Goal: Task Accomplishment & Management: Use online tool/utility

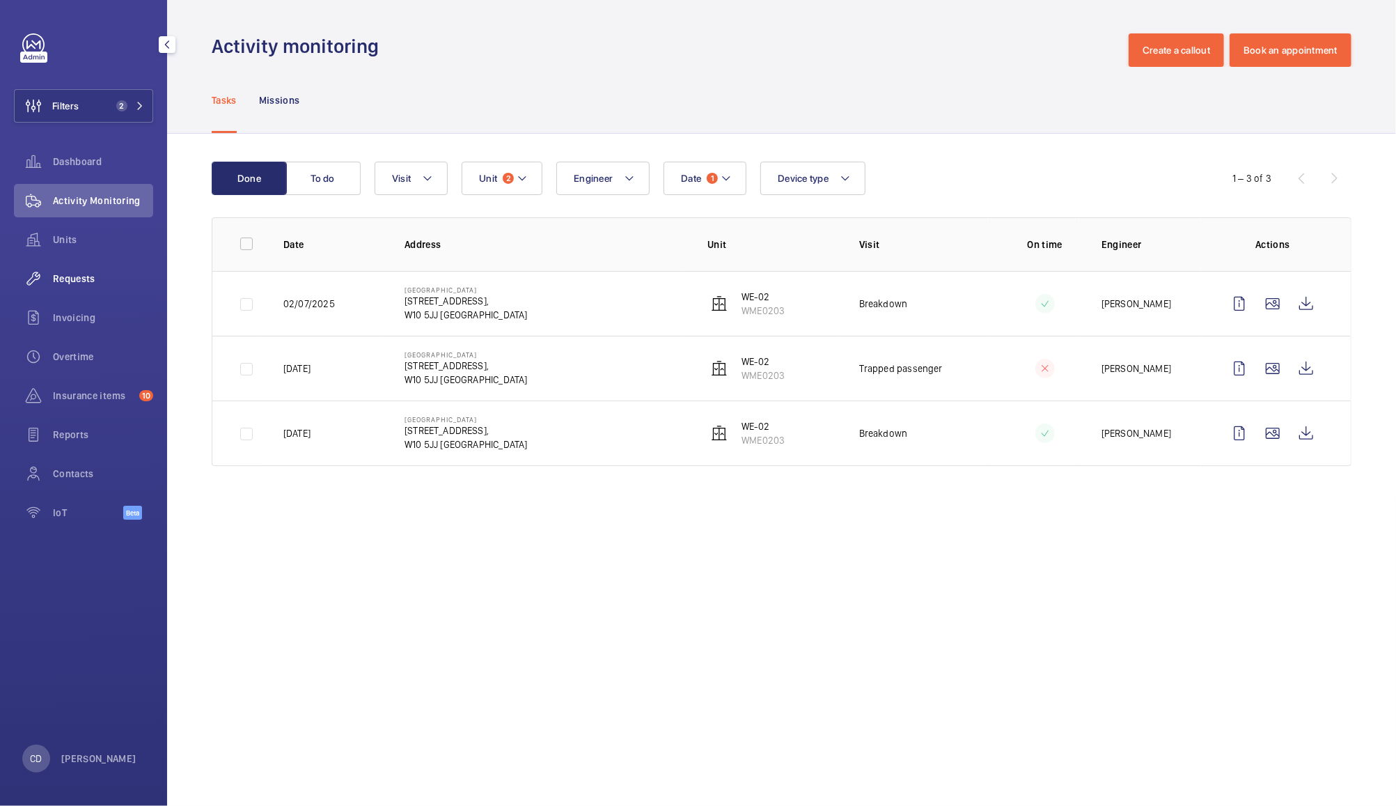
click at [80, 283] on span "Requests" at bounding box center [103, 279] width 100 height 14
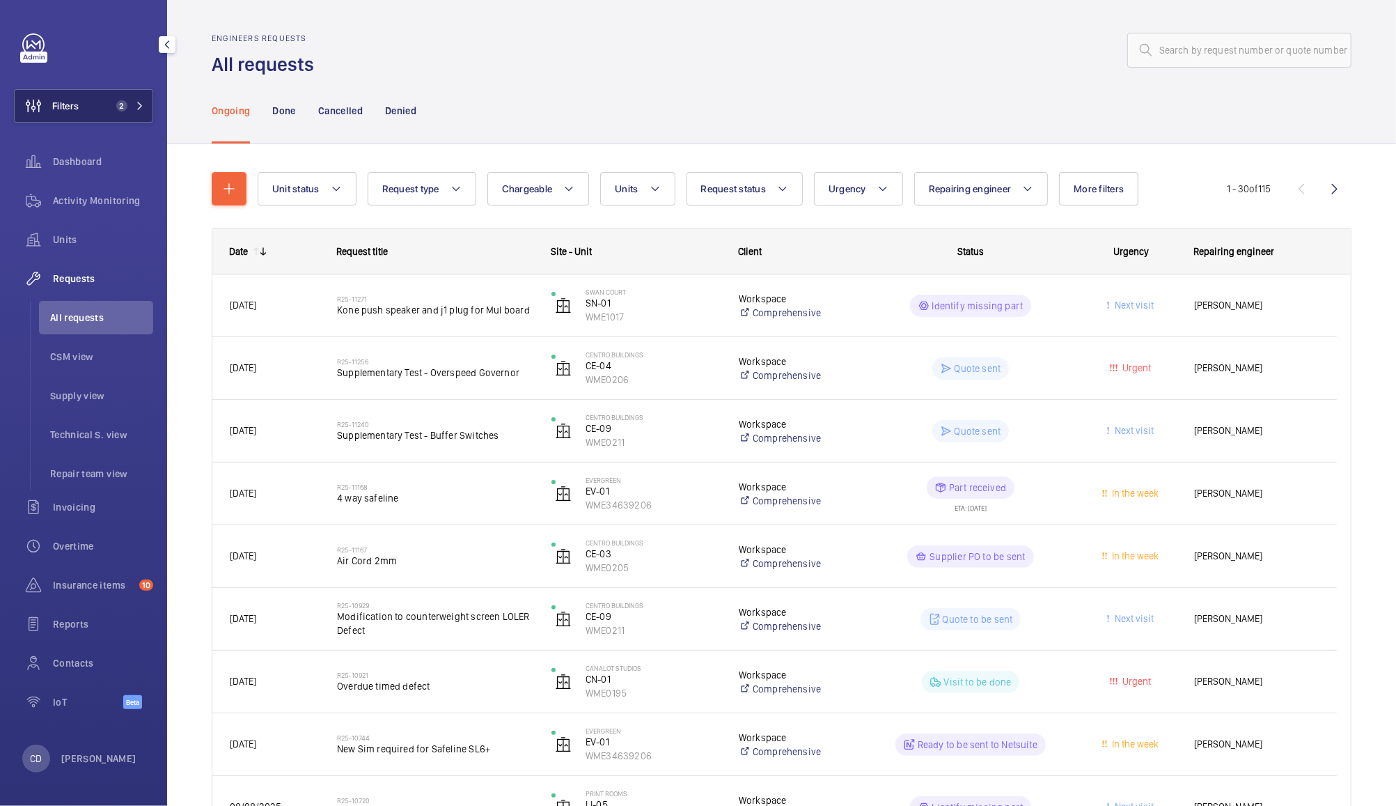
click at [93, 109] on button "Filters 2" at bounding box center [83, 105] width 139 height 33
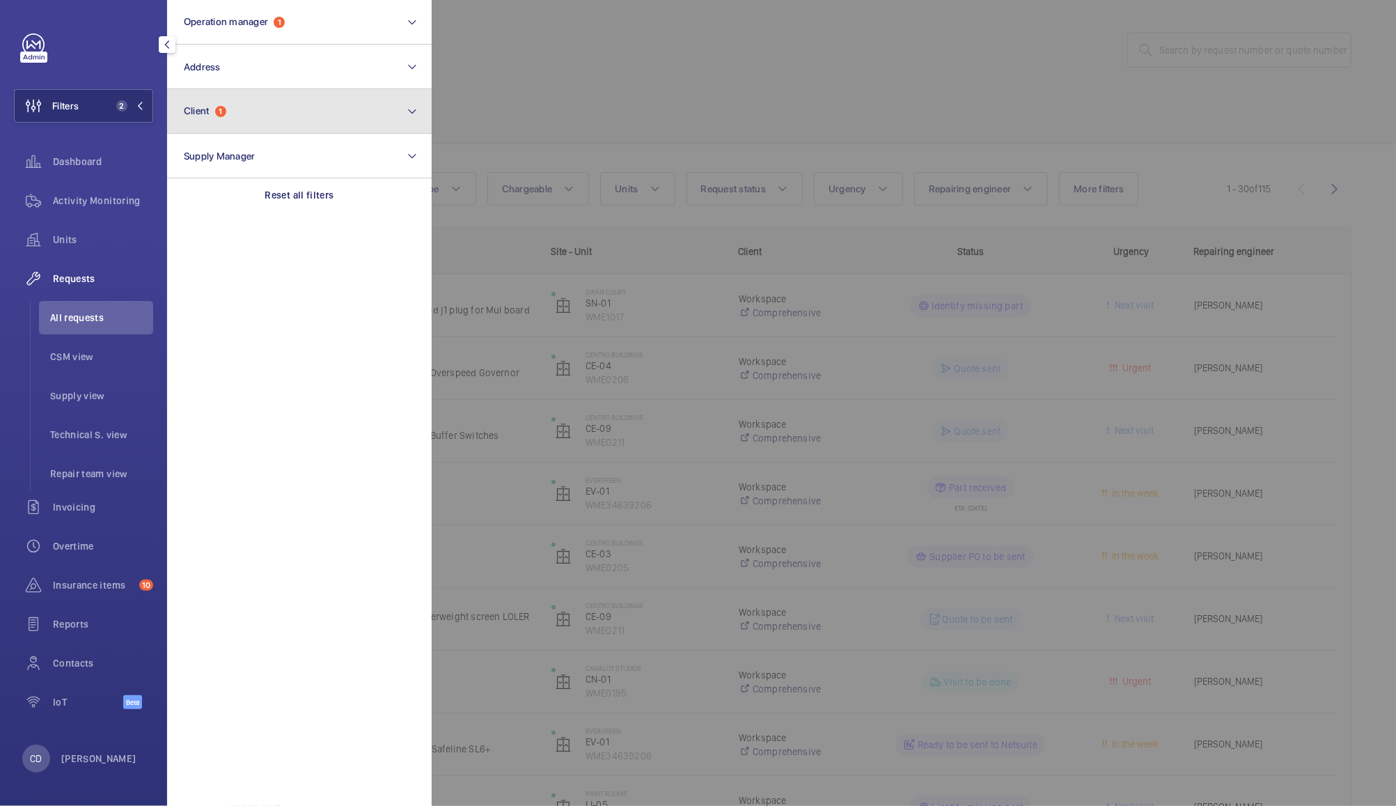
click at [224, 108] on span "1" at bounding box center [220, 111] width 11 height 11
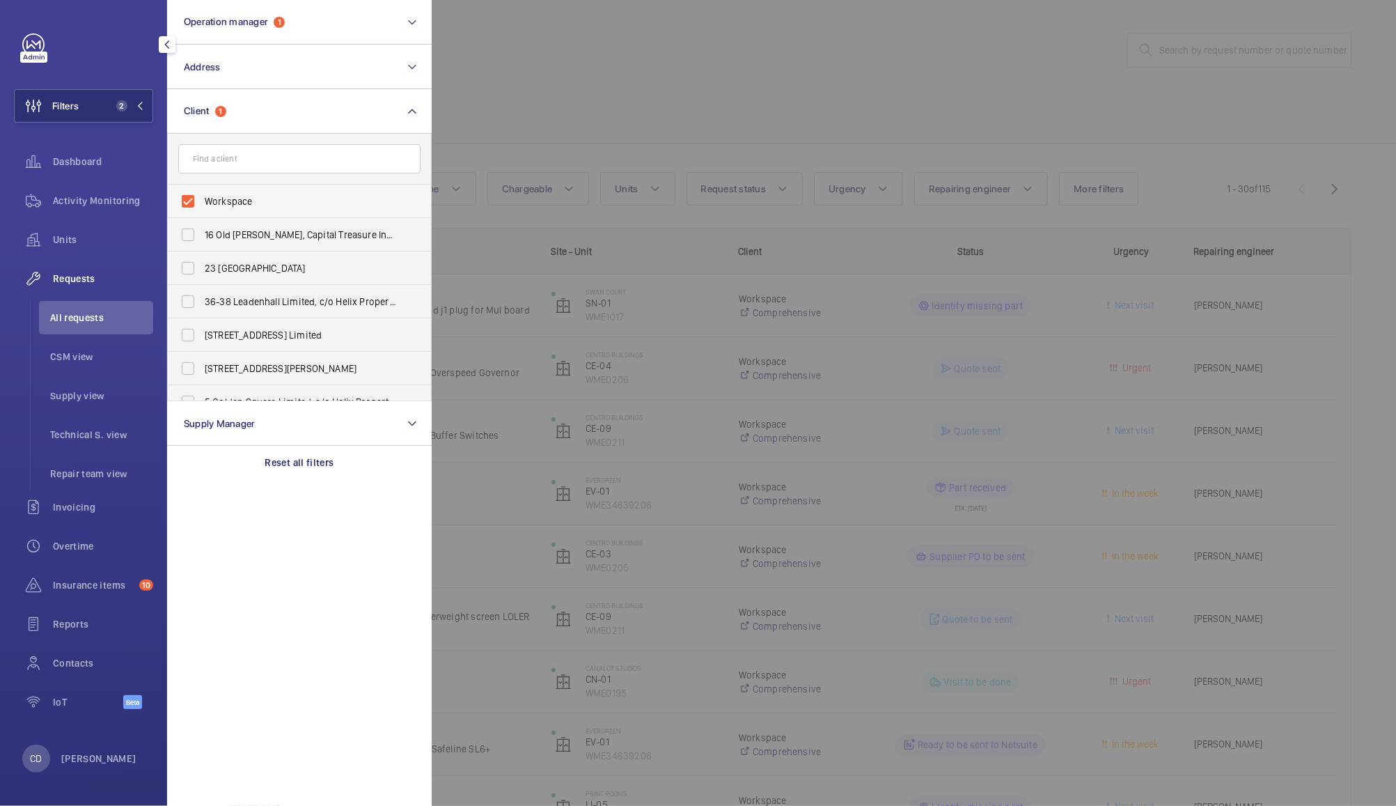
click at [192, 202] on label "Workspace" at bounding box center [289, 201] width 242 height 33
click at [192, 202] on input "Workspace" at bounding box center [188, 201] width 28 height 28
checkbox input "false"
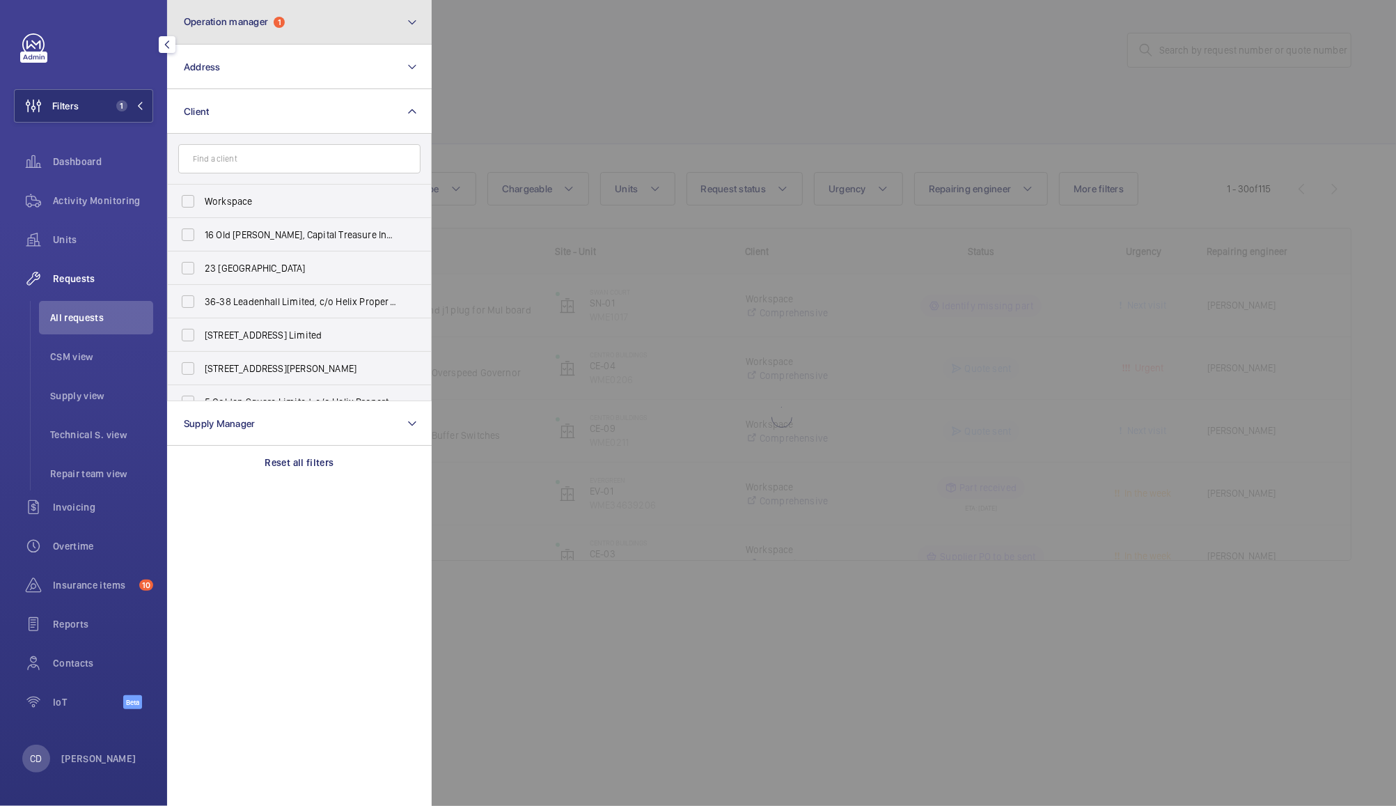
click at [327, 20] on button "Operation manager 1" at bounding box center [299, 22] width 265 height 45
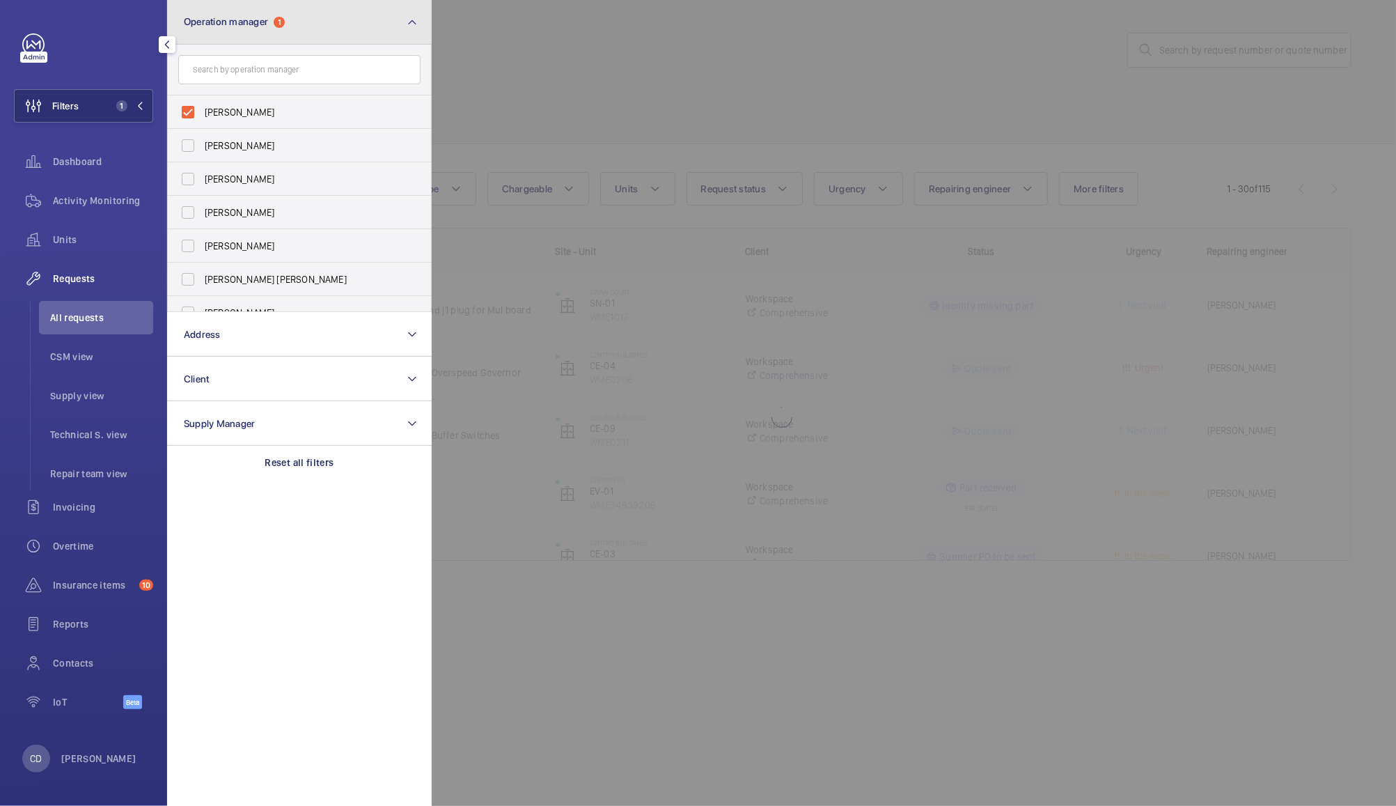
click at [327, 20] on button "Operation manager 1" at bounding box center [299, 22] width 265 height 45
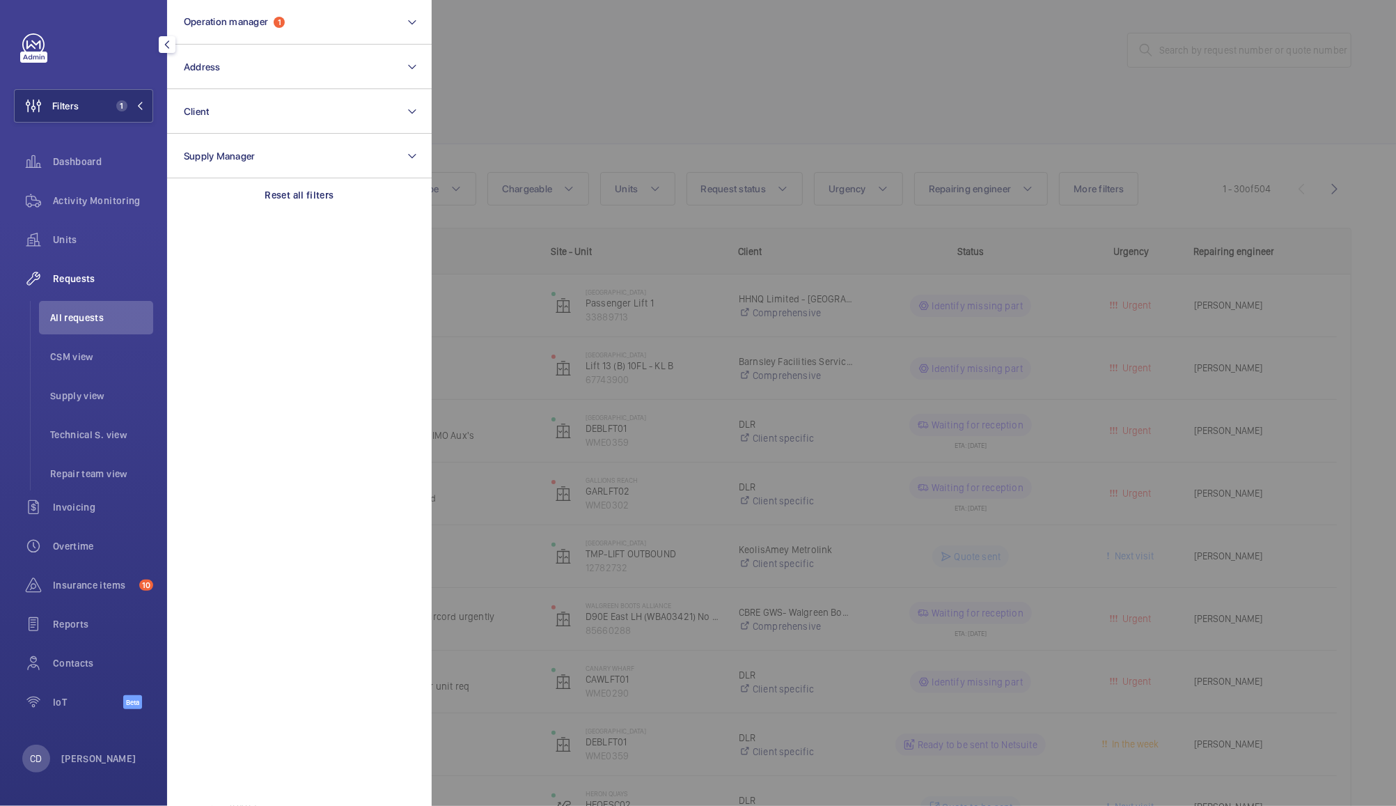
click at [578, 52] on div at bounding box center [1130, 403] width 1396 height 806
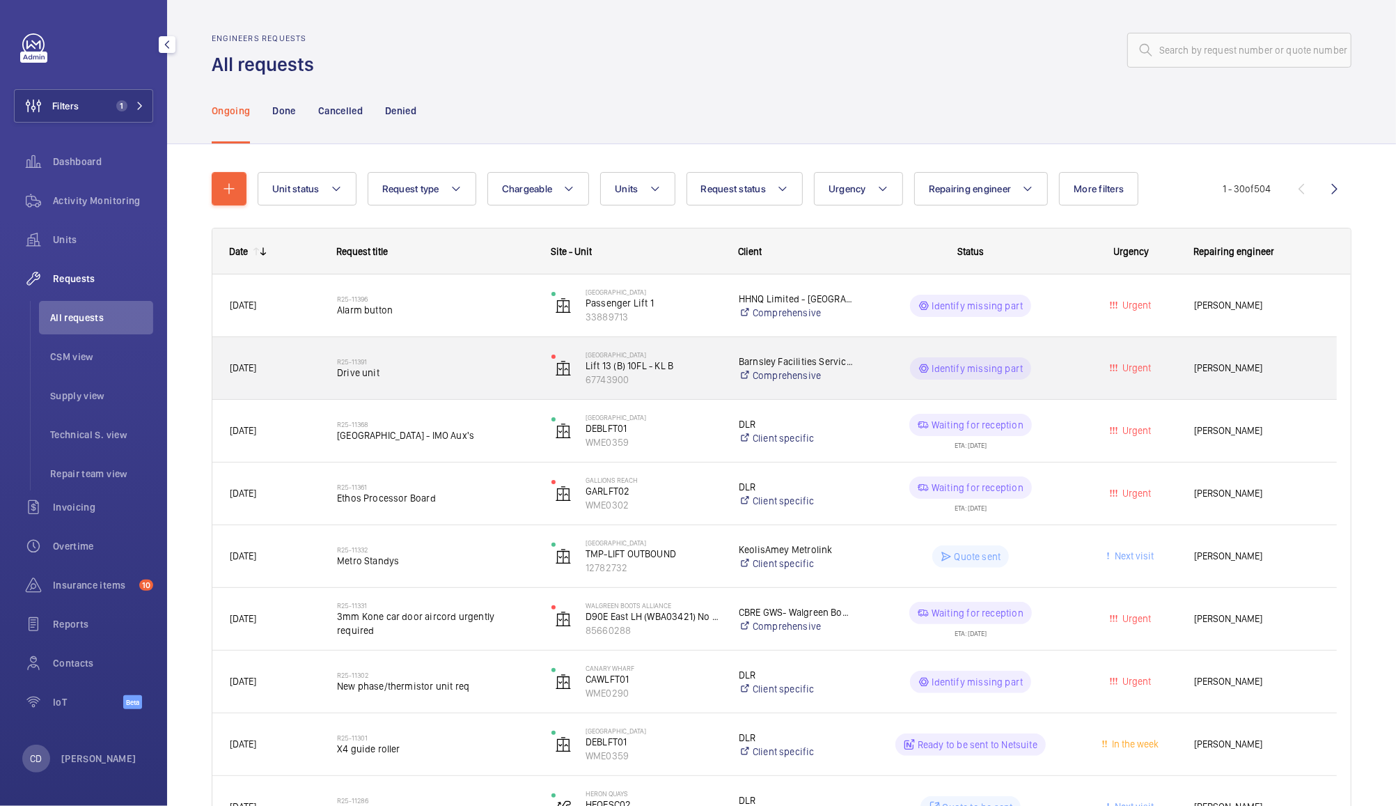
click at [875, 366] on wm-front-pills-cell "Identify missing part" at bounding box center [971, 368] width 196 height 22
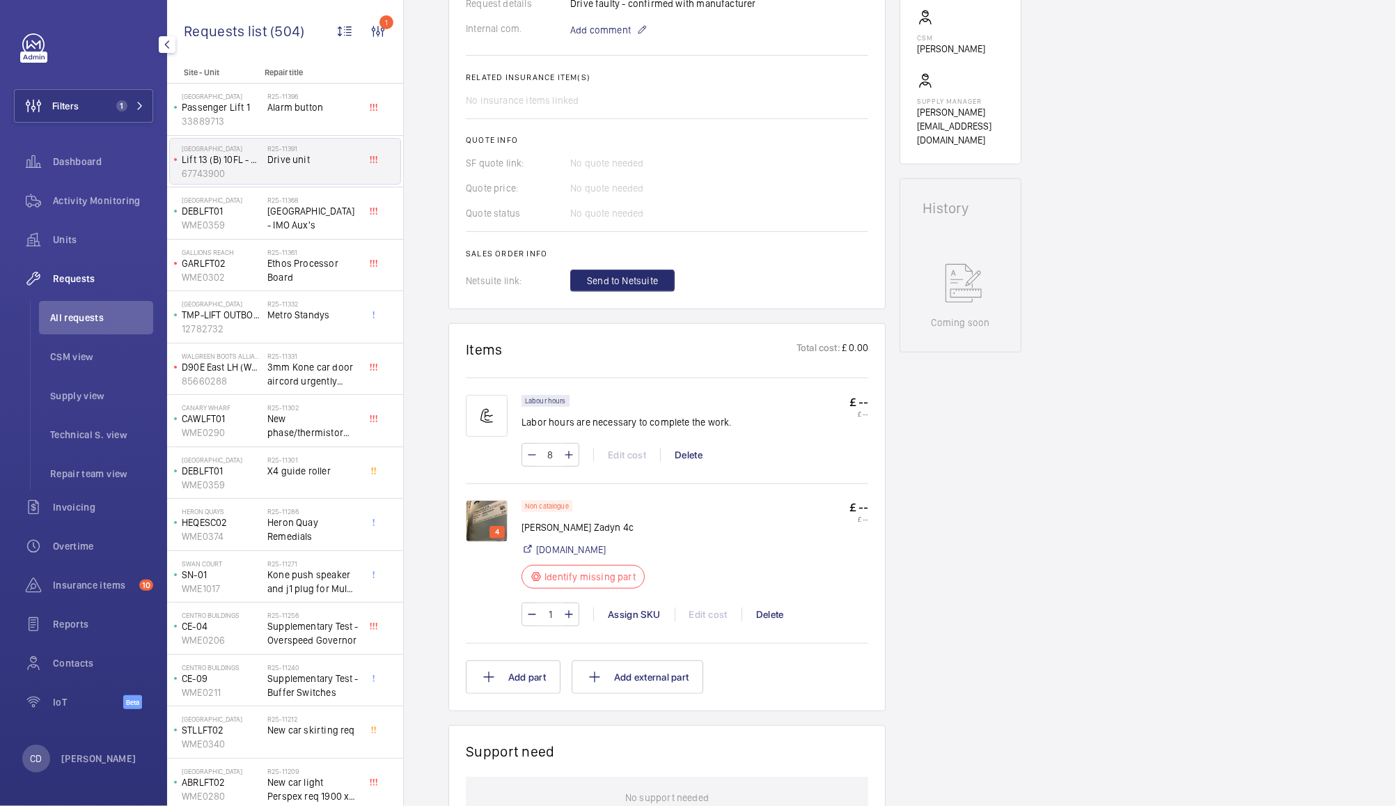
scroll to position [469, 0]
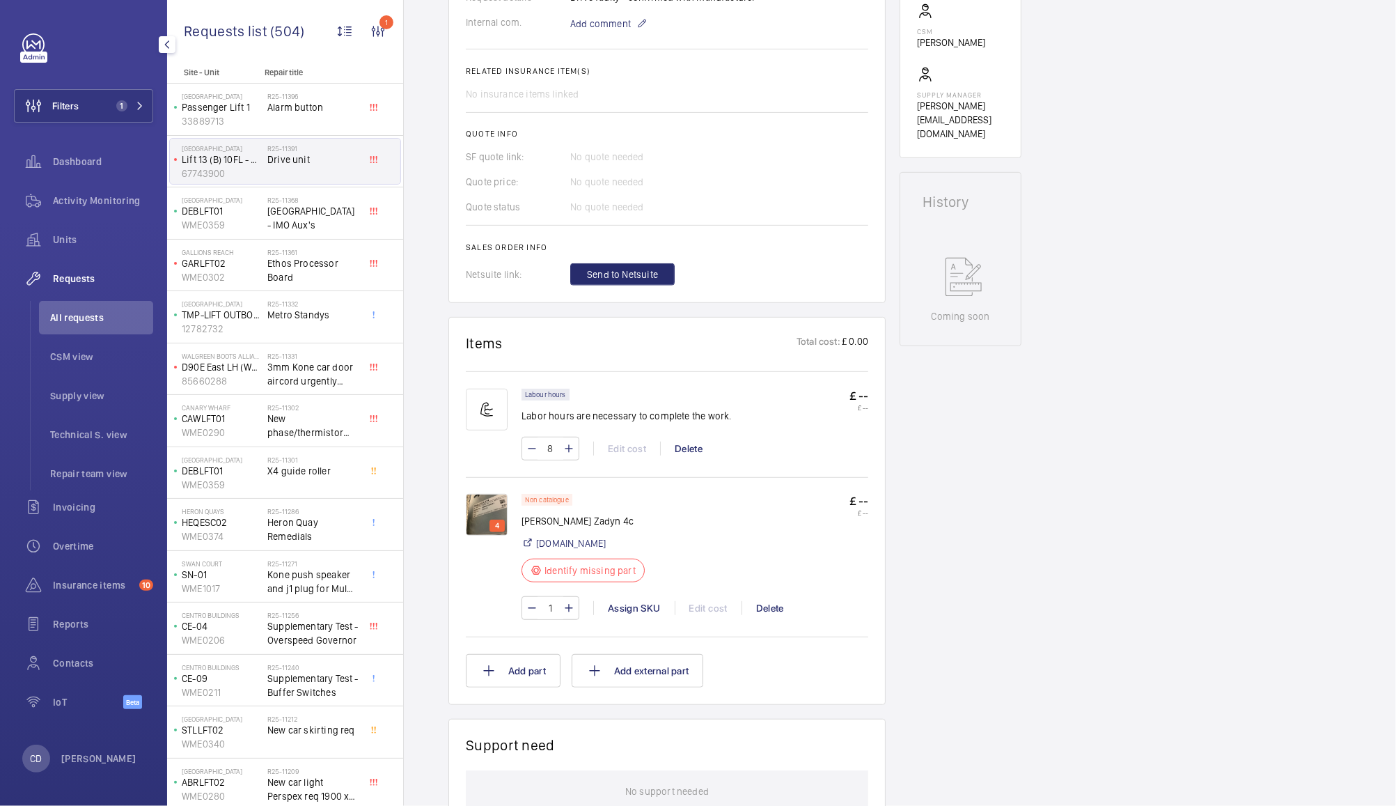
click at [483, 508] on img at bounding box center [487, 515] width 42 height 42
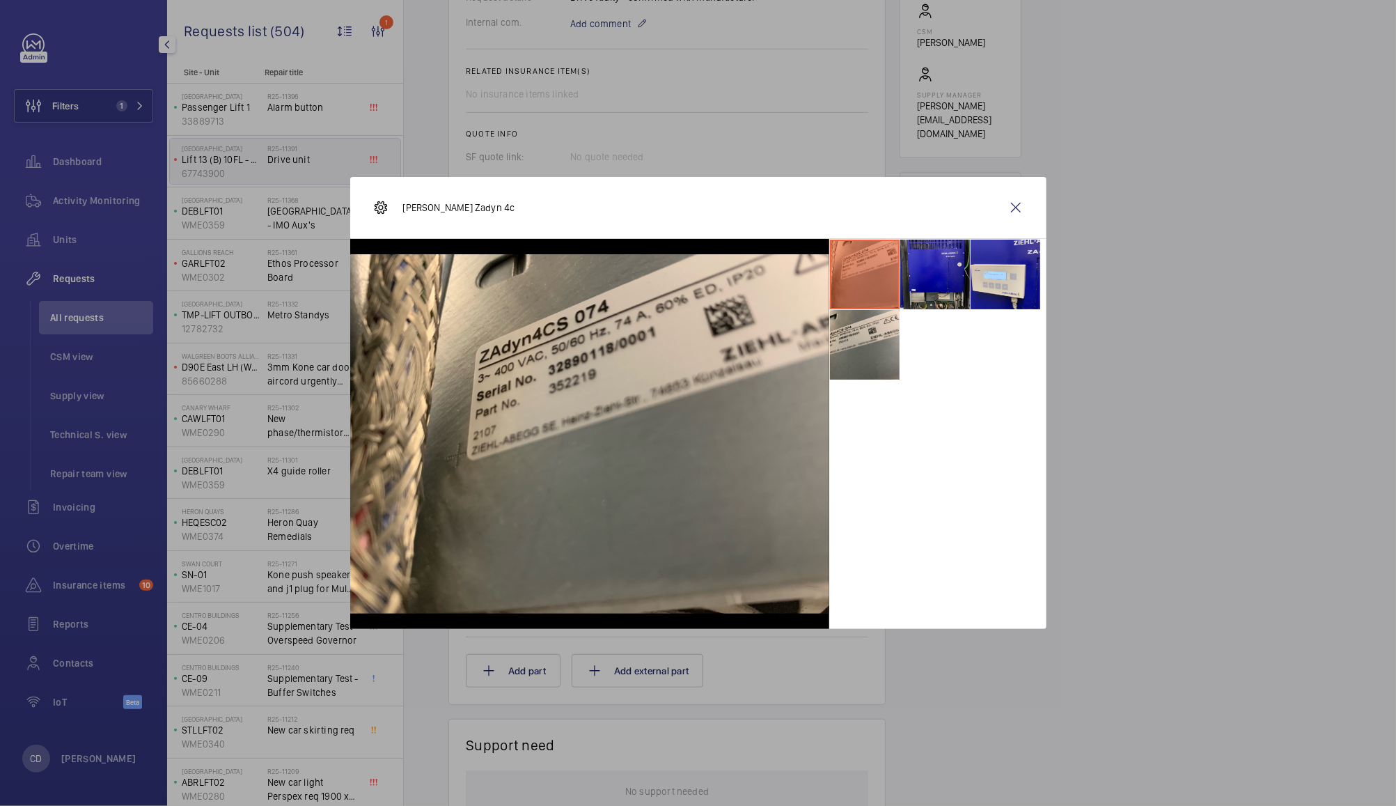
click at [953, 289] on li at bounding box center [935, 275] width 70 height 70
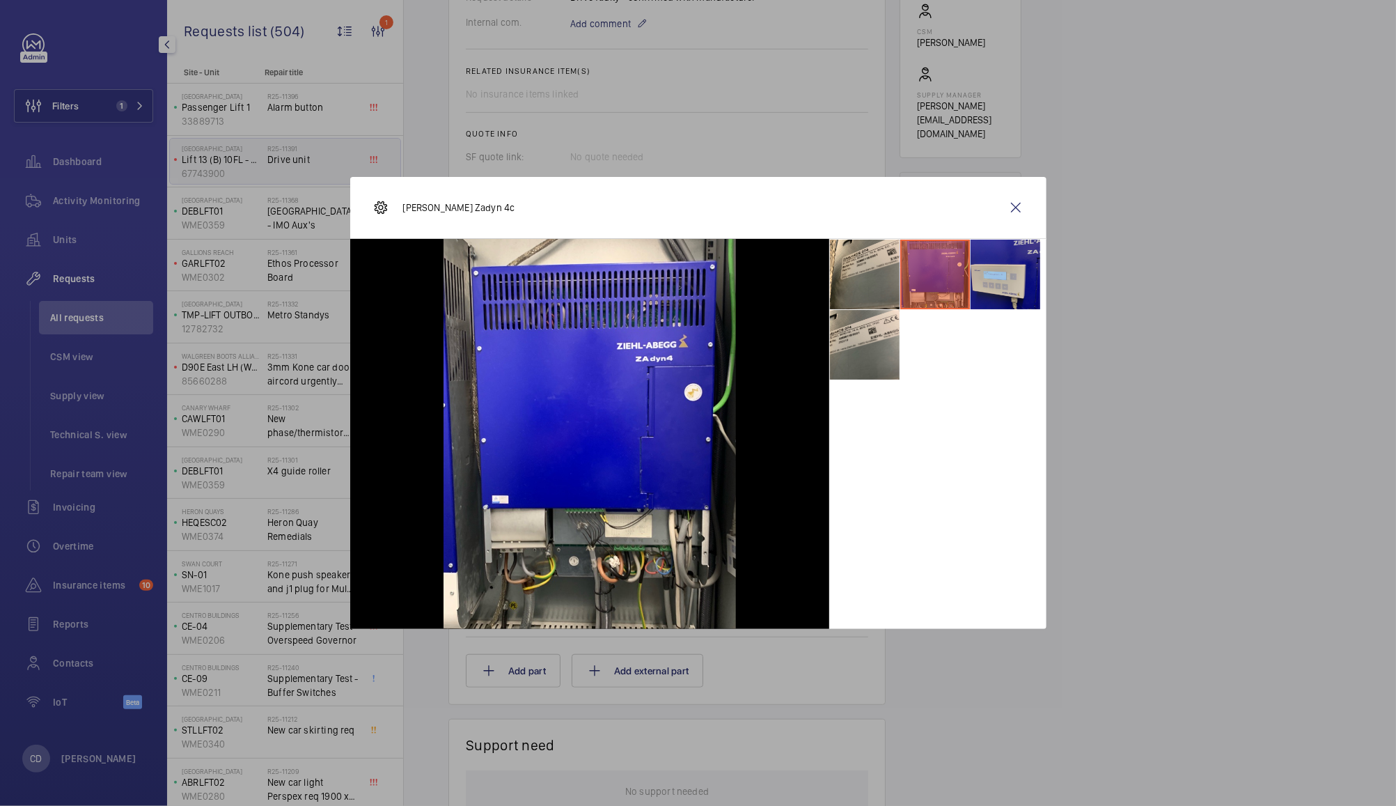
click at [1033, 269] on li at bounding box center [1006, 275] width 70 height 70
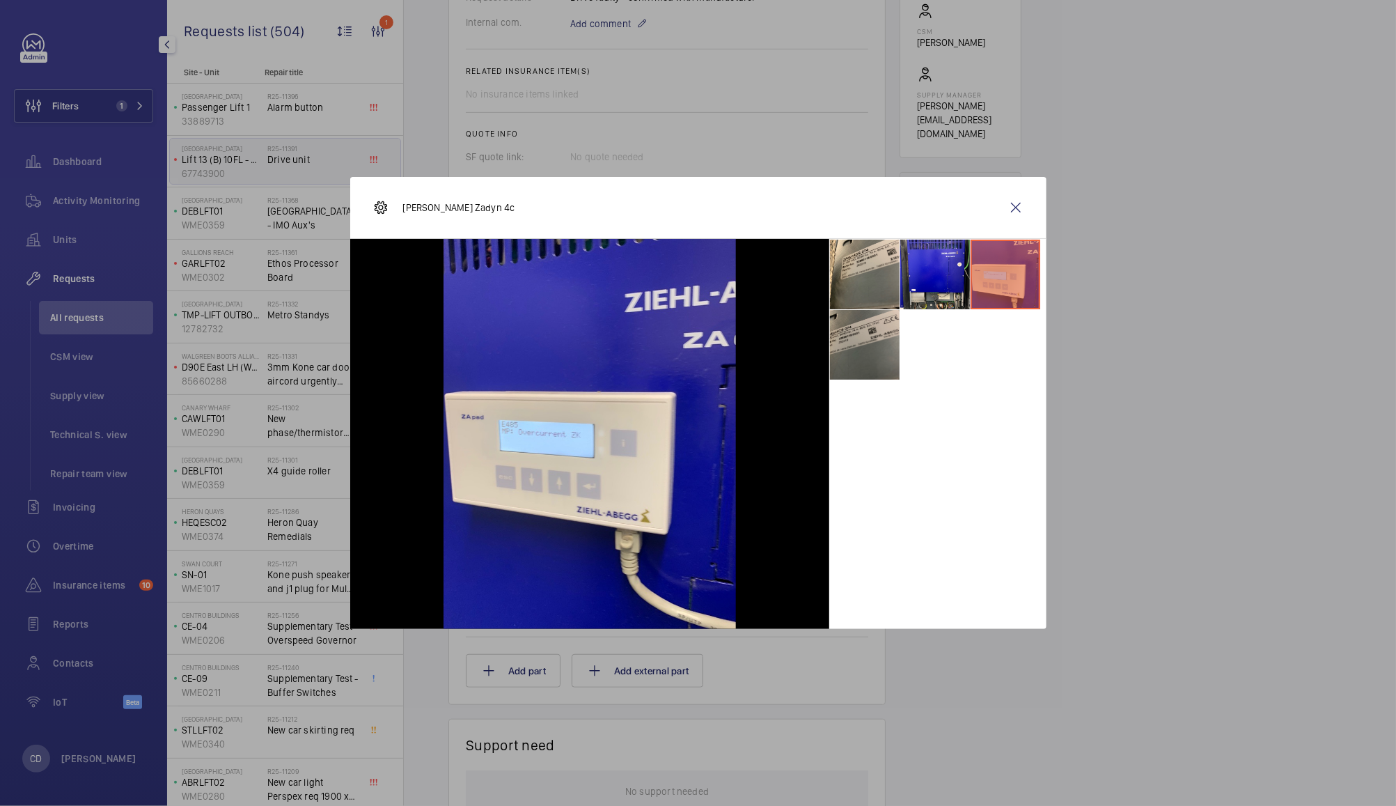
click at [869, 359] on li at bounding box center [865, 345] width 70 height 70
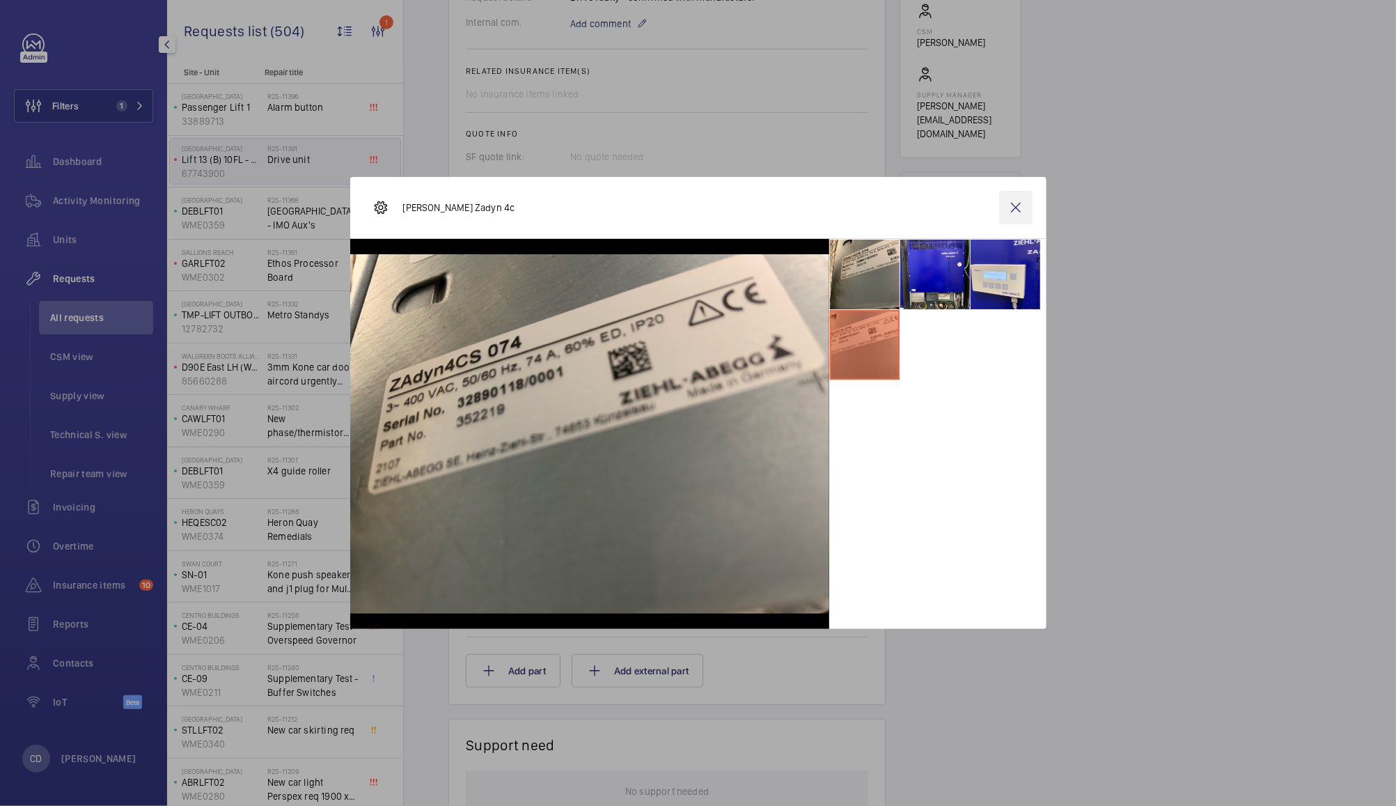
click at [1021, 221] on wm-front-icon-button at bounding box center [1015, 207] width 33 height 33
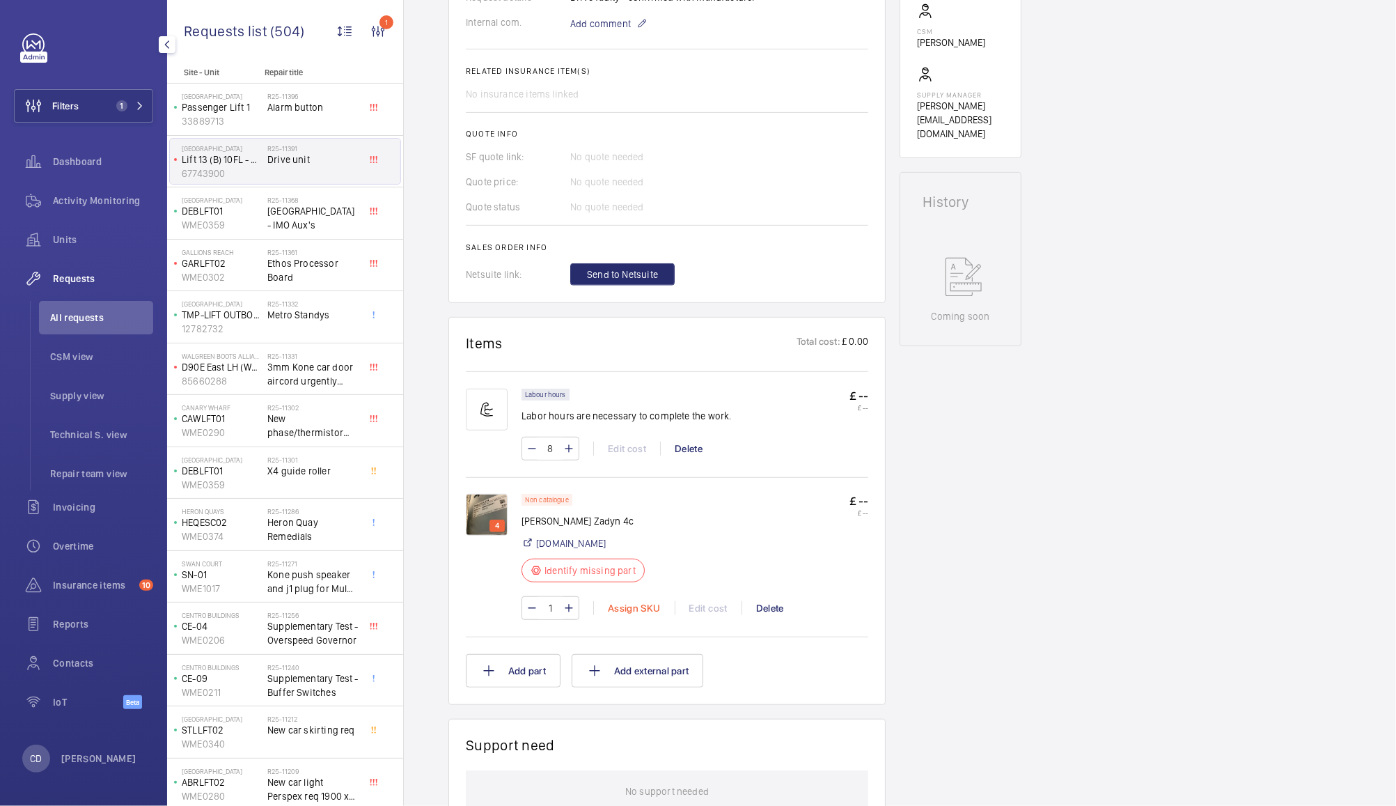
click at [646, 605] on div "Assign SKU" at bounding box center [633, 608] width 81 height 14
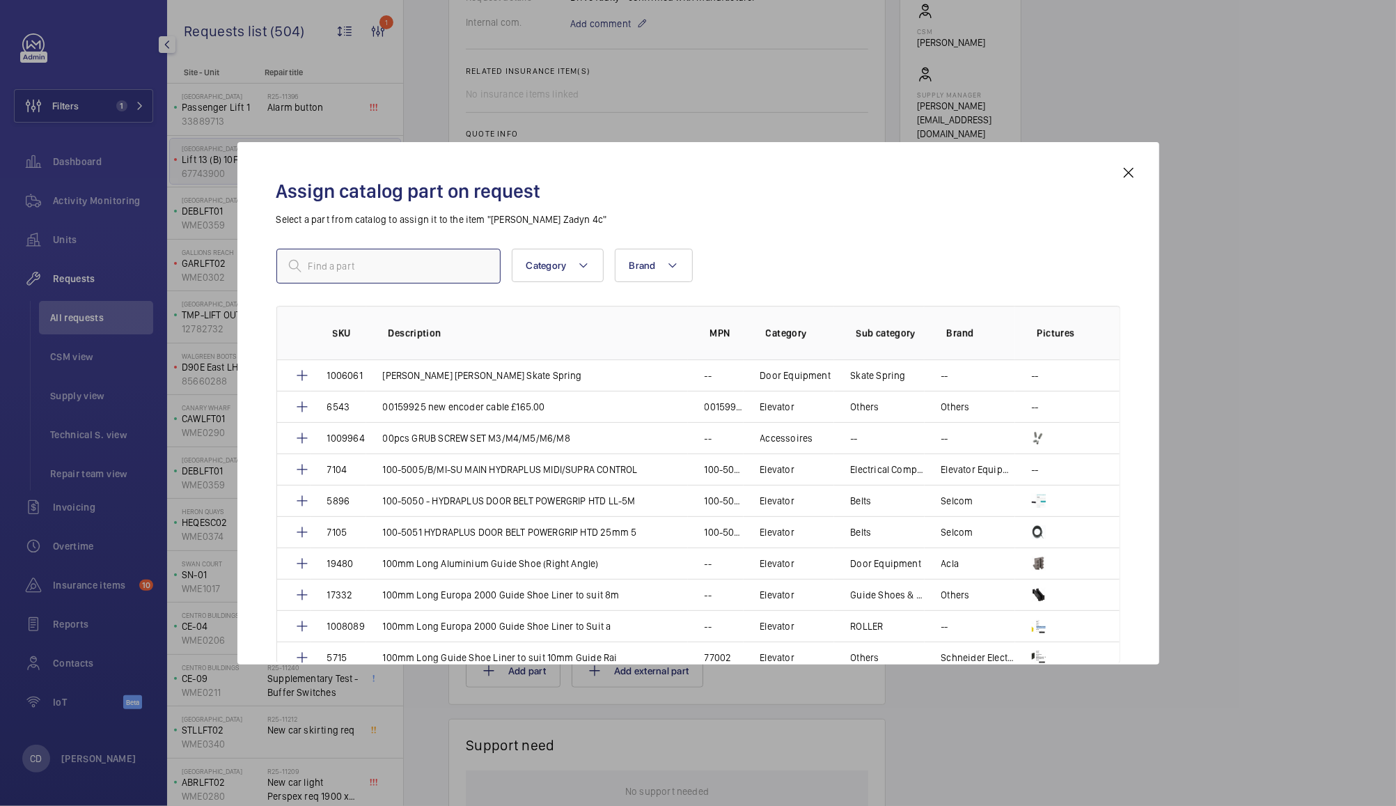
click at [379, 265] on input "text" at bounding box center [388, 266] width 224 height 35
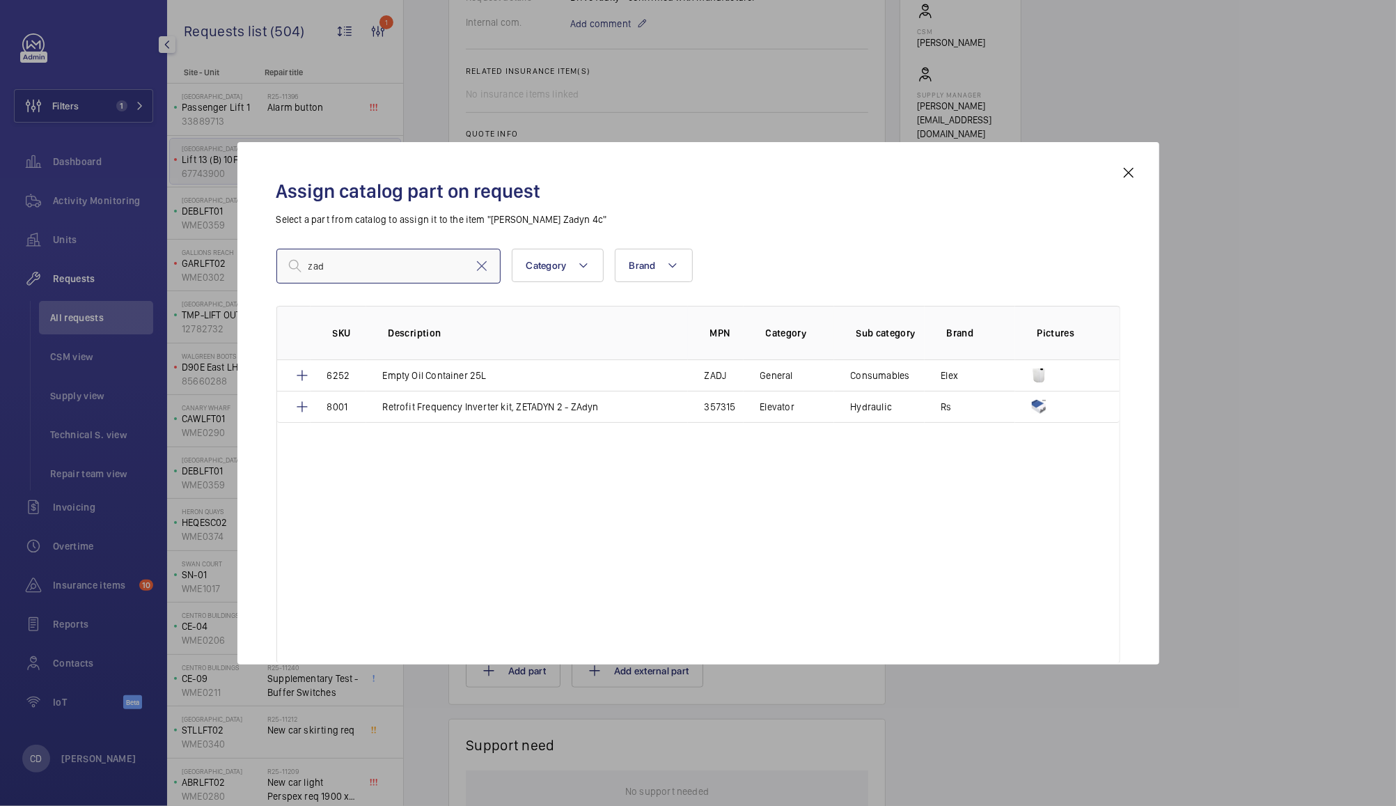
type input "zad"
click at [1128, 170] on mat-icon at bounding box center [1128, 172] width 17 height 17
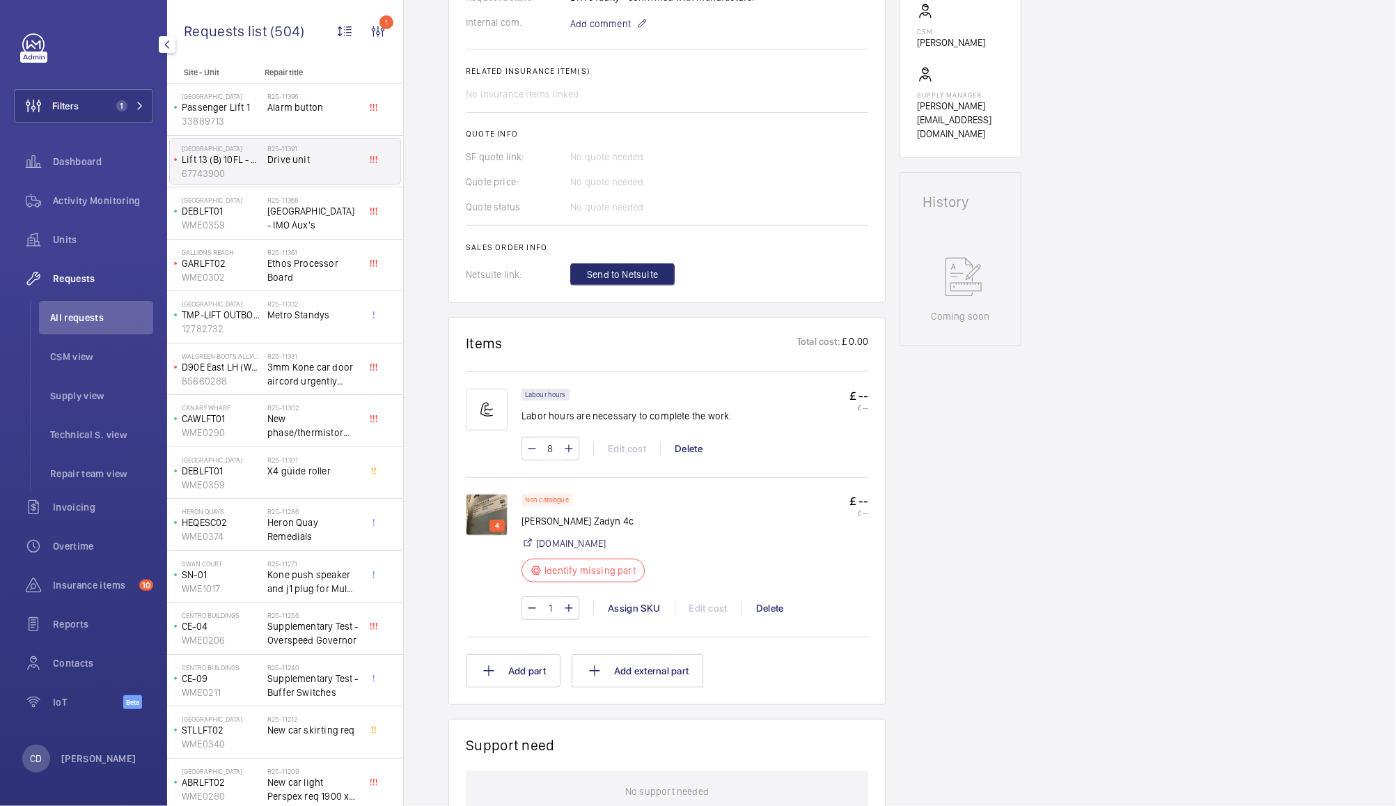
click at [484, 575] on div at bounding box center [698, 403] width 1396 height 806
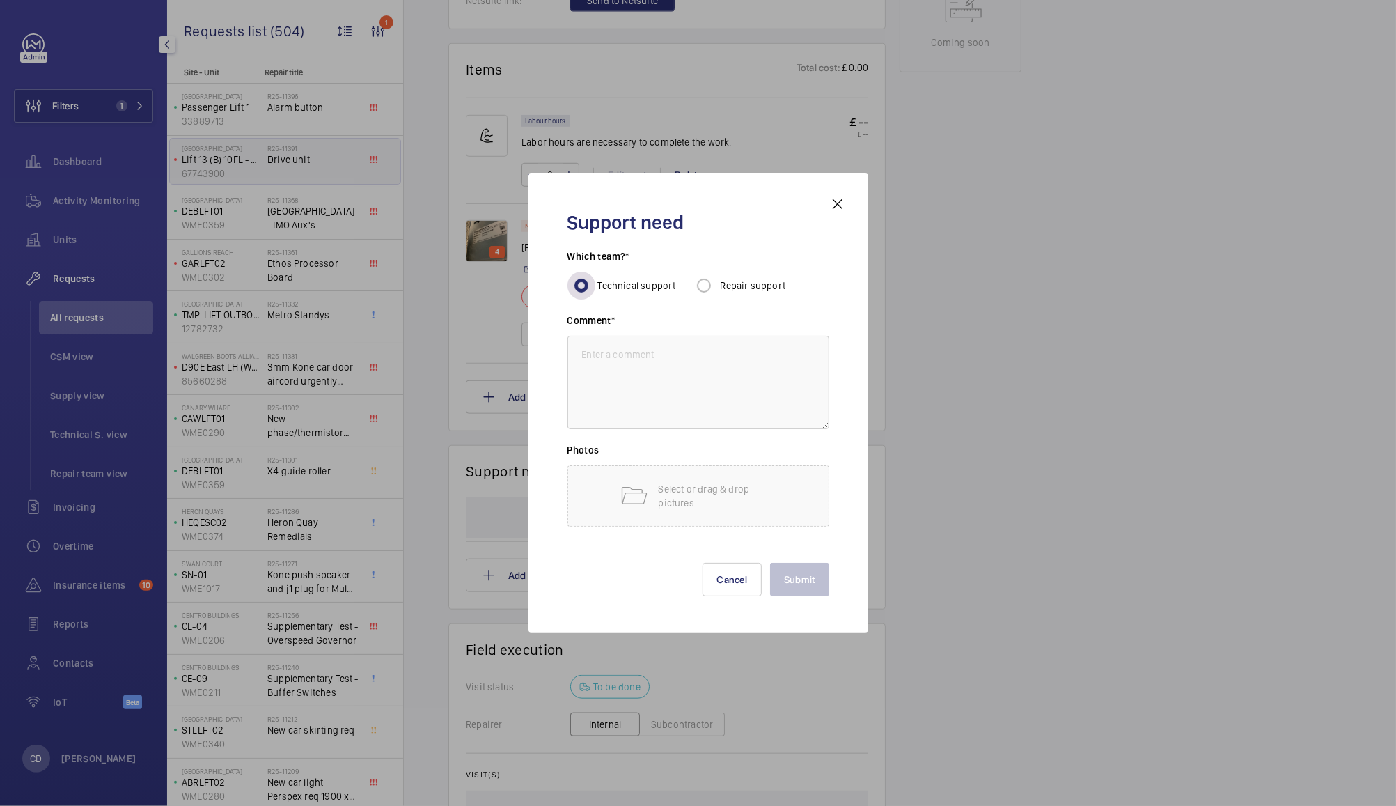
click at [584, 292] on input "Technical support" at bounding box center [582, 286] width 28 height 28
click at [580, 281] on input "Technical support" at bounding box center [582, 286] width 28 height 28
click at [836, 204] on mat-icon at bounding box center [837, 204] width 17 height 17
click at [1112, 272] on div "Engineers requests R25-11391 A repair request was created on [DATE] for a drive…" at bounding box center [900, 192] width 992 height 1599
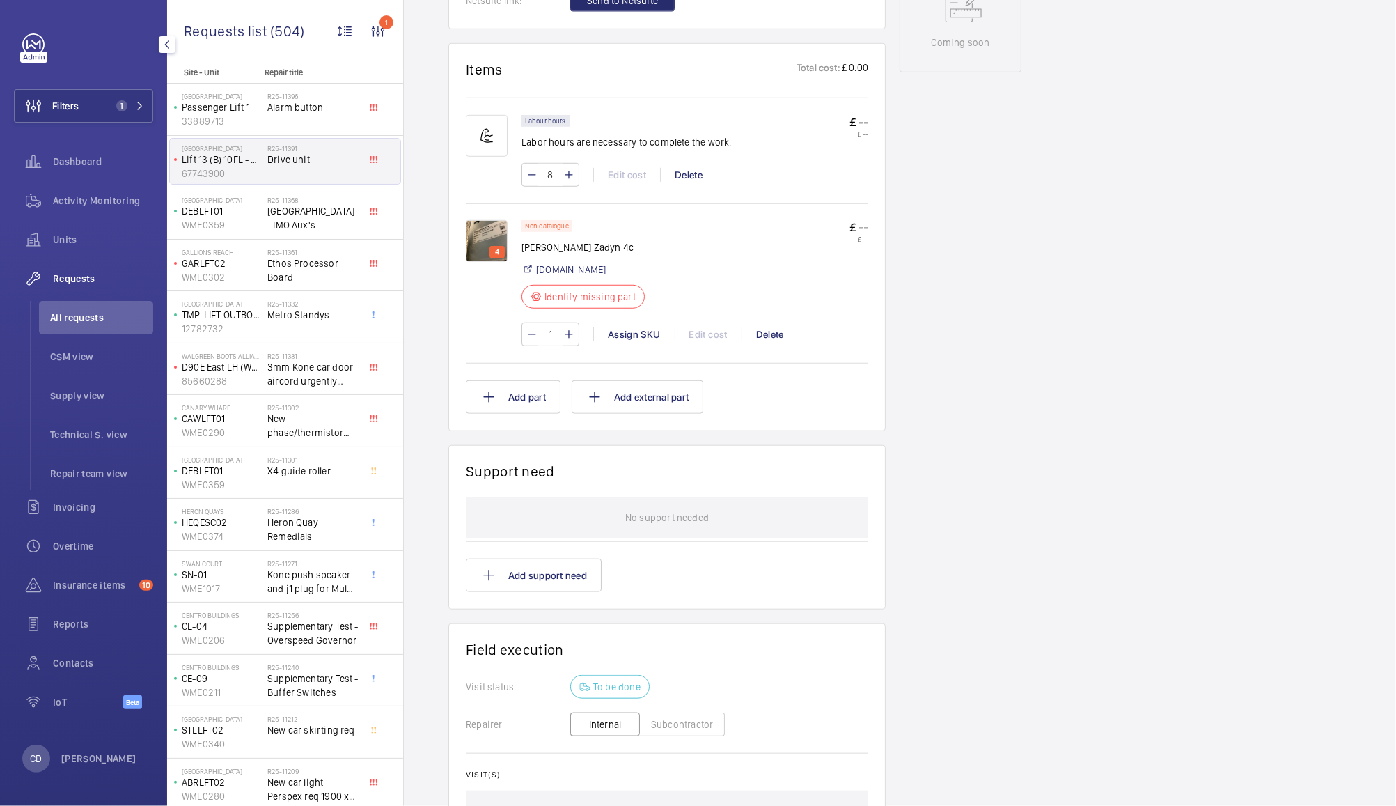
click at [487, 244] on img at bounding box center [487, 241] width 42 height 42
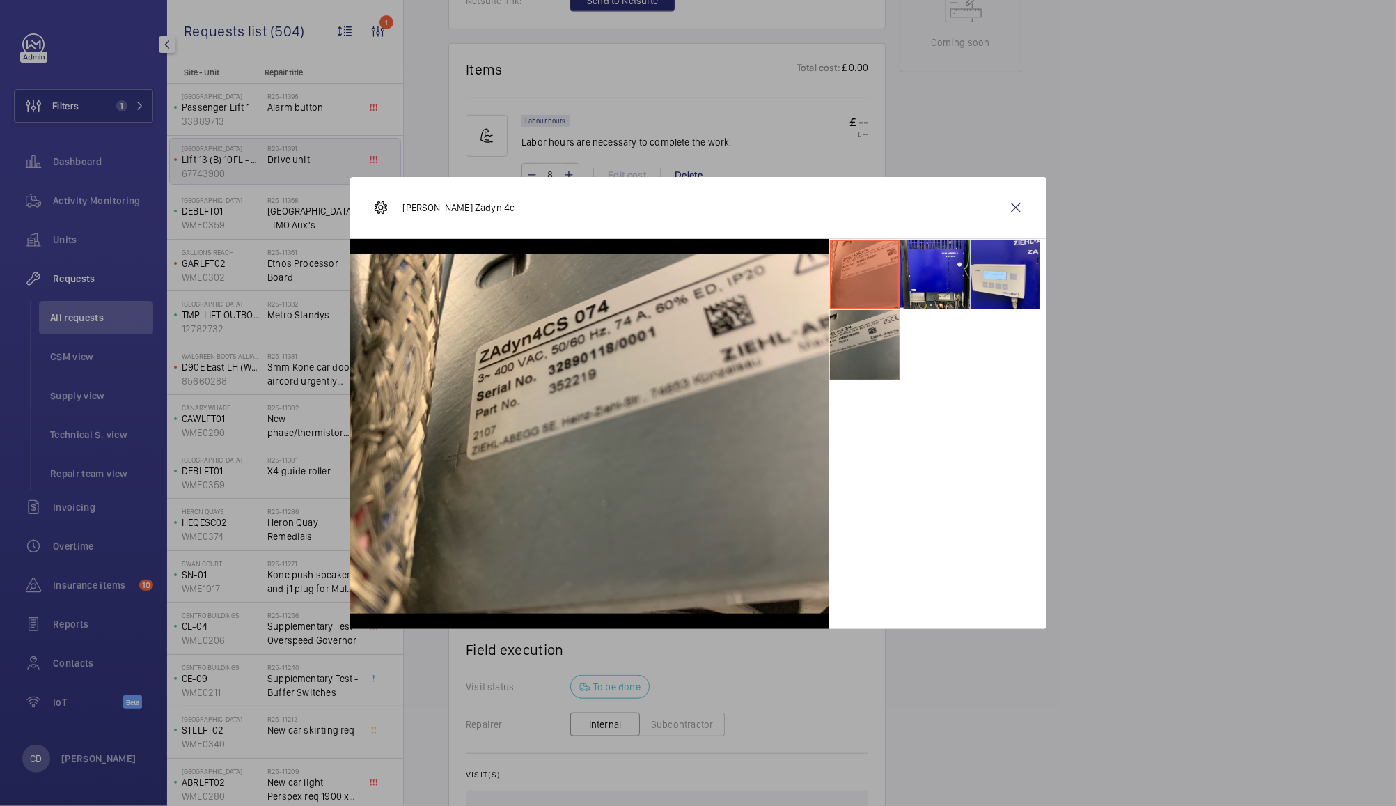
click at [872, 338] on li at bounding box center [865, 345] width 70 height 70
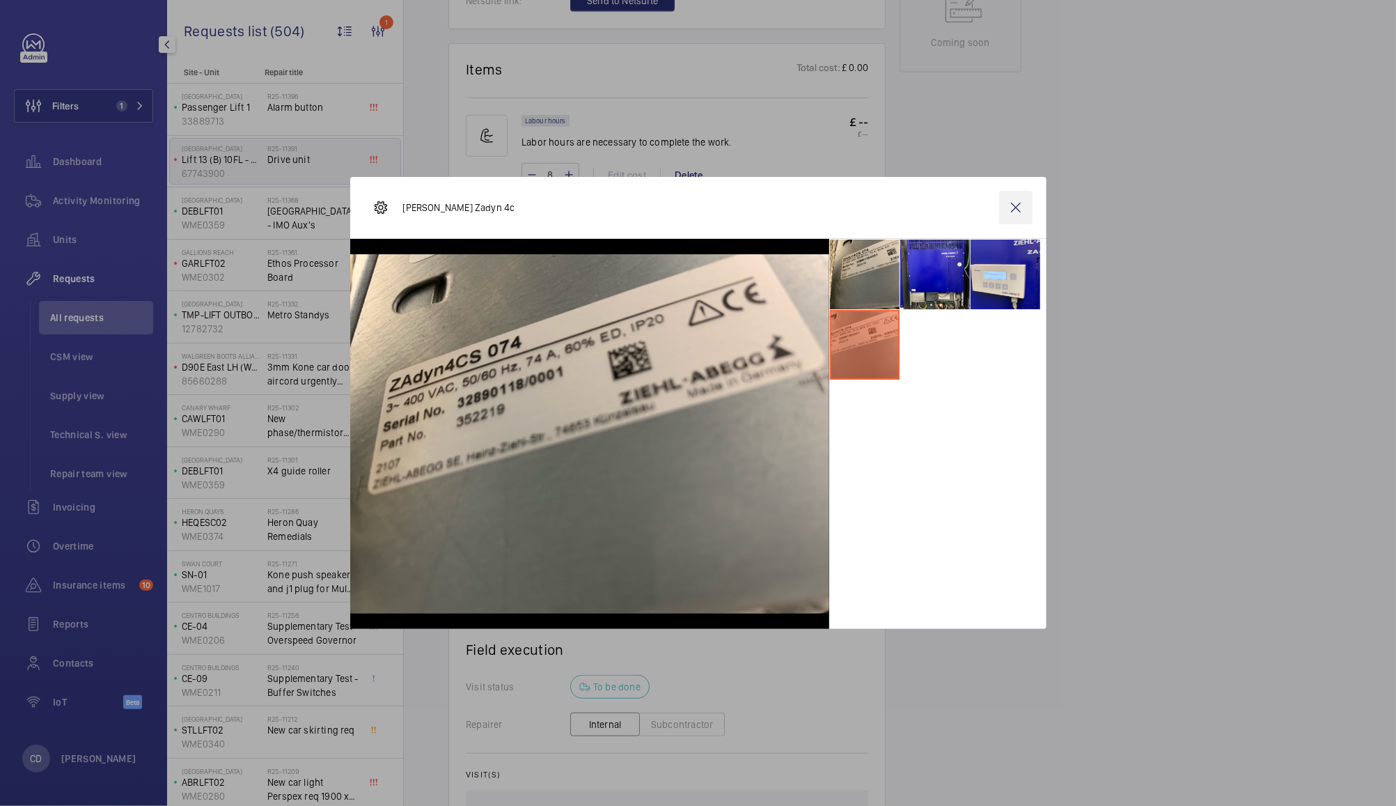
click at [1015, 208] on wm-front-icon-button at bounding box center [1015, 207] width 33 height 33
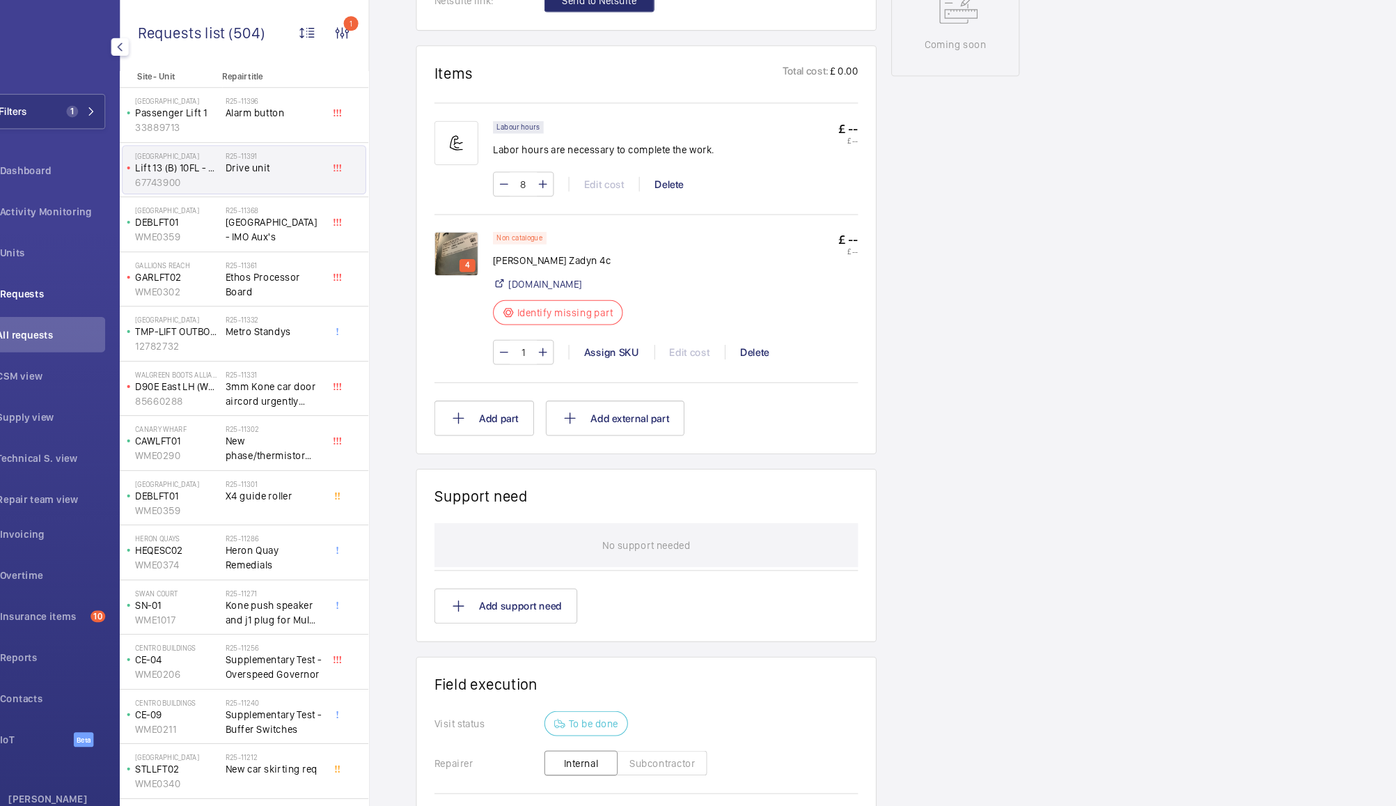
scroll to position [0, 0]
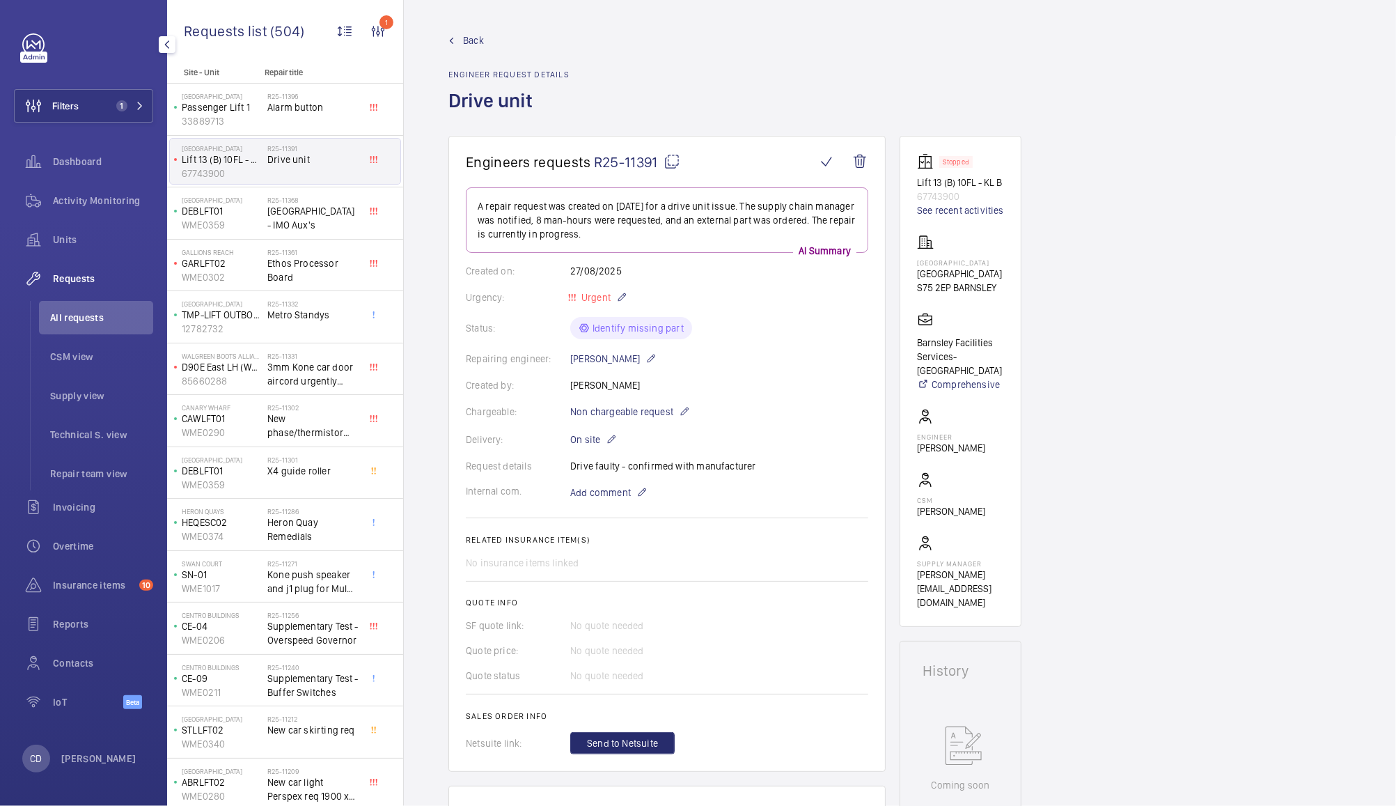
click at [82, 279] on span "Requests" at bounding box center [103, 279] width 100 height 14
click at [72, 323] on span "All requests" at bounding box center [101, 318] width 103 height 14
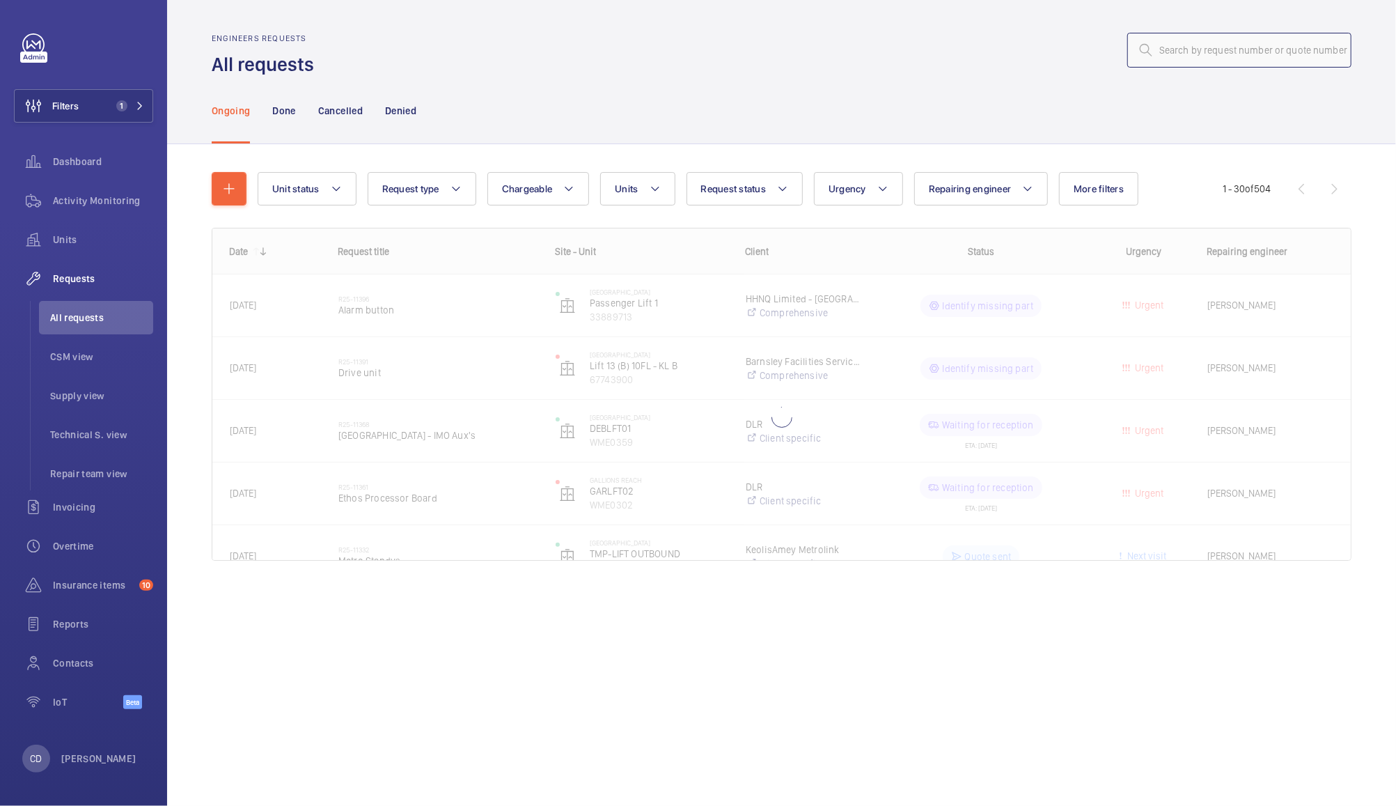
click at [1251, 51] on input "text" at bounding box center [1239, 50] width 224 height 35
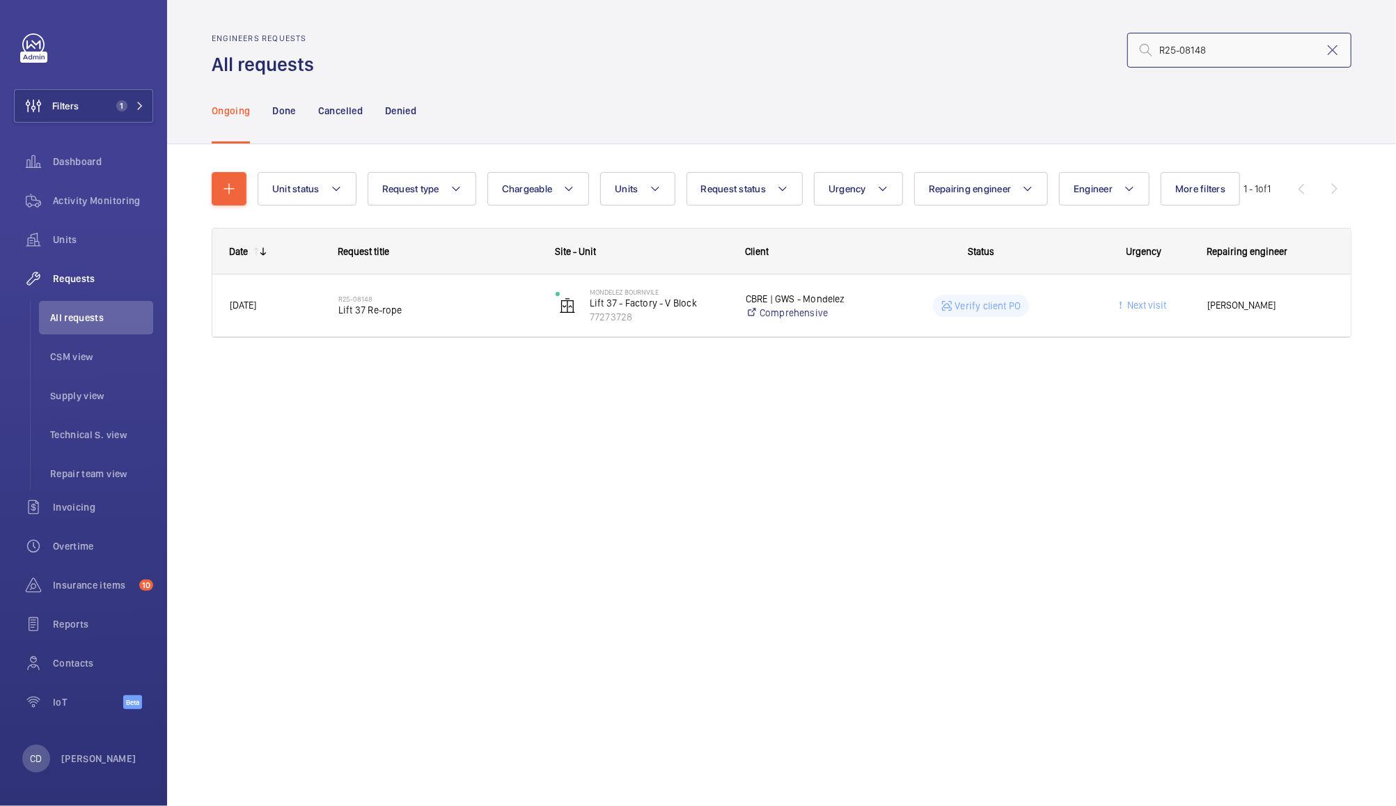
type input "R25-08148"
click at [1332, 49] on mat-icon at bounding box center [1332, 50] width 17 height 17
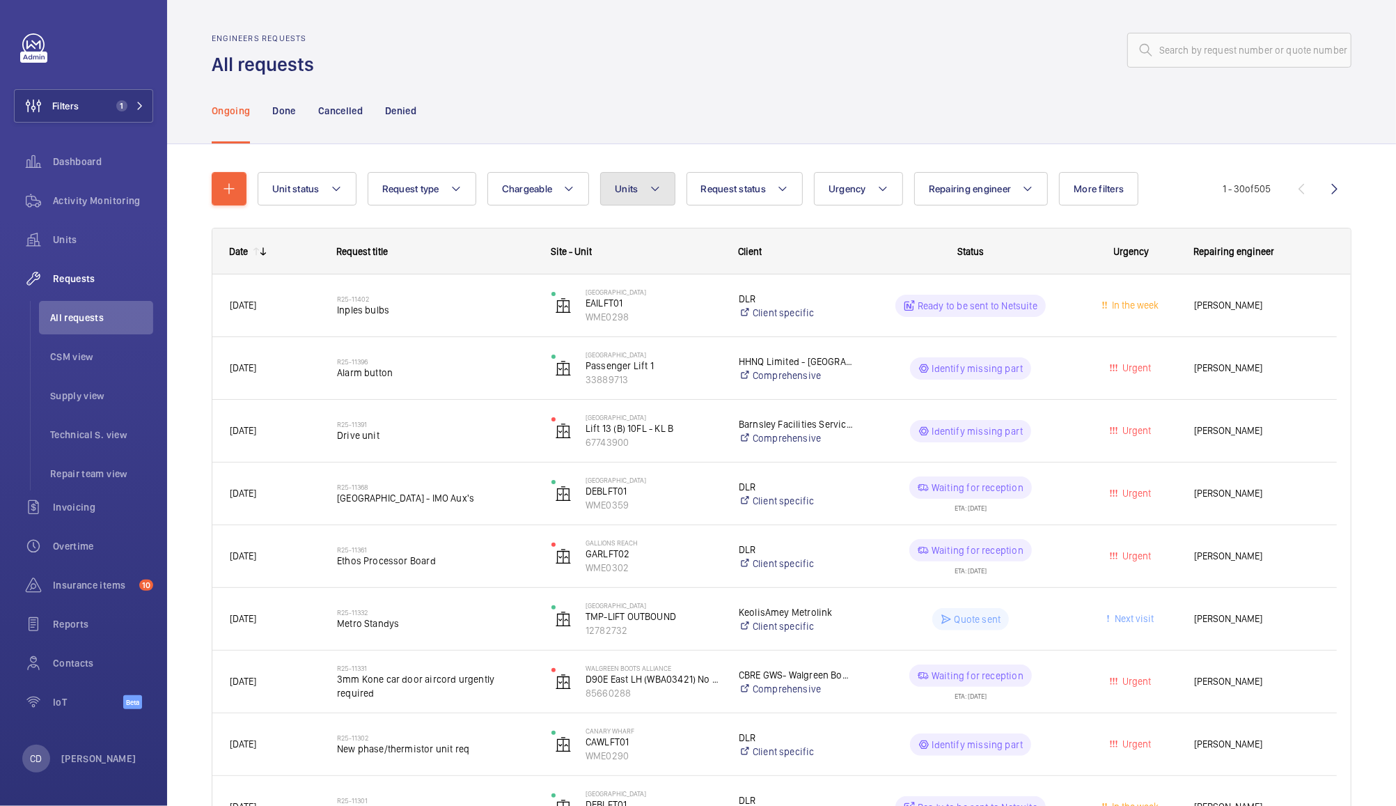
click at [641, 203] on button "Units" at bounding box center [637, 188] width 75 height 33
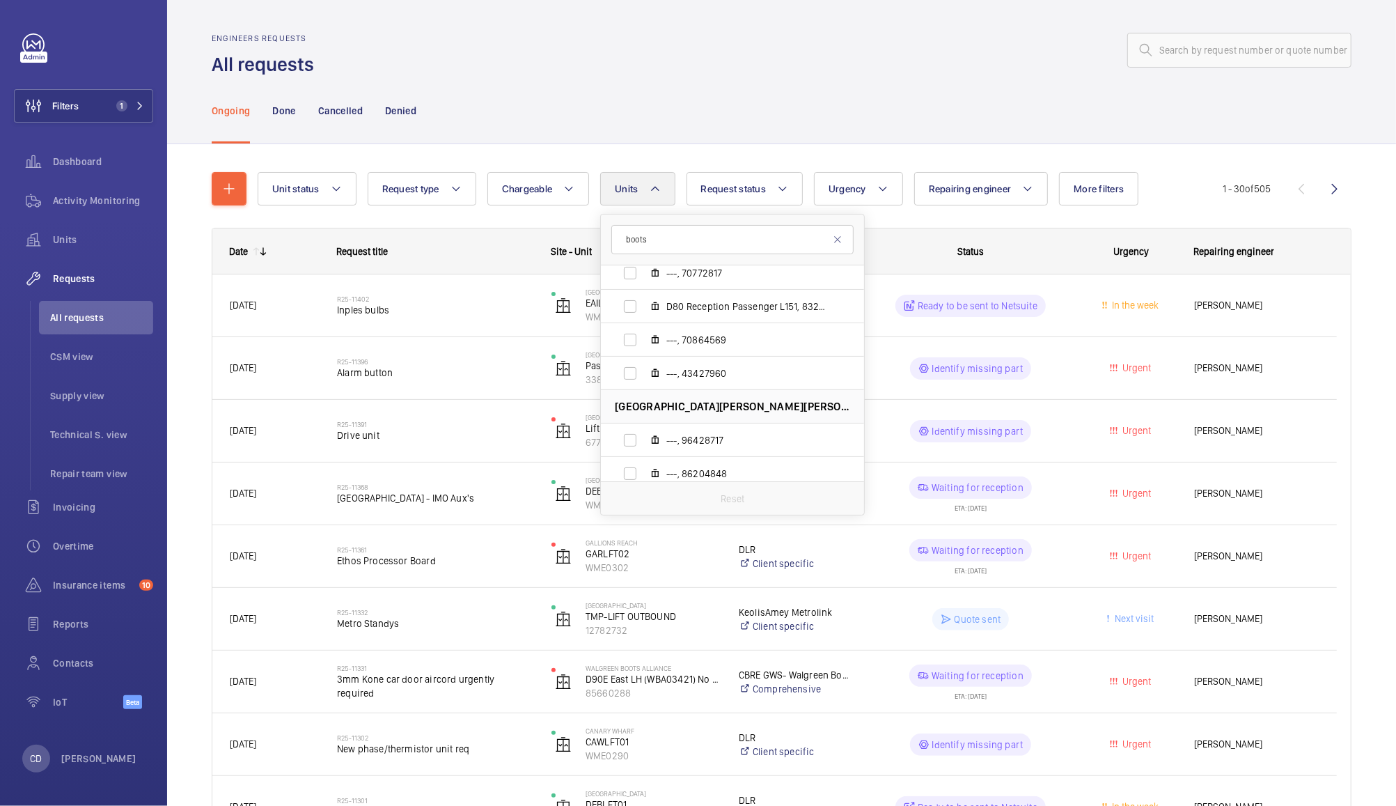
scroll to position [271, 0]
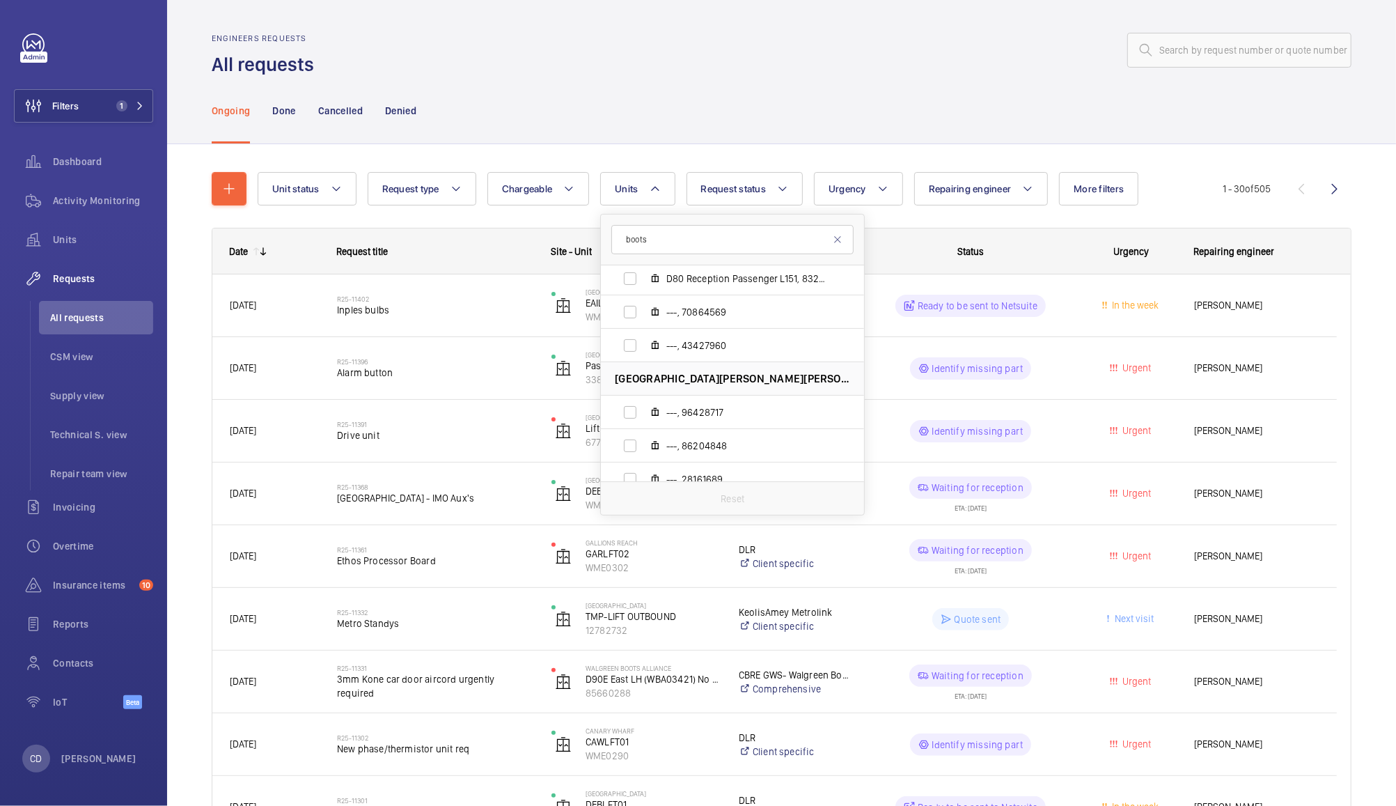
click at [837, 248] on input "boots" at bounding box center [732, 239] width 242 height 29
type input "boots"
click at [835, 240] on mat-icon at bounding box center [837, 239] width 11 height 11
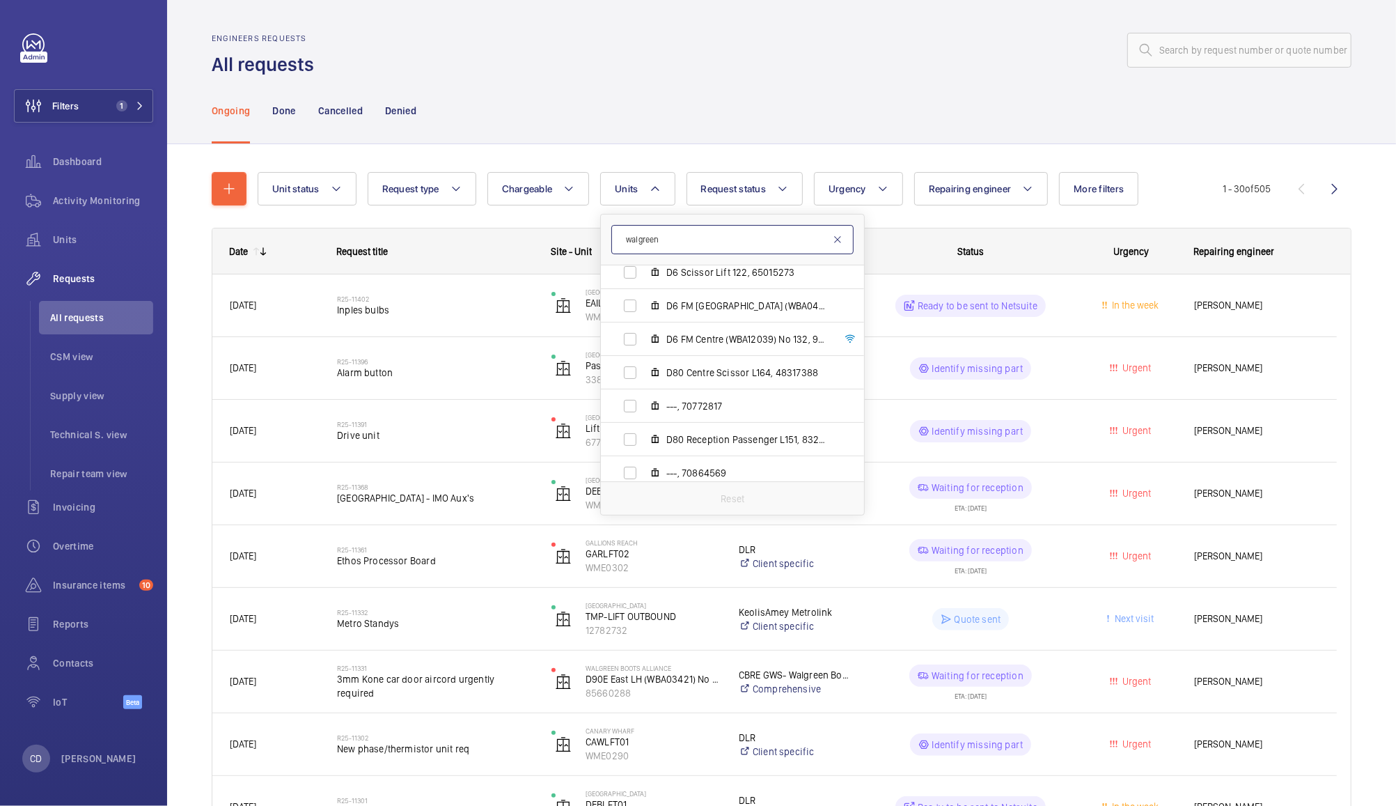
scroll to position [106, 0]
type input "w"
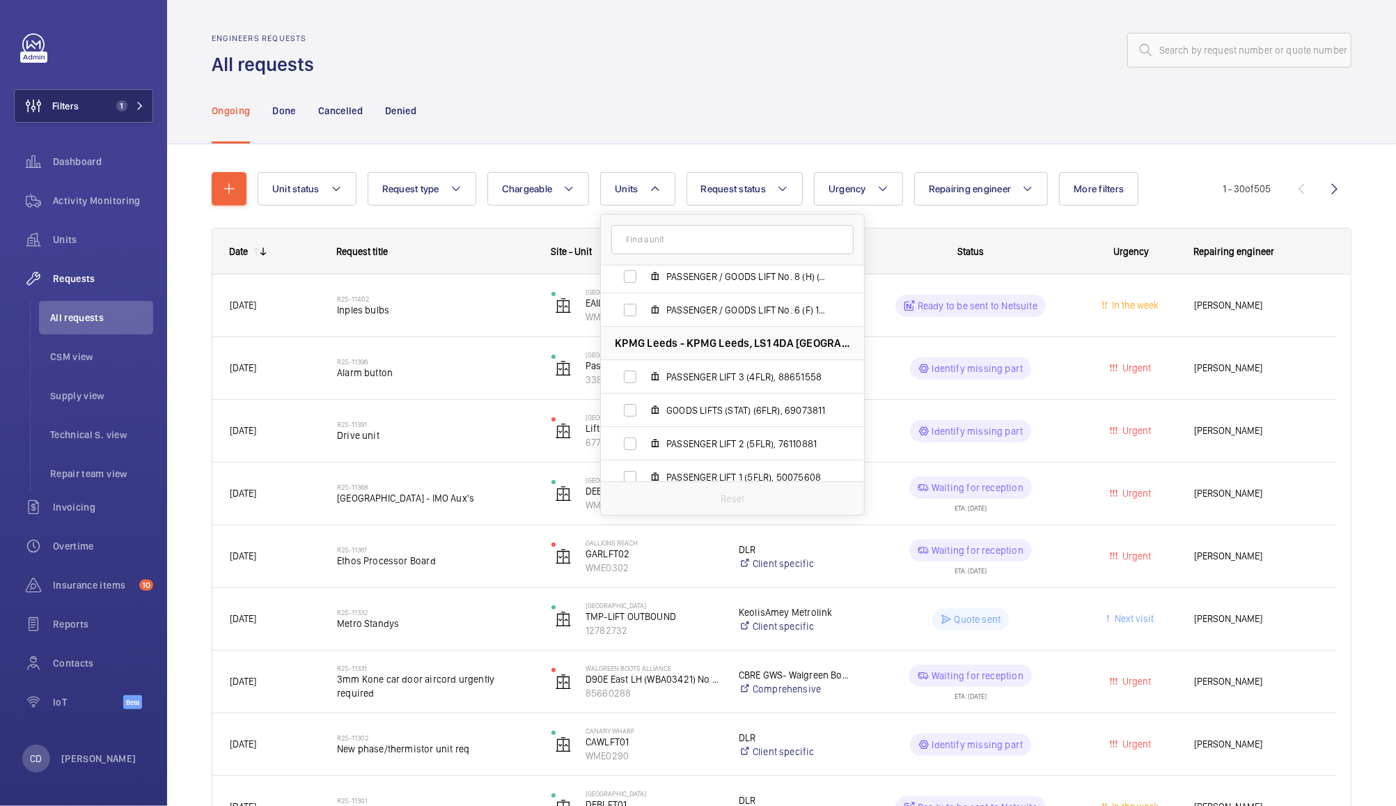
click at [88, 109] on button "Filters 1" at bounding box center [83, 105] width 139 height 33
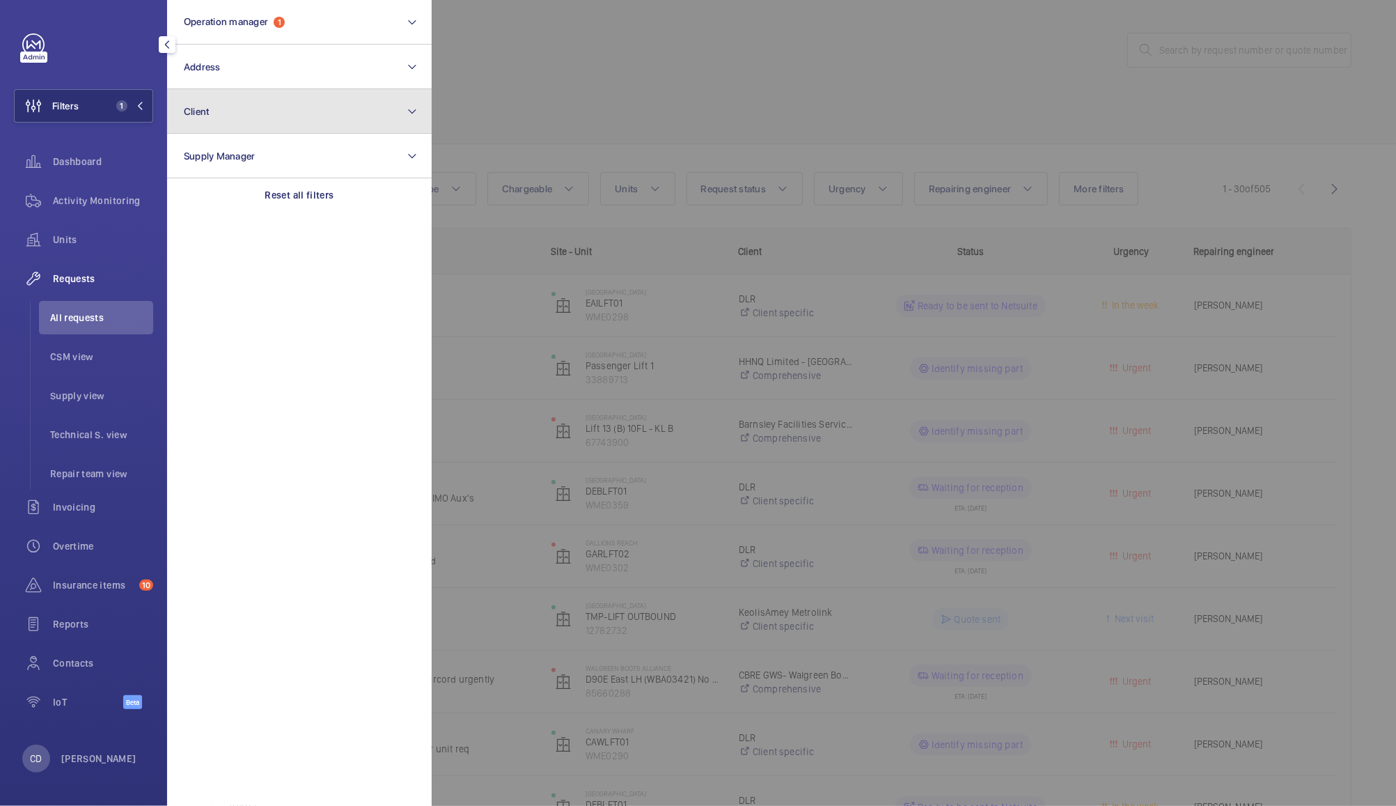
click at [251, 105] on button "Client" at bounding box center [299, 111] width 265 height 45
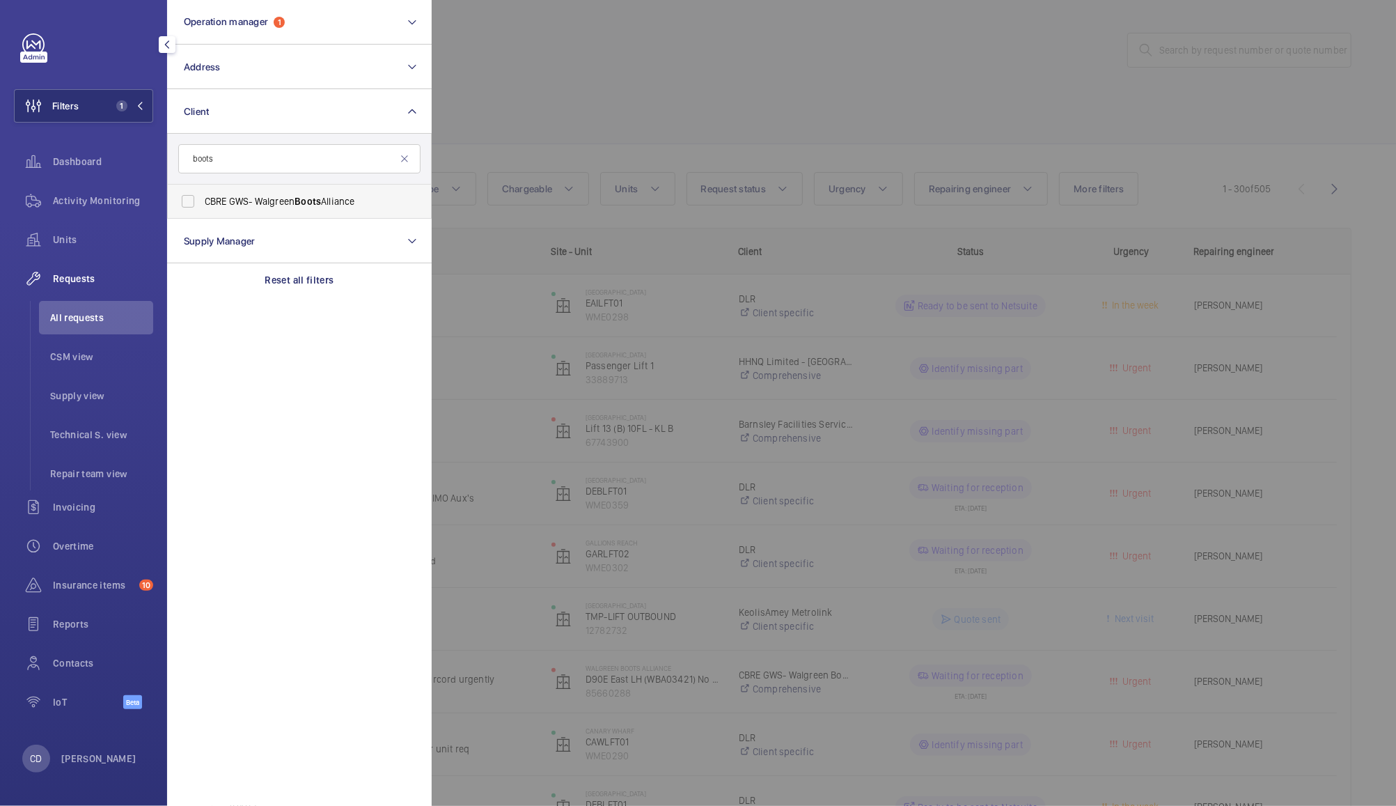
type input "boots"
click at [267, 206] on span "CBRE GWS- Walgreen Boots Alliance" at bounding box center [301, 201] width 192 height 14
click at [202, 206] on input "CBRE GWS- Walgreen Boots Alliance" at bounding box center [188, 201] width 28 height 28
checkbox input "true"
click at [567, 59] on div at bounding box center [1130, 403] width 1396 height 806
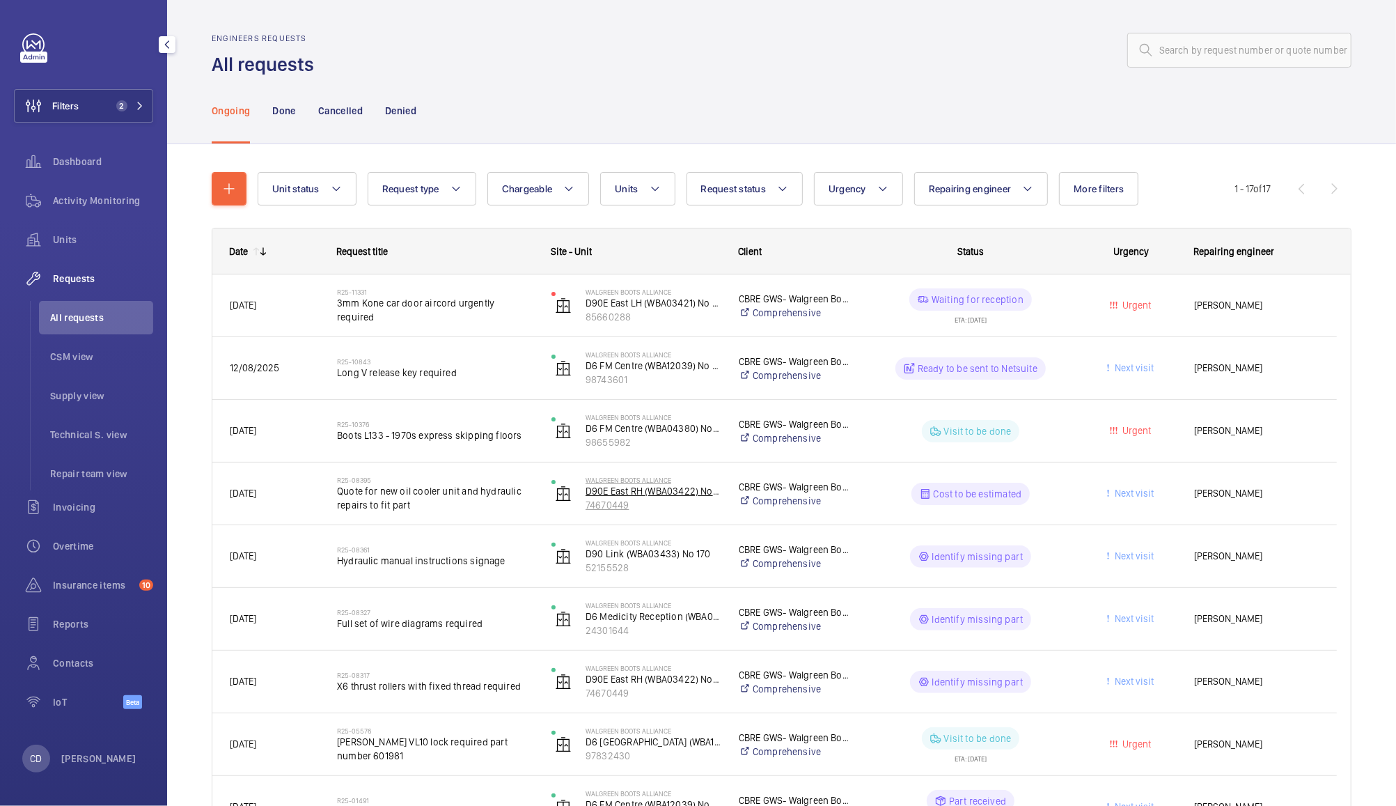
click at [694, 495] on p "D90E East RH (WBA03422) No 172" at bounding box center [653, 491] width 135 height 14
click at [1055, 506] on div "Cost to be estimated" at bounding box center [962, 494] width 213 height 50
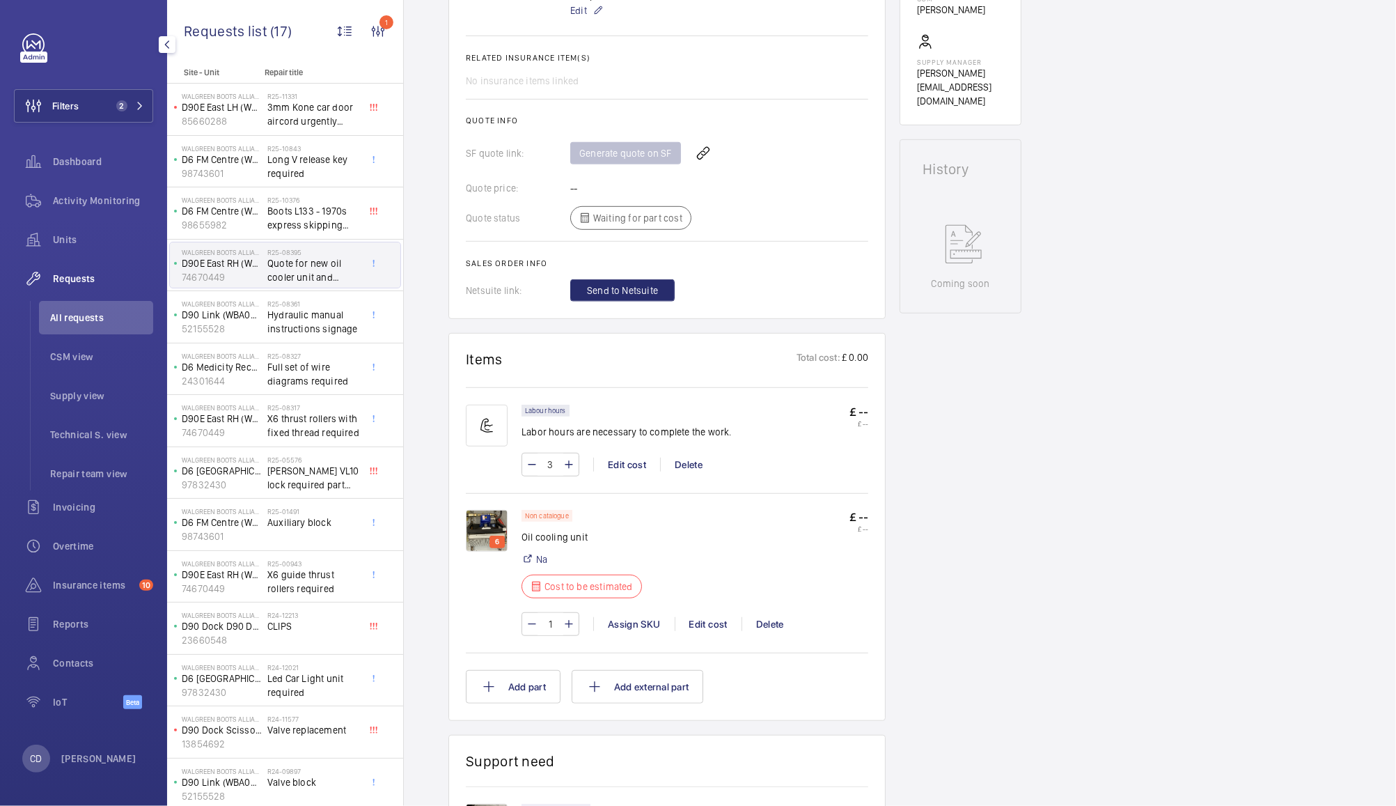
scroll to position [563, 0]
click at [714, 620] on div "Edit cost" at bounding box center [708, 624] width 67 height 14
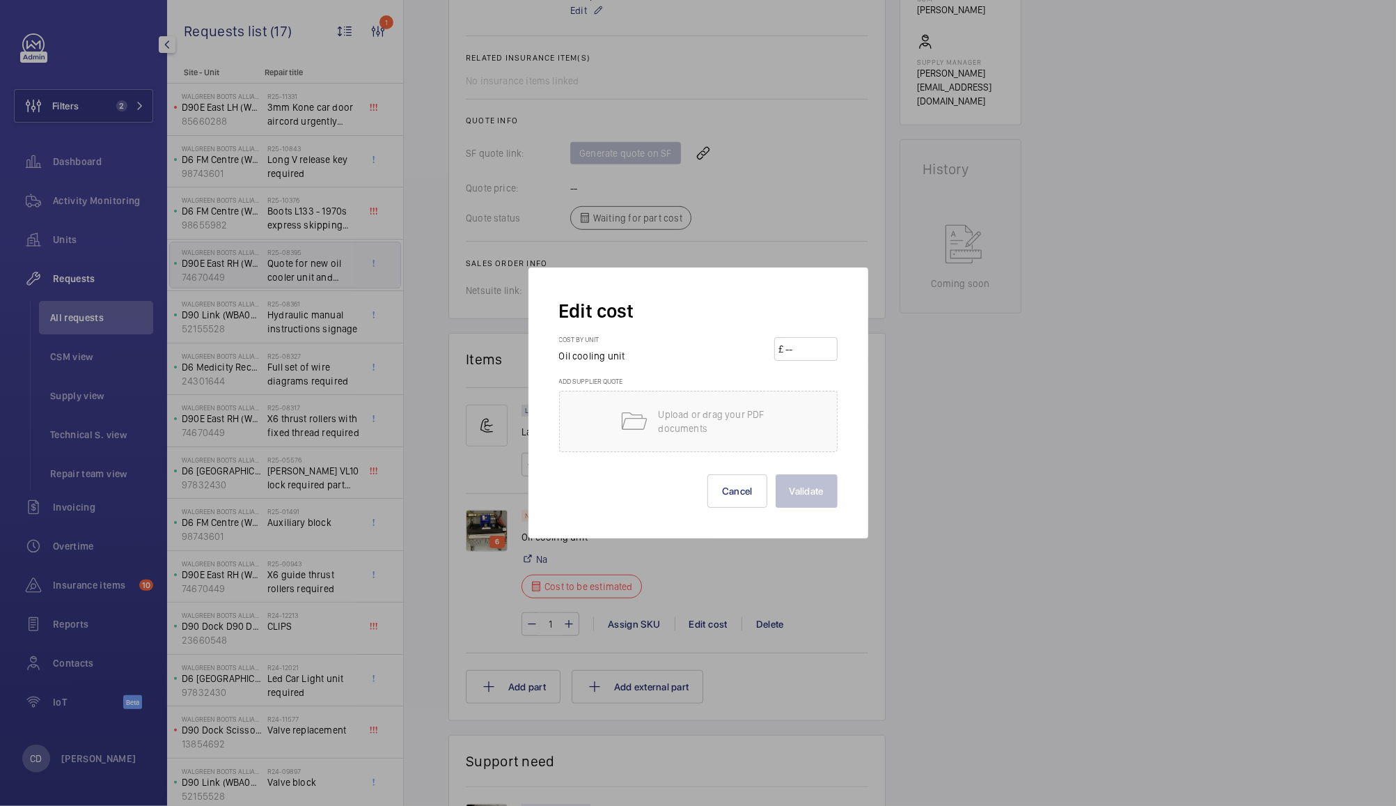
click at [797, 351] on input "number" at bounding box center [808, 349] width 49 height 22
type input "3149"
click at [808, 497] on button "Validate" at bounding box center [807, 490] width 62 height 33
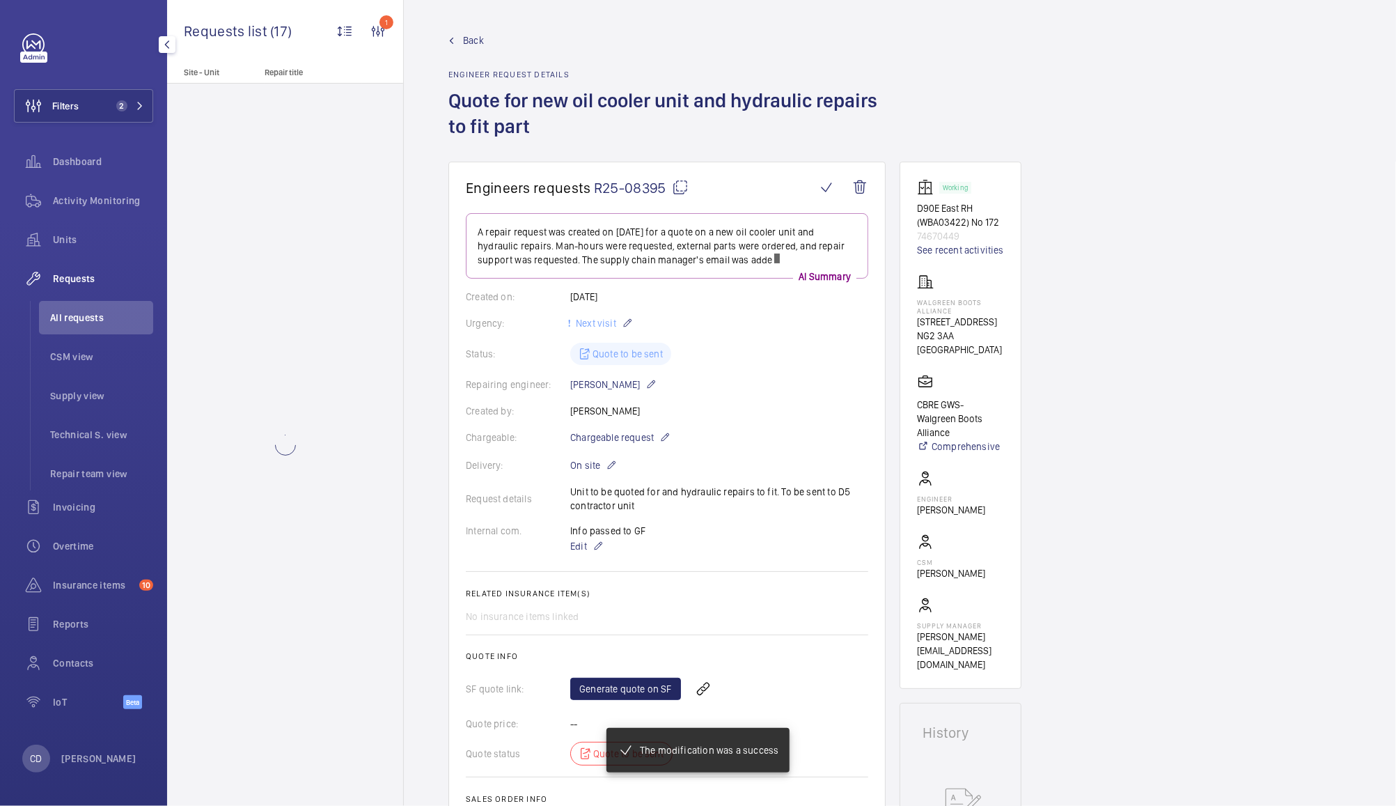
click at [636, 675] on wm-front-card-body "A repair request was created on [DATE] for a quote on a new oil cooler unit and…" at bounding box center [667, 525] width 403 height 624
click at [624, 678] on link "Generate quote on SF" at bounding box center [625, 689] width 111 height 22
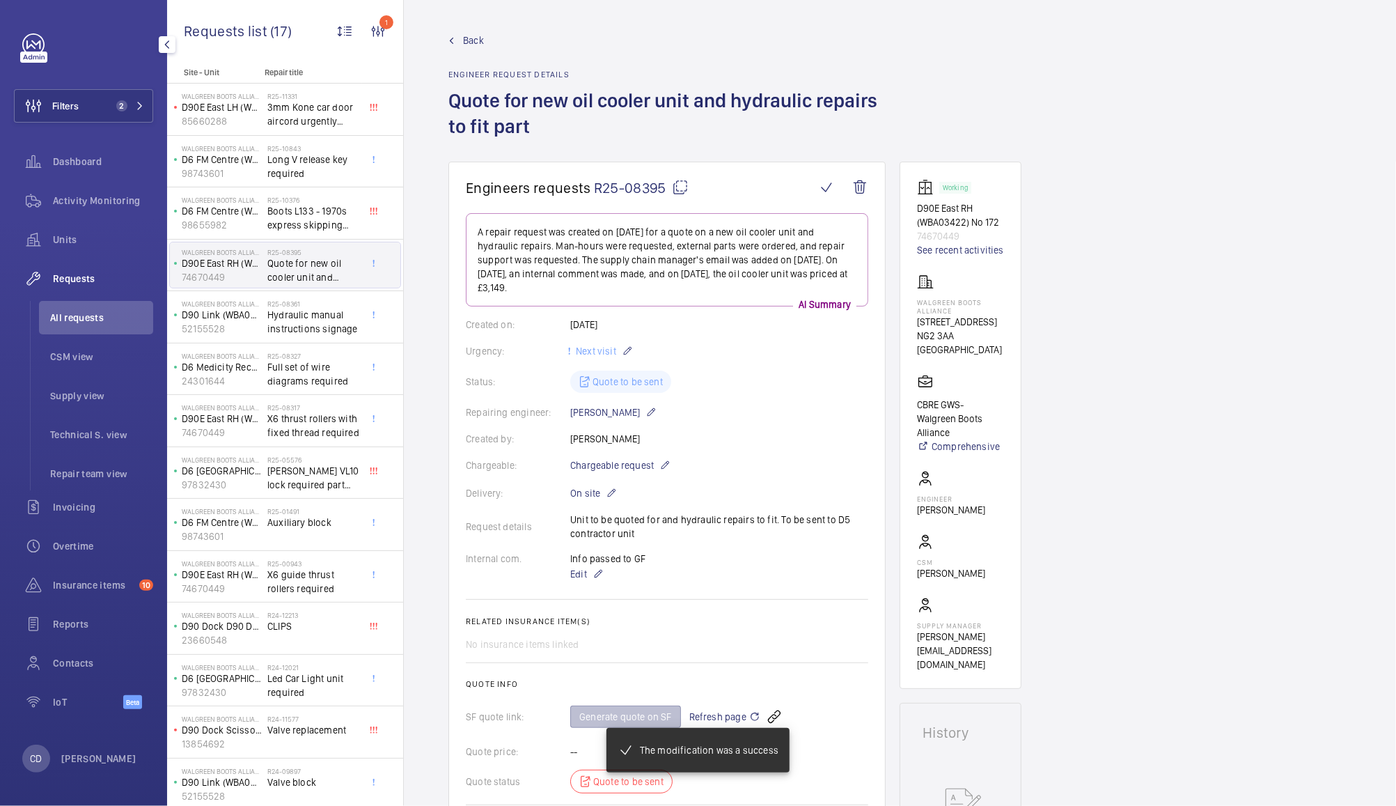
scroll to position [117, 0]
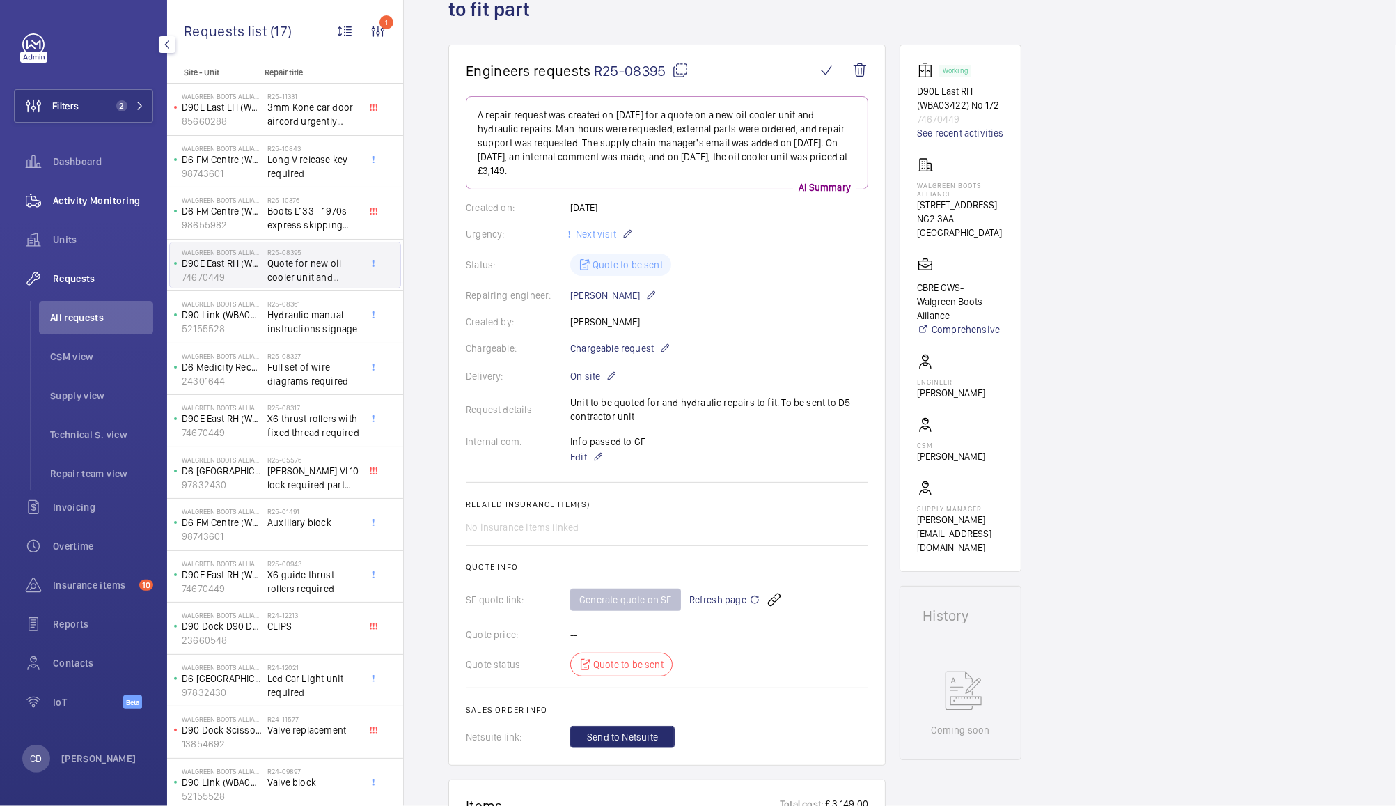
click at [70, 203] on span "Activity Monitoring" at bounding box center [103, 201] width 100 height 14
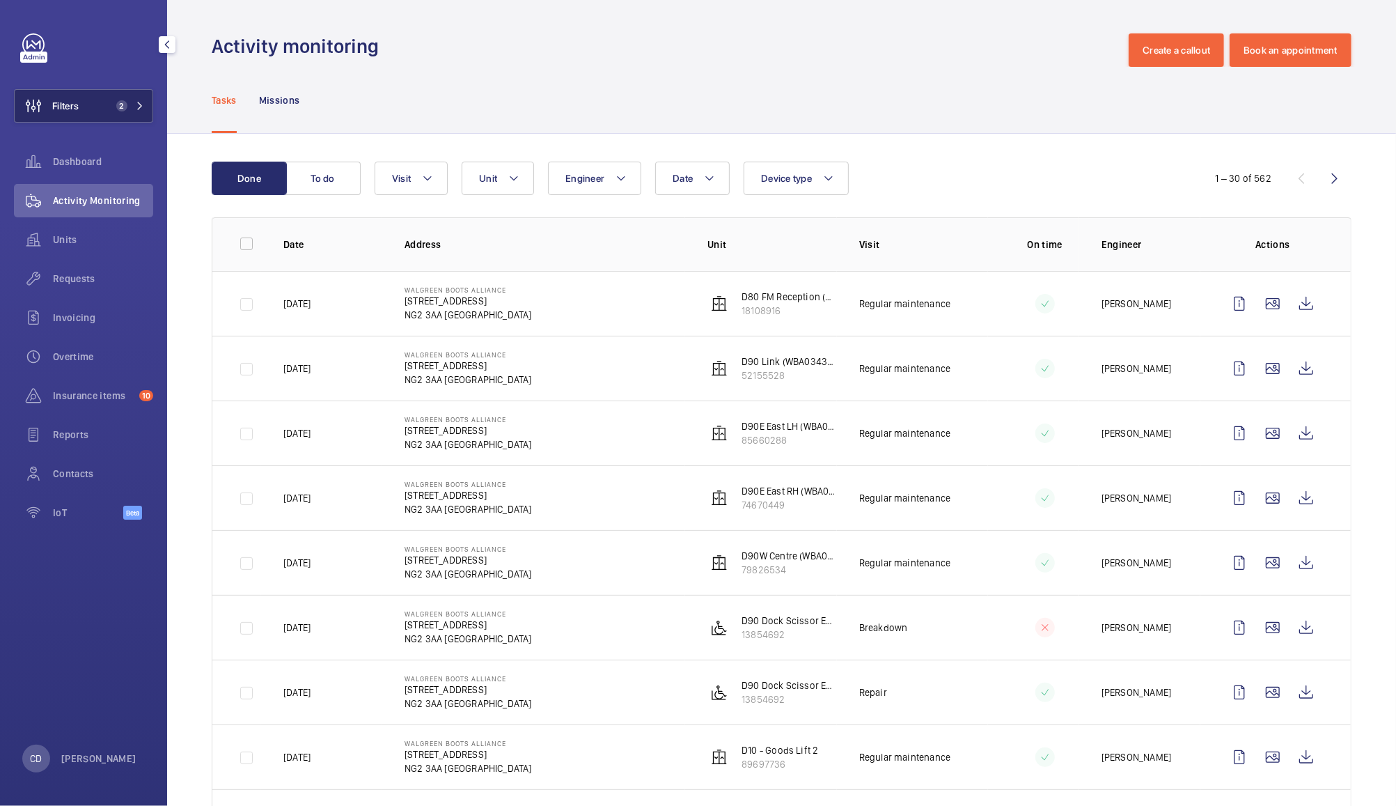
click at [104, 109] on button "Filters 2" at bounding box center [83, 105] width 139 height 33
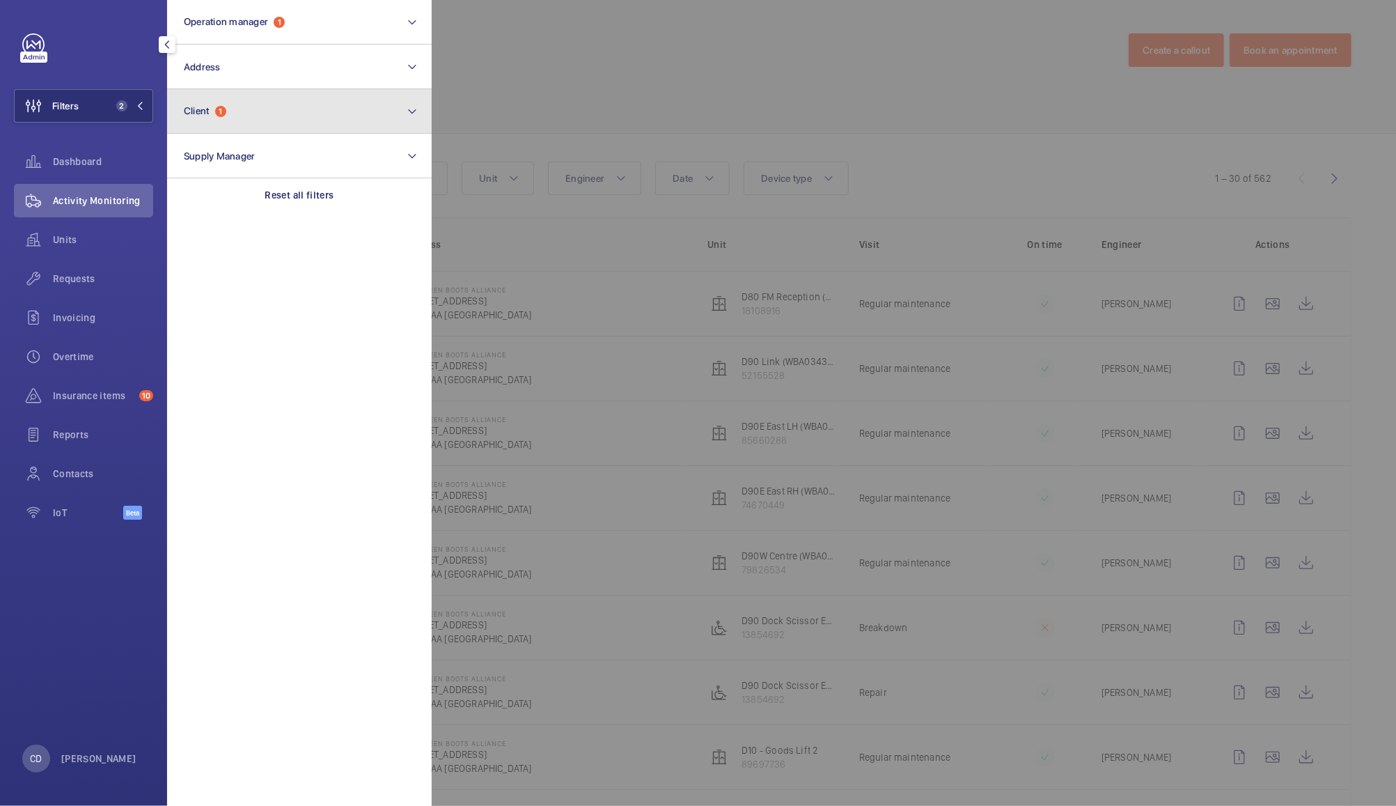
click at [226, 108] on span "1" at bounding box center [220, 111] width 11 height 11
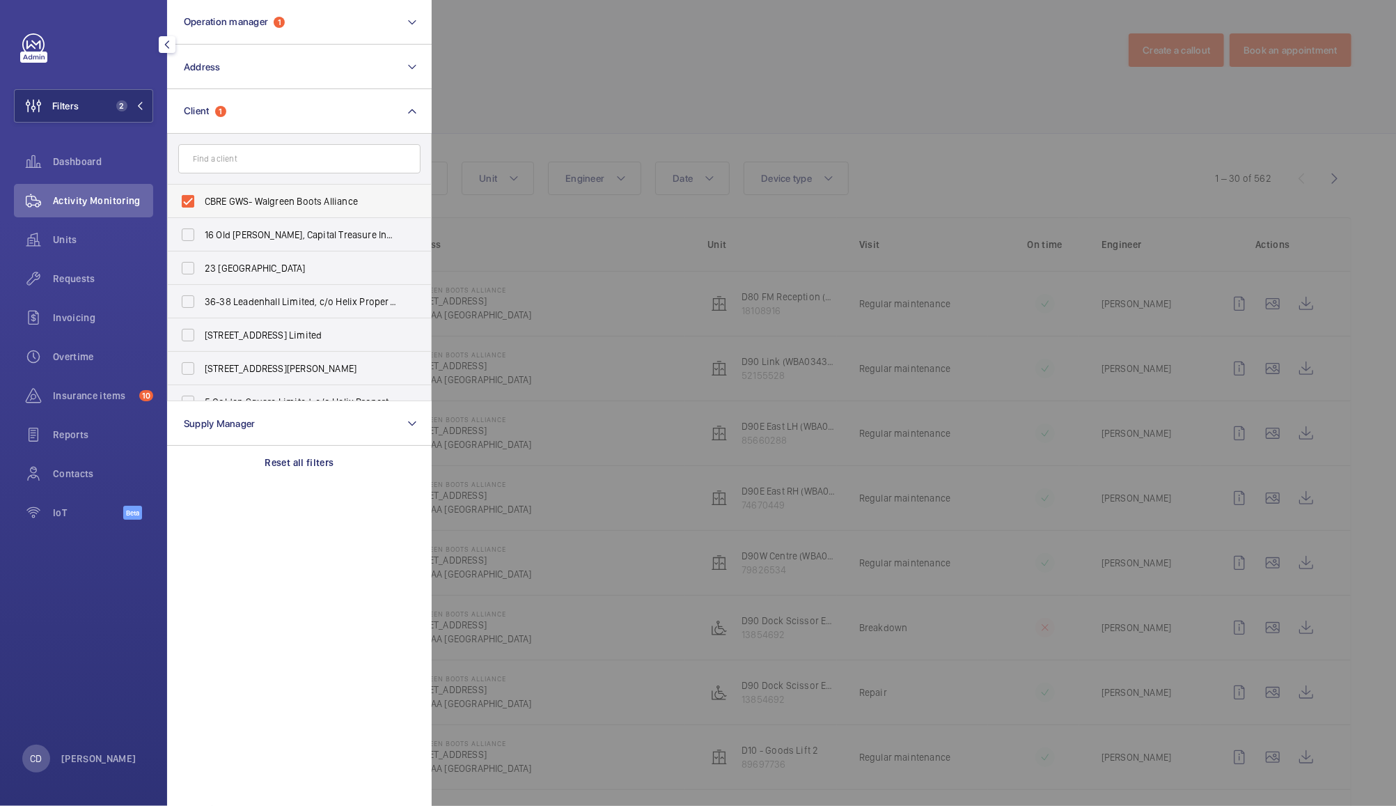
click at [251, 198] on span "CBRE GWS- Walgreen Boots Alliance" at bounding box center [301, 201] width 192 height 14
click at [202, 198] on input "CBRE GWS- Walgreen Boots Alliance" at bounding box center [188, 201] width 28 height 28
checkbox input "false"
click at [538, 39] on div at bounding box center [1130, 403] width 1396 height 806
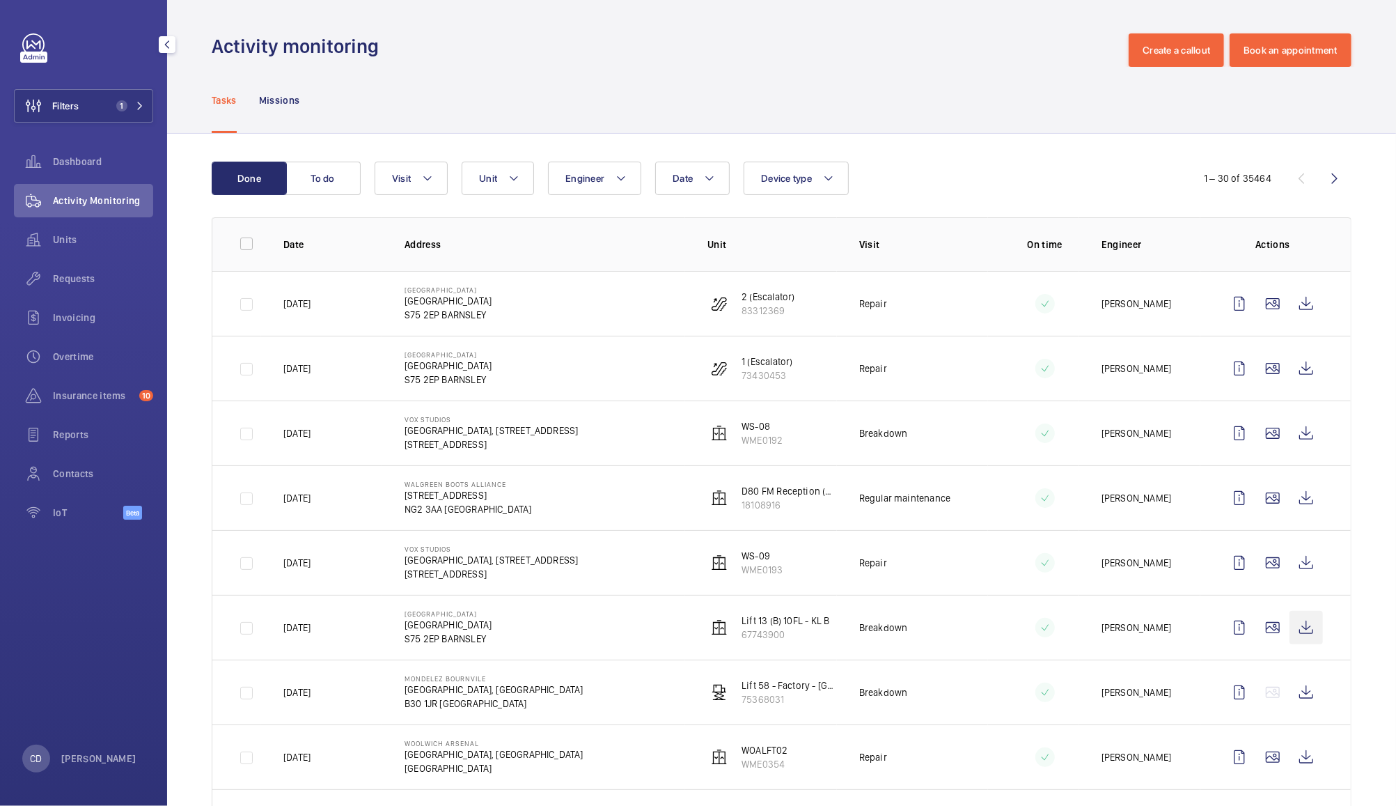
click at [1304, 625] on wm-front-icon-button at bounding box center [1306, 627] width 33 height 33
click at [423, 189] on button "Visit" at bounding box center [411, 178] width 73 height 33
type input "a"
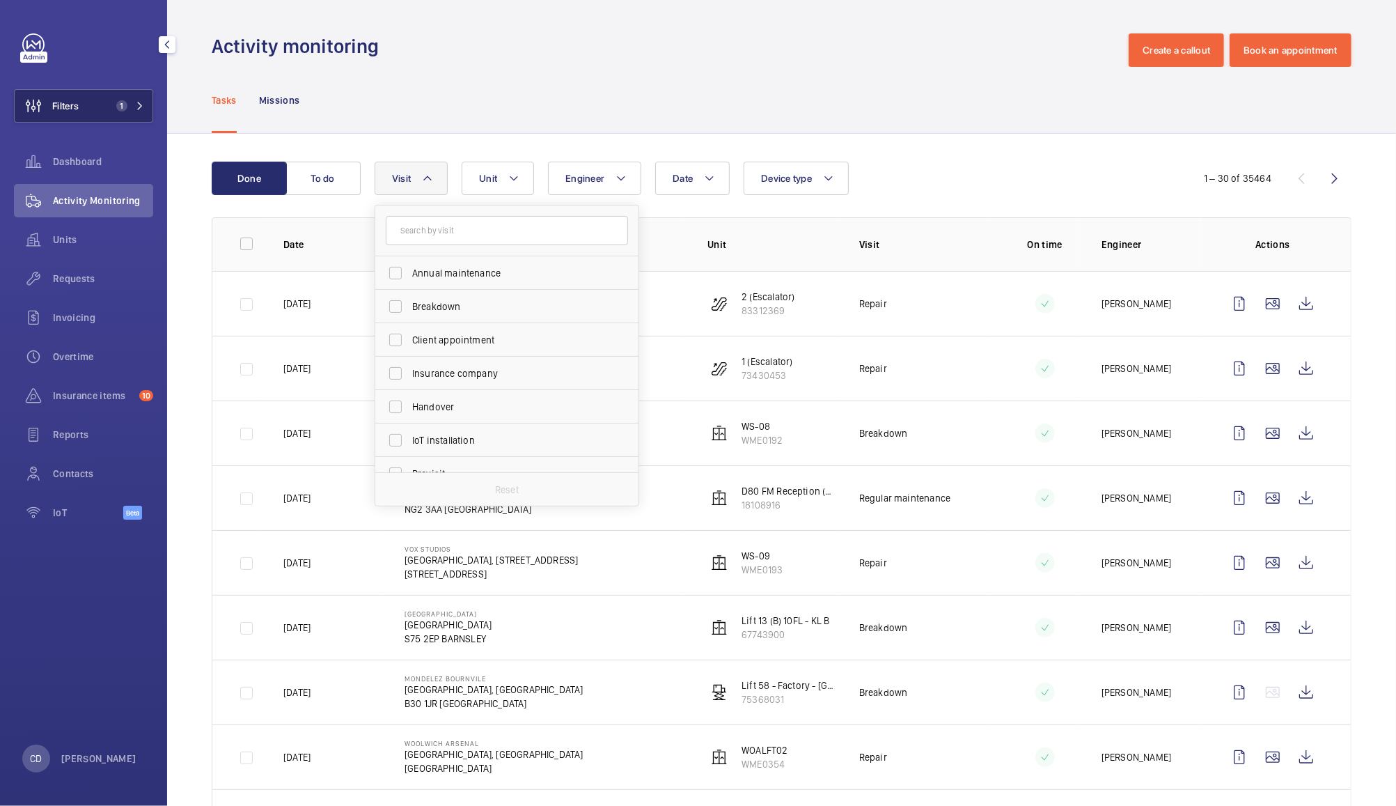
click at [75, 105] on span "Filters" at bounding box center [65, 106] width 26 height 14
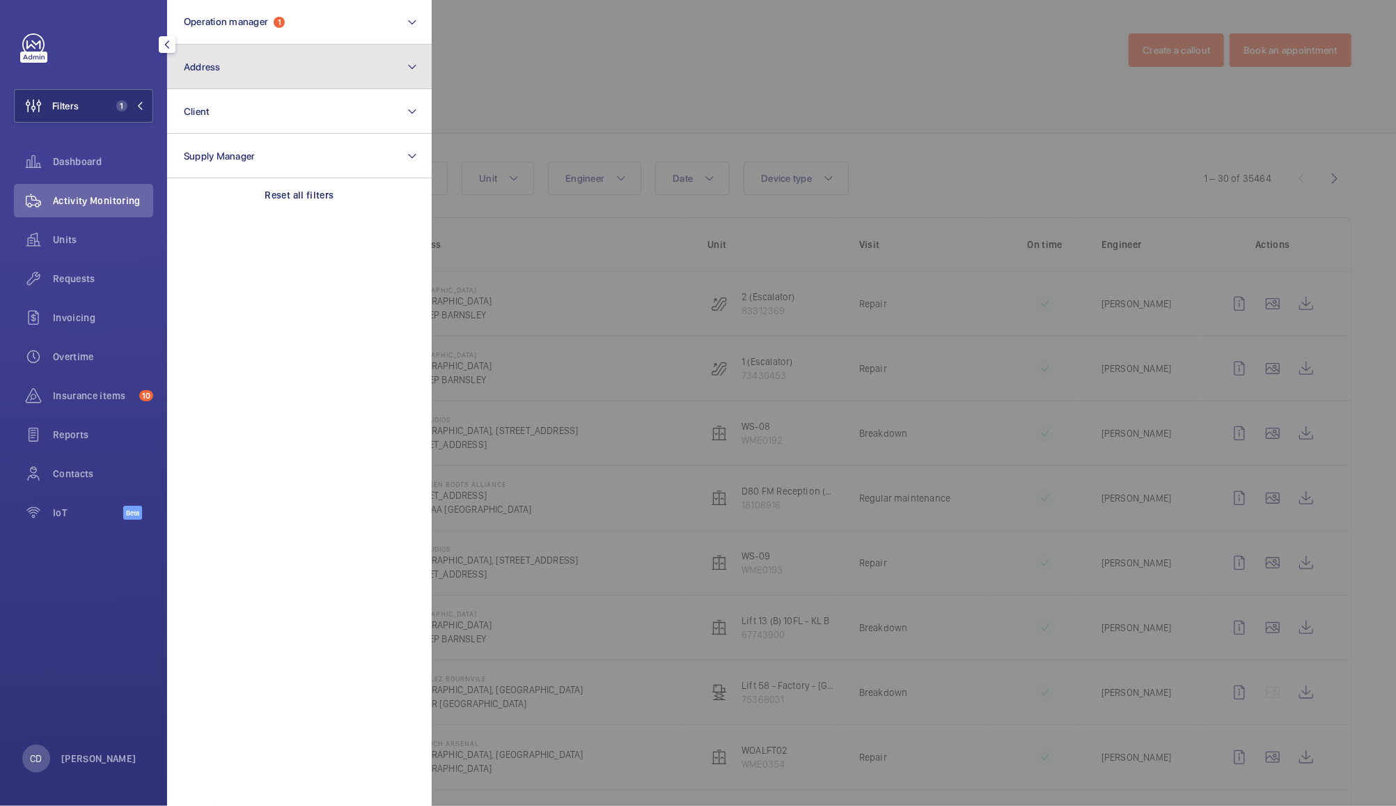
click at [215, 65] on span "Address" at bounding box center [202, 66] width 37 height 11
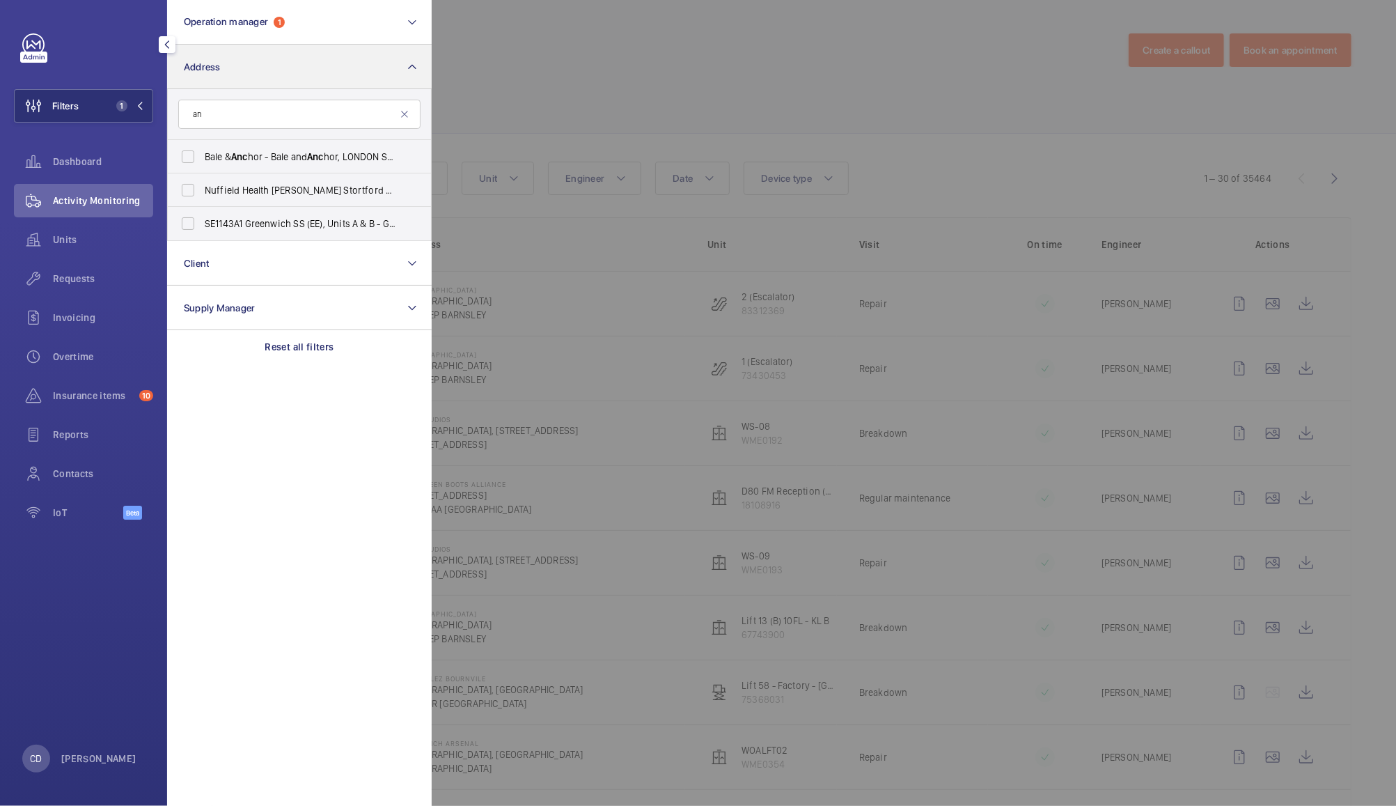
type input "a"
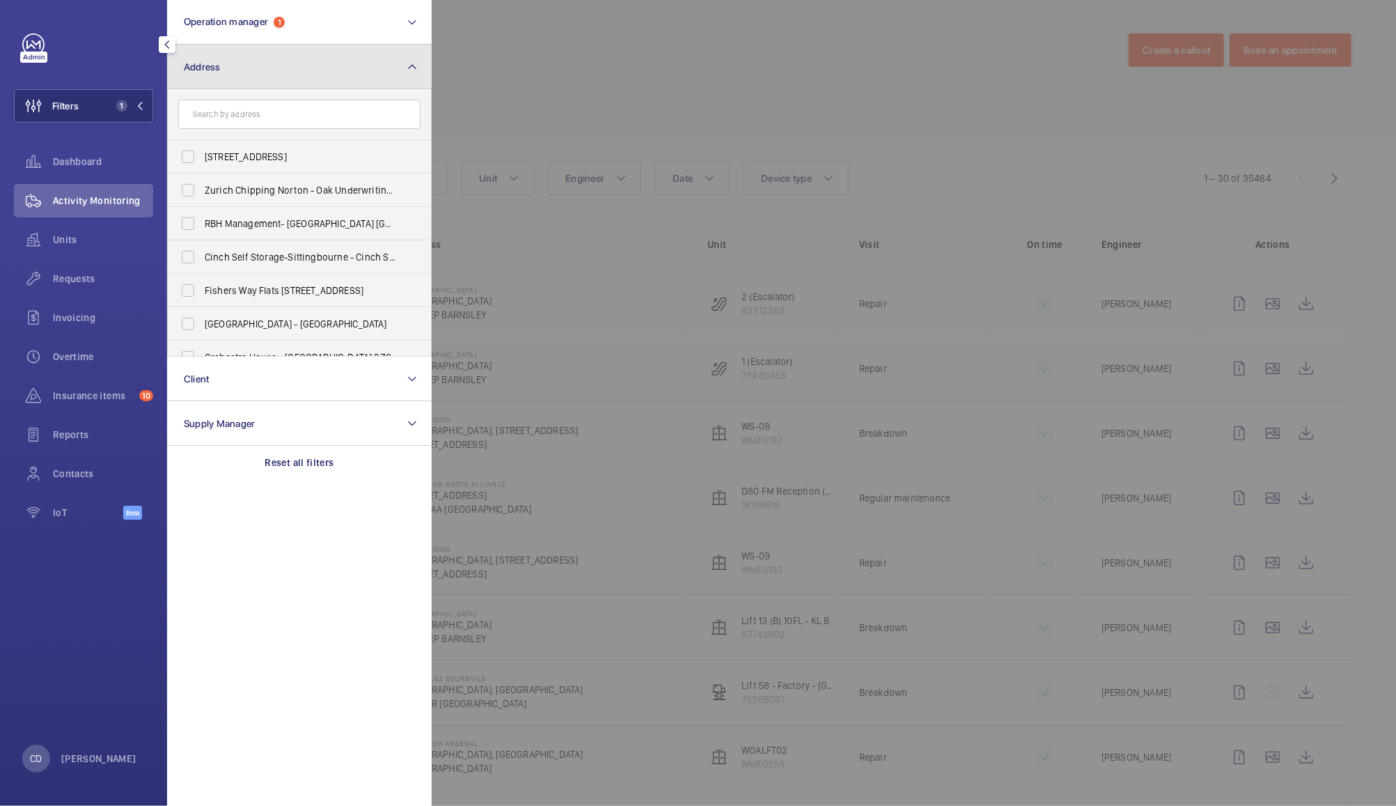
click at [413, 61] on mat-icon at bounding box center [412, 66] width 11 height 17
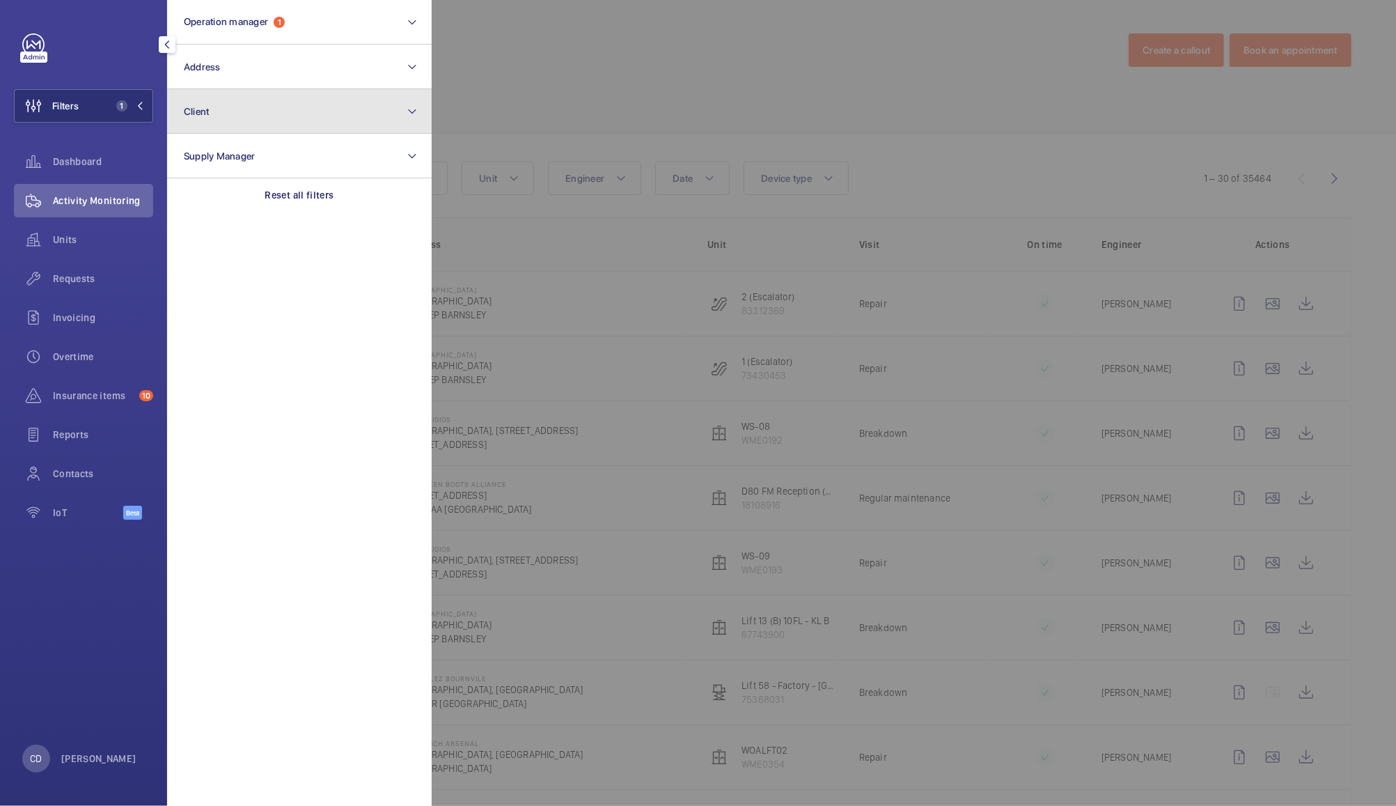
click at [405, 106] on button "Client" at bounding box center [299, 111] width 265 height 45
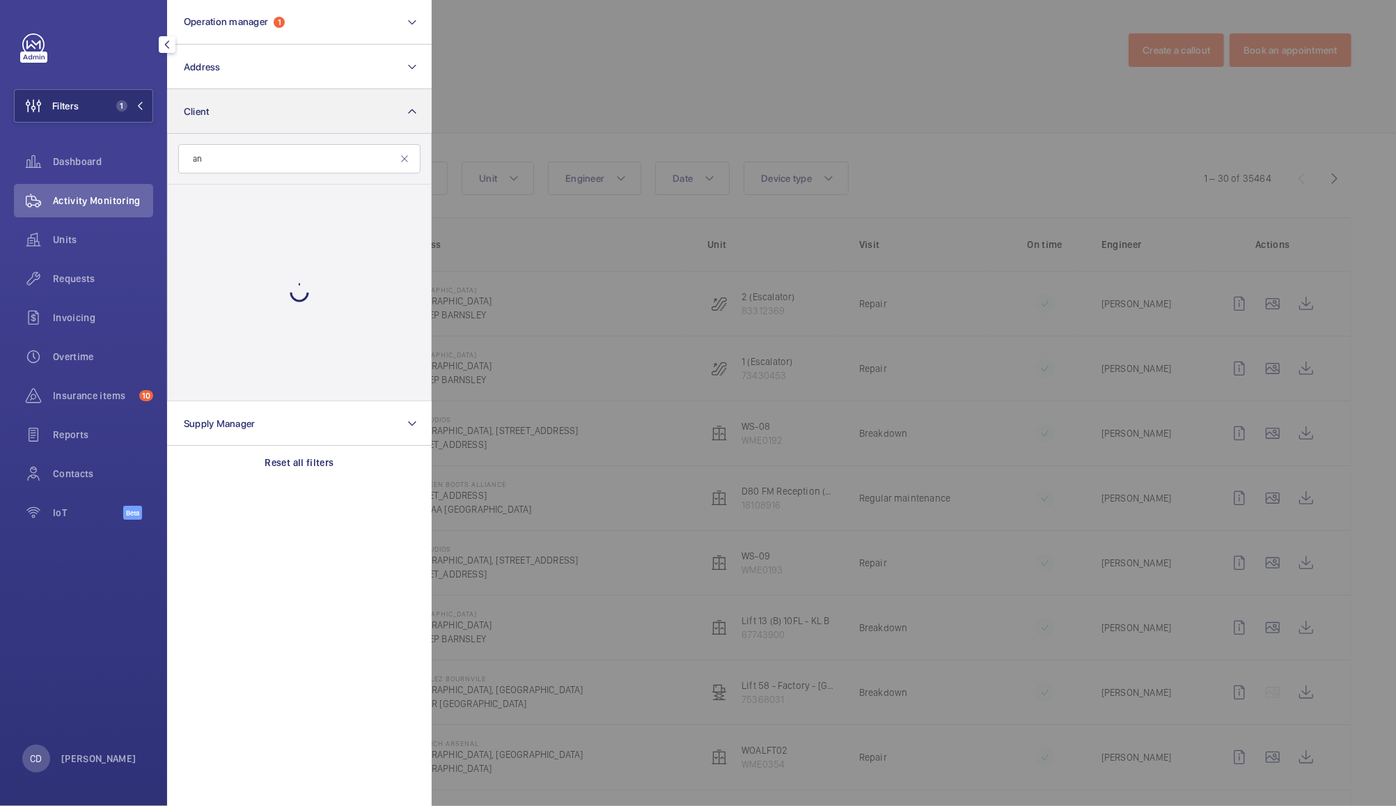
type input "a"
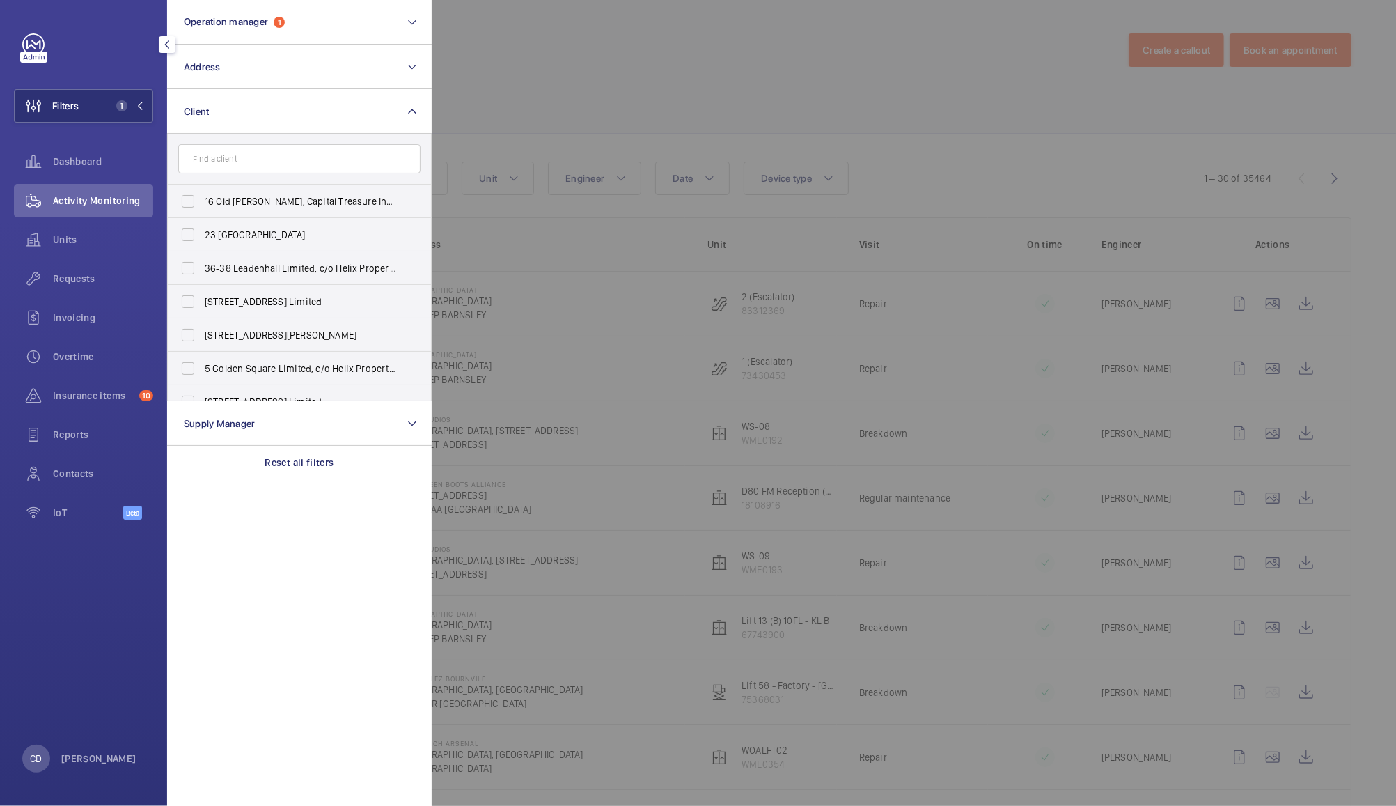
click at [875, 48] on div at bounding box center [1130, 403] width 1396 height 806
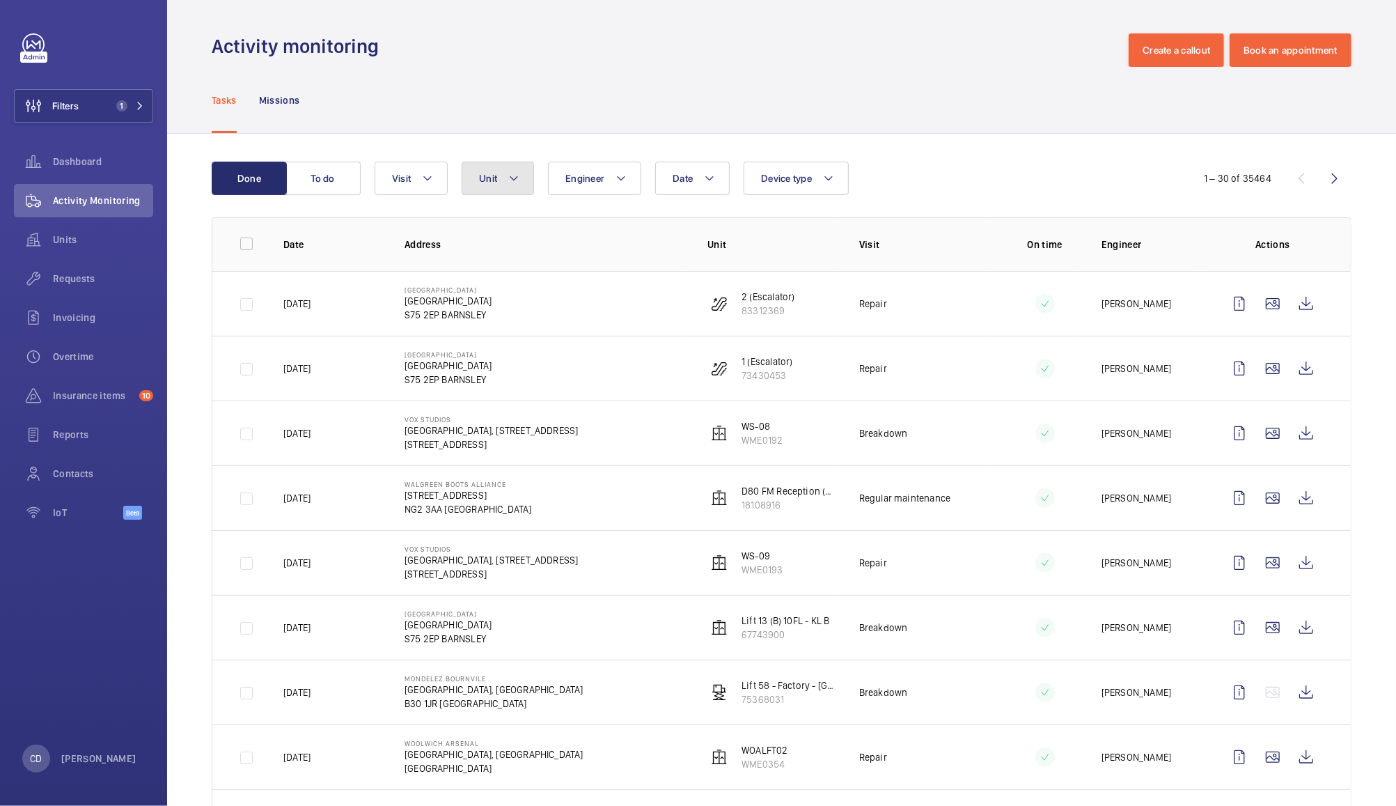
click at [513, 178] on mat-icon at bounding box center [513, 178] width 11 height 17
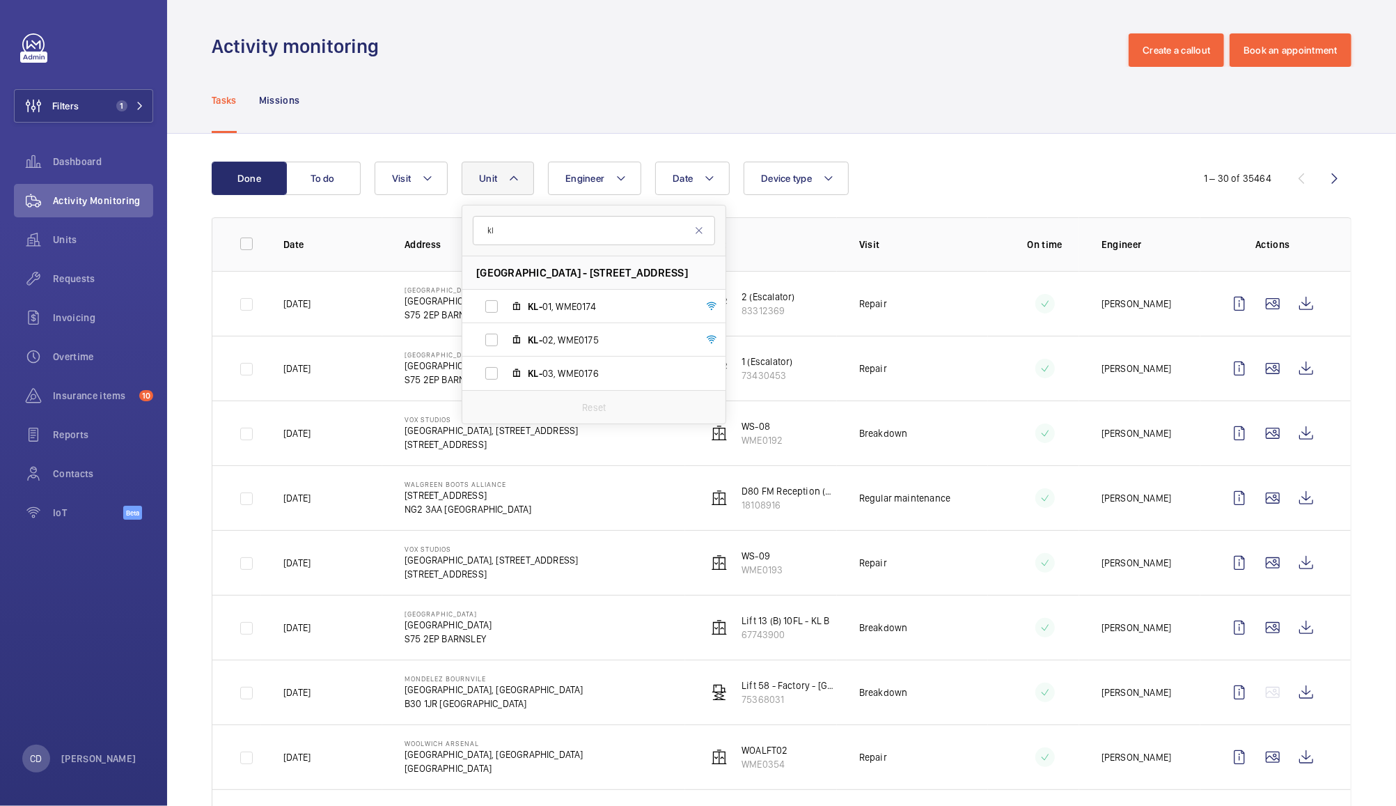
type input "k"
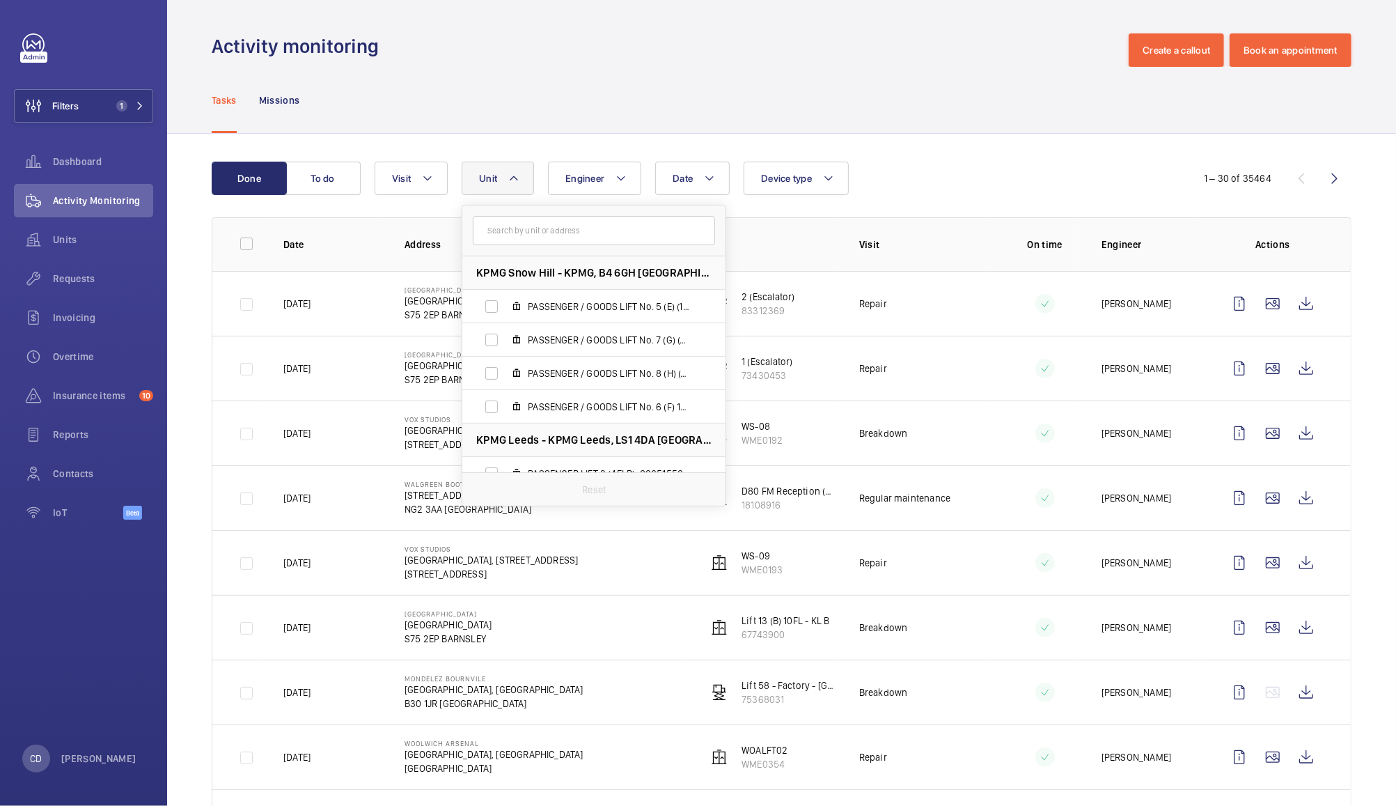
click at [936, 77] on div "Tasks Missions" at bounding box center [782, 100] width 1140 height 66
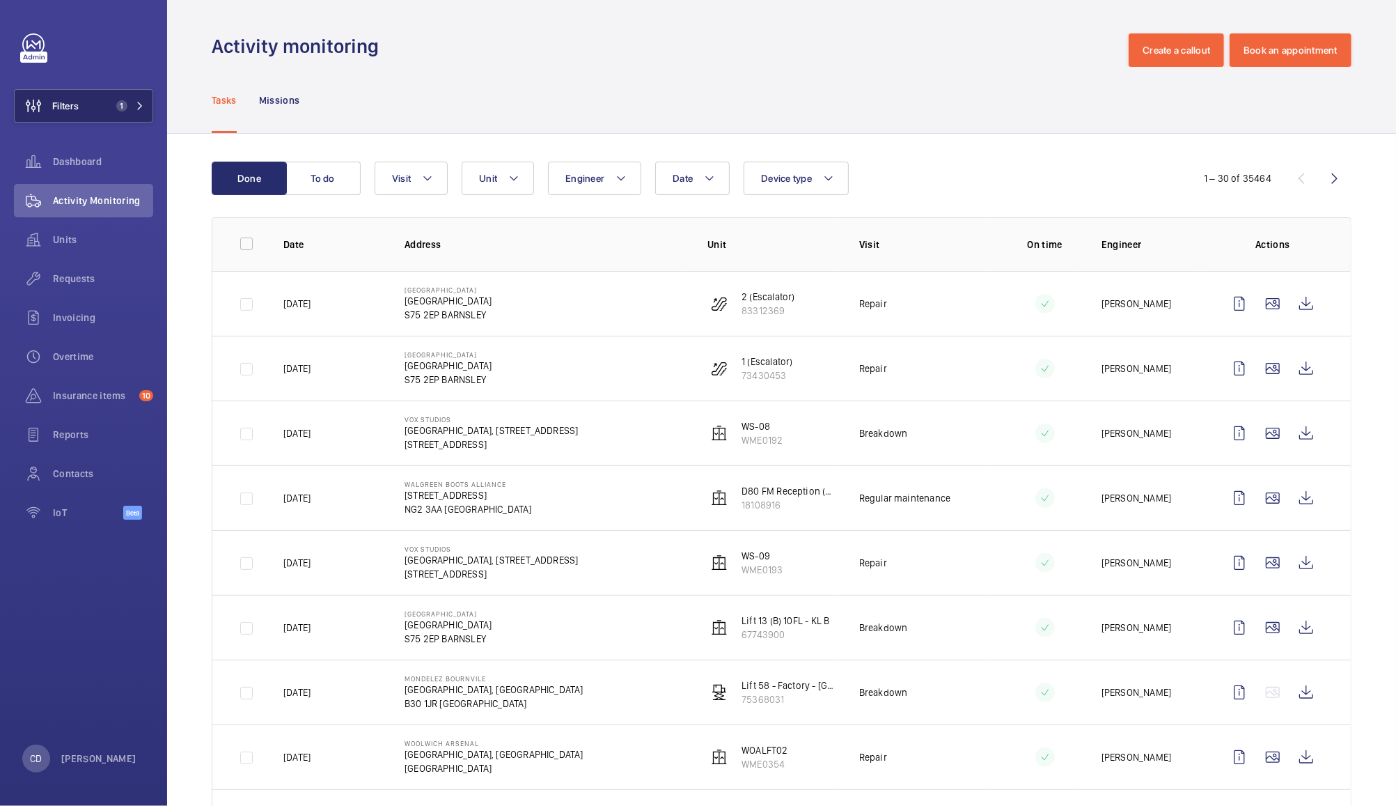
click at [86, 109] on button "Filters 1" at bounding box center [83, 105] width 139 height 33
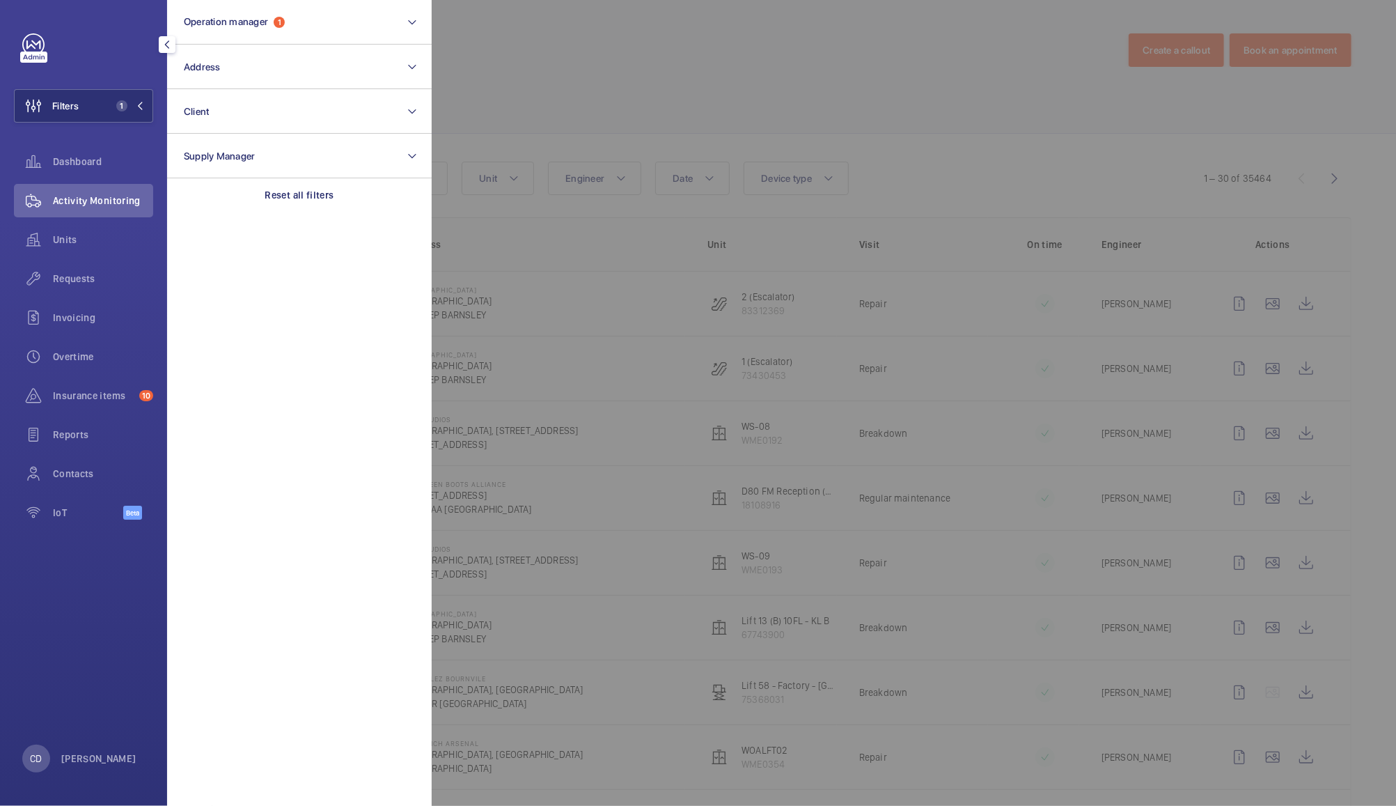
click at [583, 58] on div at bounding box center [1130, 403] width 1396 height 806
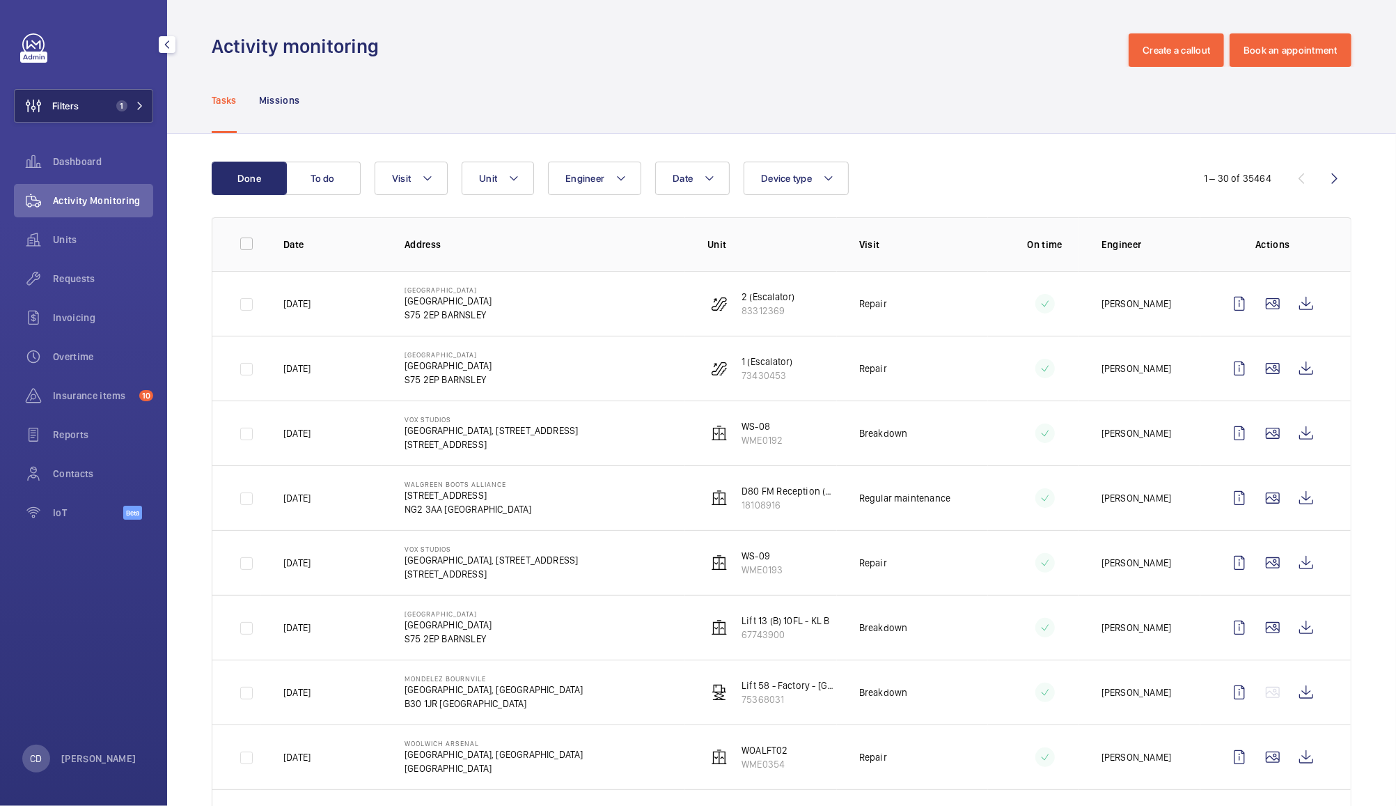
click at [115, 106] on span "1" at bounding box center [119, 105] width 17 height 11
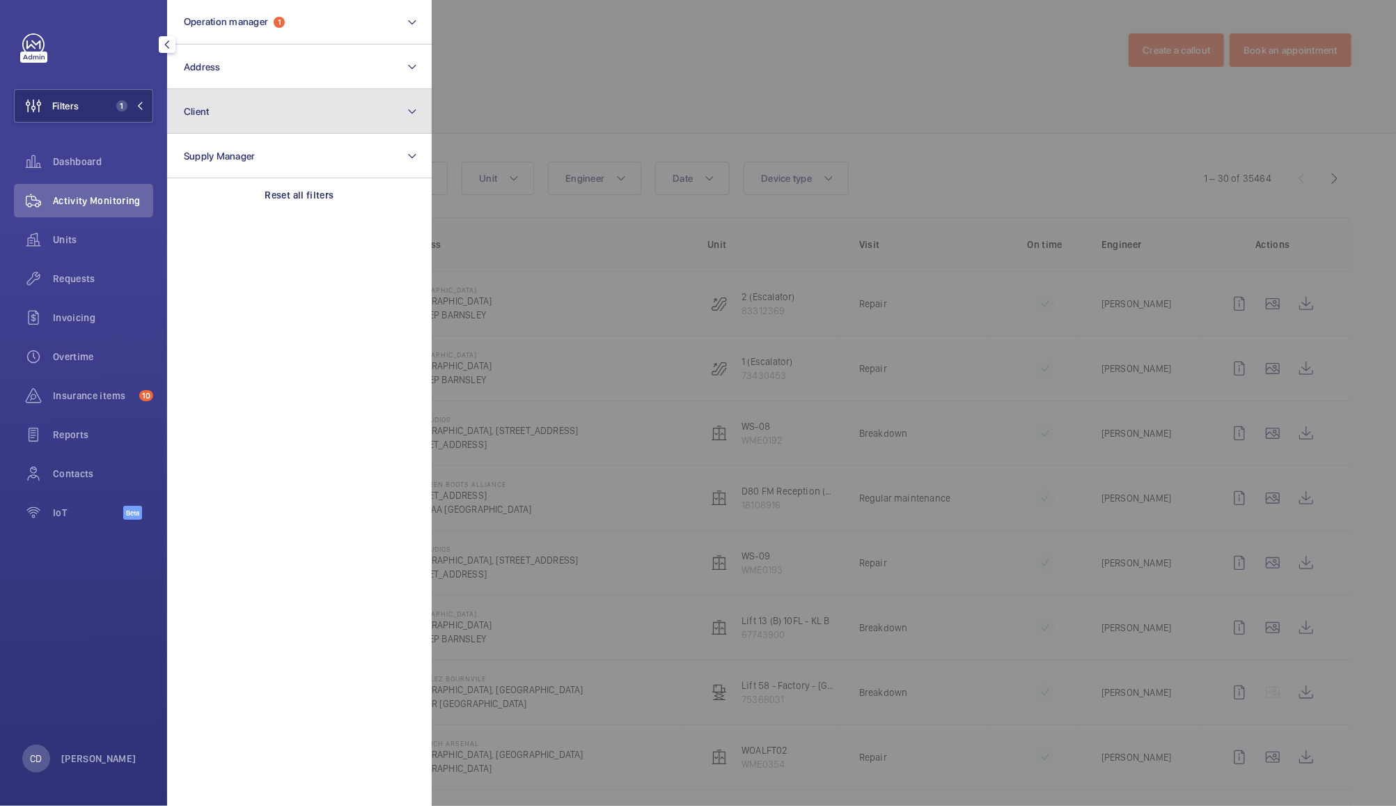
click at [274, 110] on button "Client" at bounding box center [299, 111] width 265 height 45
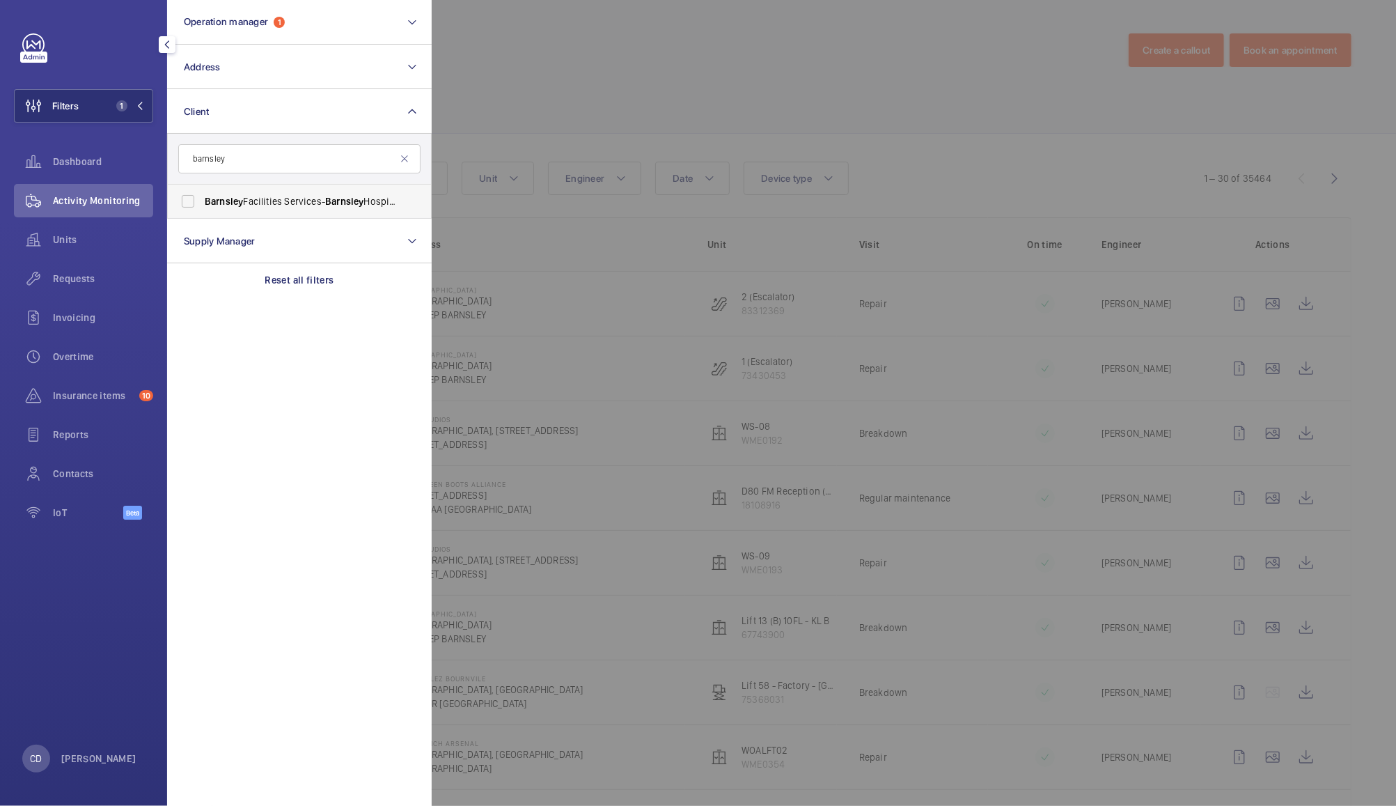
type input "barnsley"
click at [288, 206] on span "Barnsley Facilities Services- [GEOGRAPHIC_DATA]" at bounding box center [301, 201] width 192 height 14
click at [202, 206] on input "Barnsley Facilities Services- [GEOGRAPHIC_DATA]" at bounding box center [188, 201] width 28 height 28
checkbox input "true"
click at [545, 88] on div at bounding box center [1130, 403] width 1396 height 806
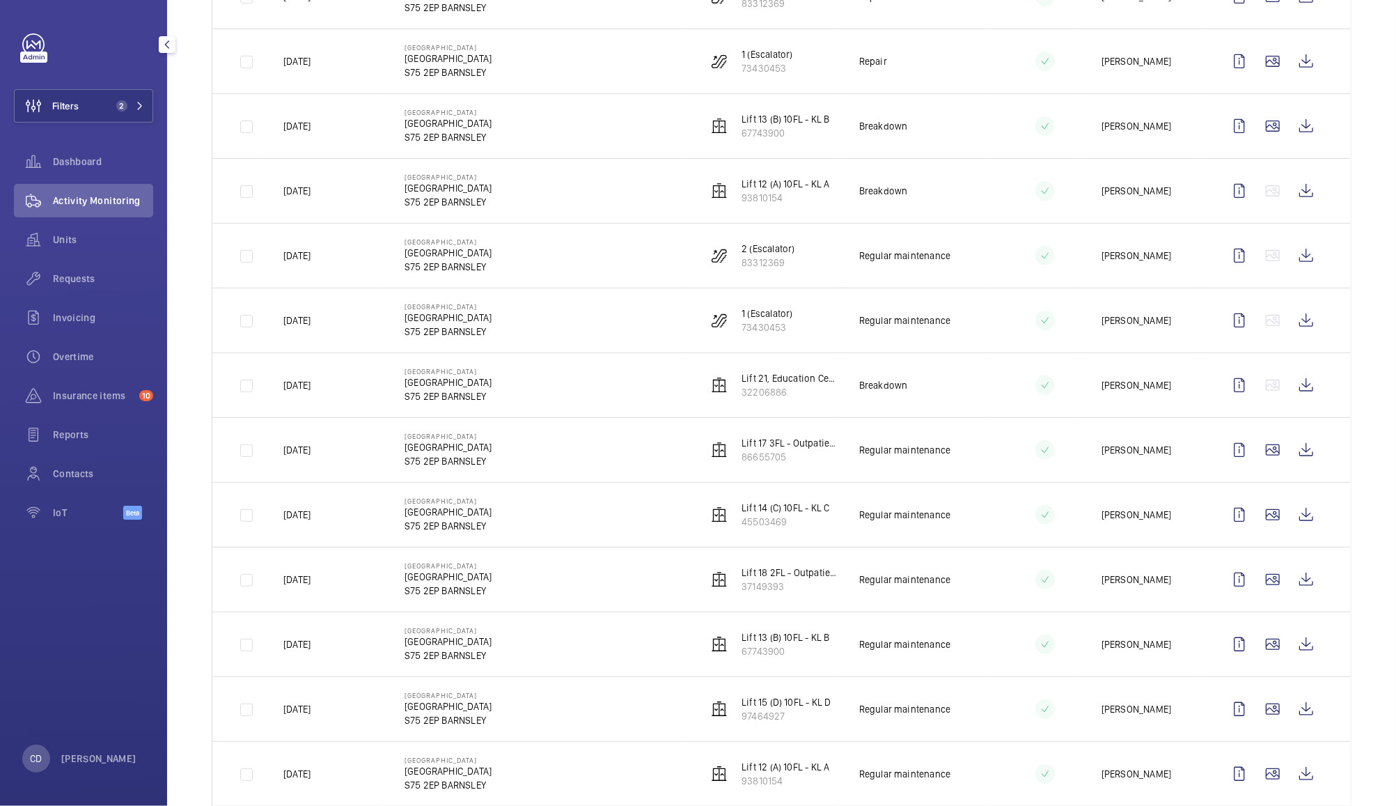
scroll to position [306, 0]
click at [1291, 650] on wm-front-icon-button at bounding box center [1306, 644] width 33 height 33
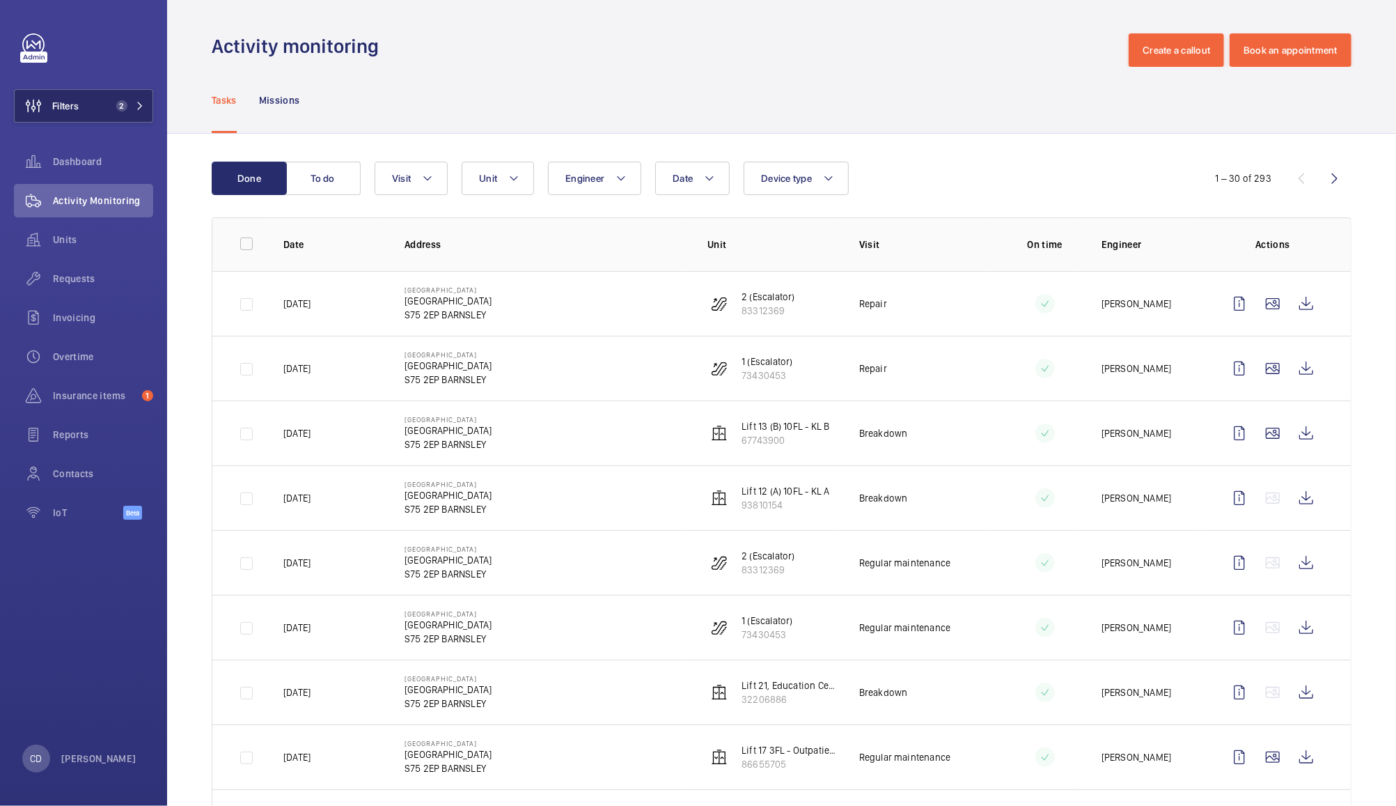
click at [111, 100] on span "2" at bounding box center [119, 105] width 17 height 11
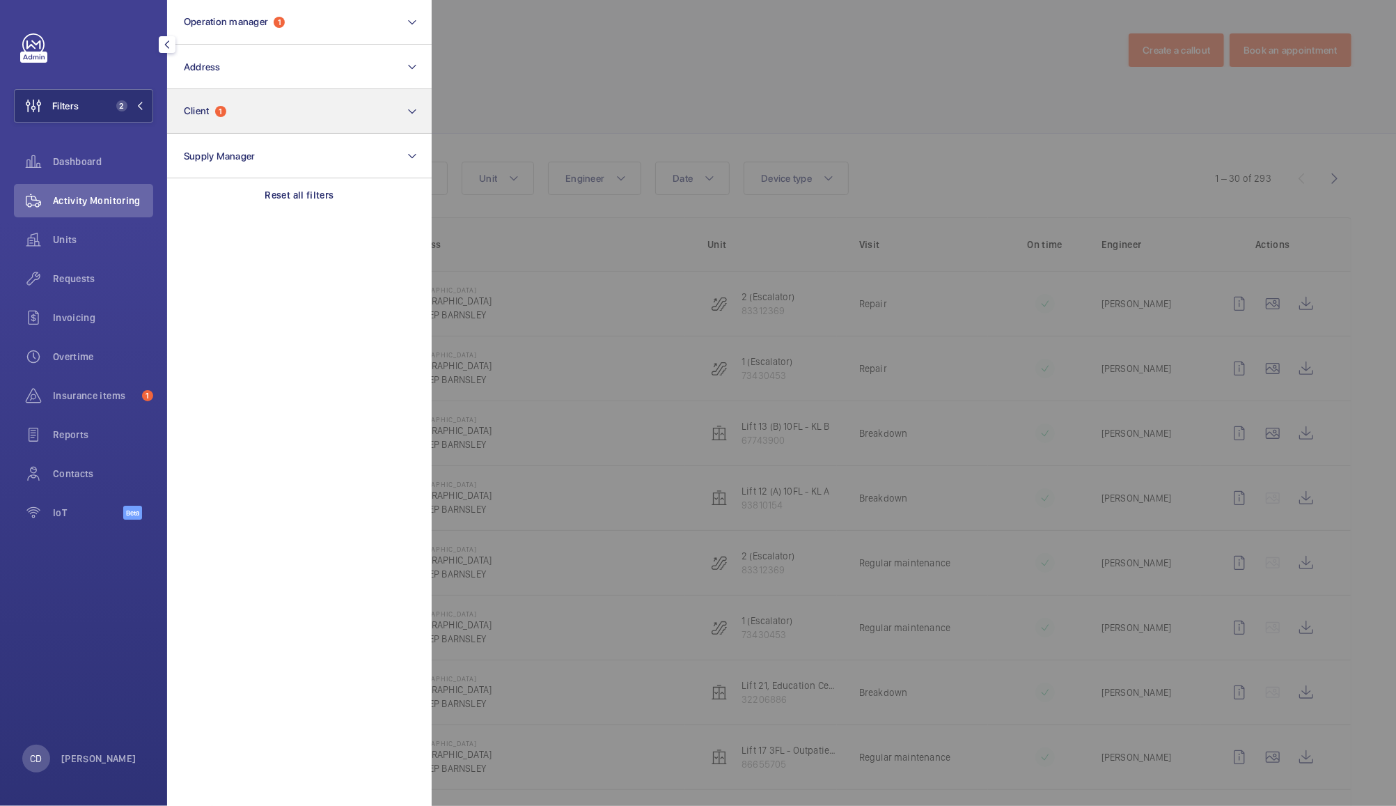
click at [329, 110] on button "Client 1" at bounding box center [299, 111] width 265 height 45
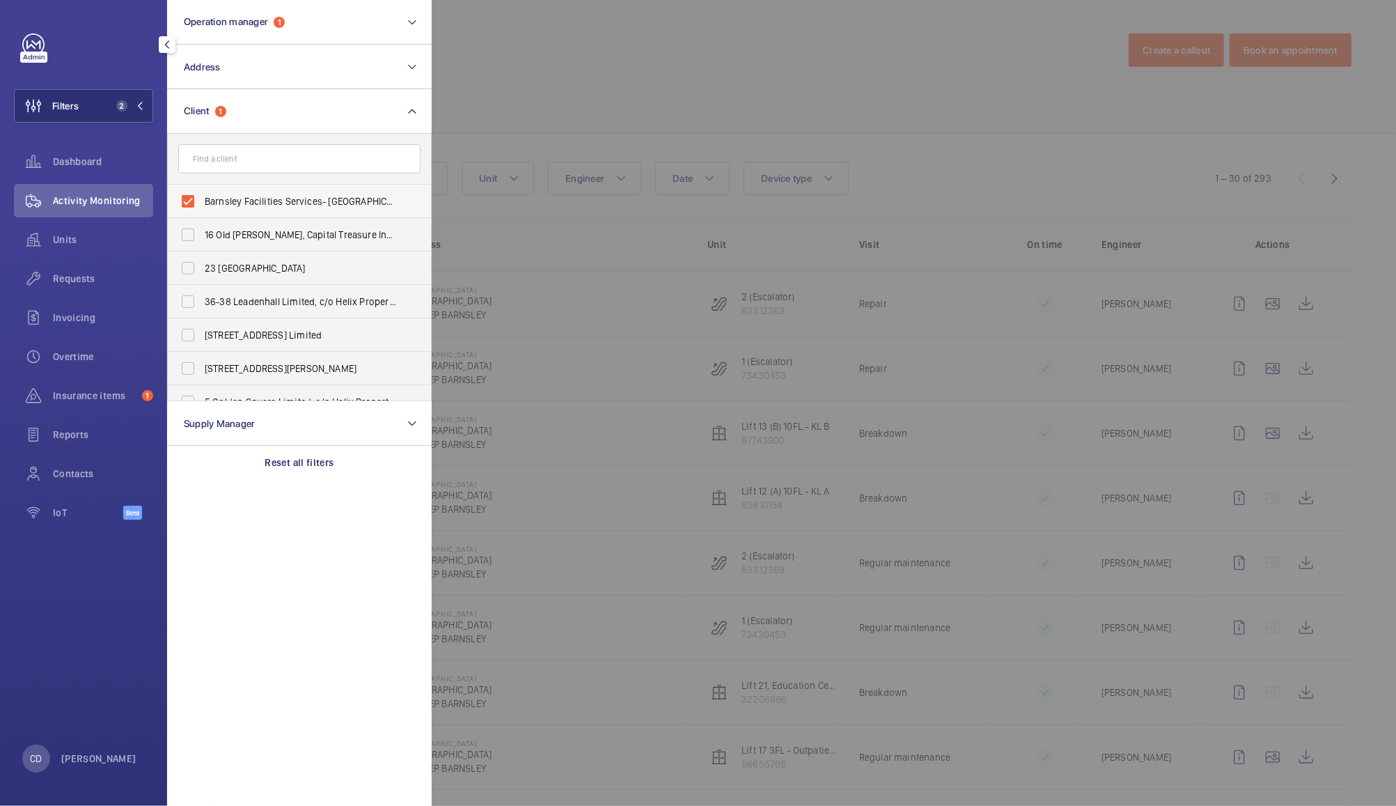
click at [195, 196] on label "Barnsley Facilities Services- [GEOGRAPHIC_DATA]" at bounding box center [289, 201] width 242 height 33
click at [195, 196] on input "Barnsley Facilities Services- [GEOGRAPHIC_DATA]" at bounding box center [188, 201] width 28 height 28
checkbox input "false"
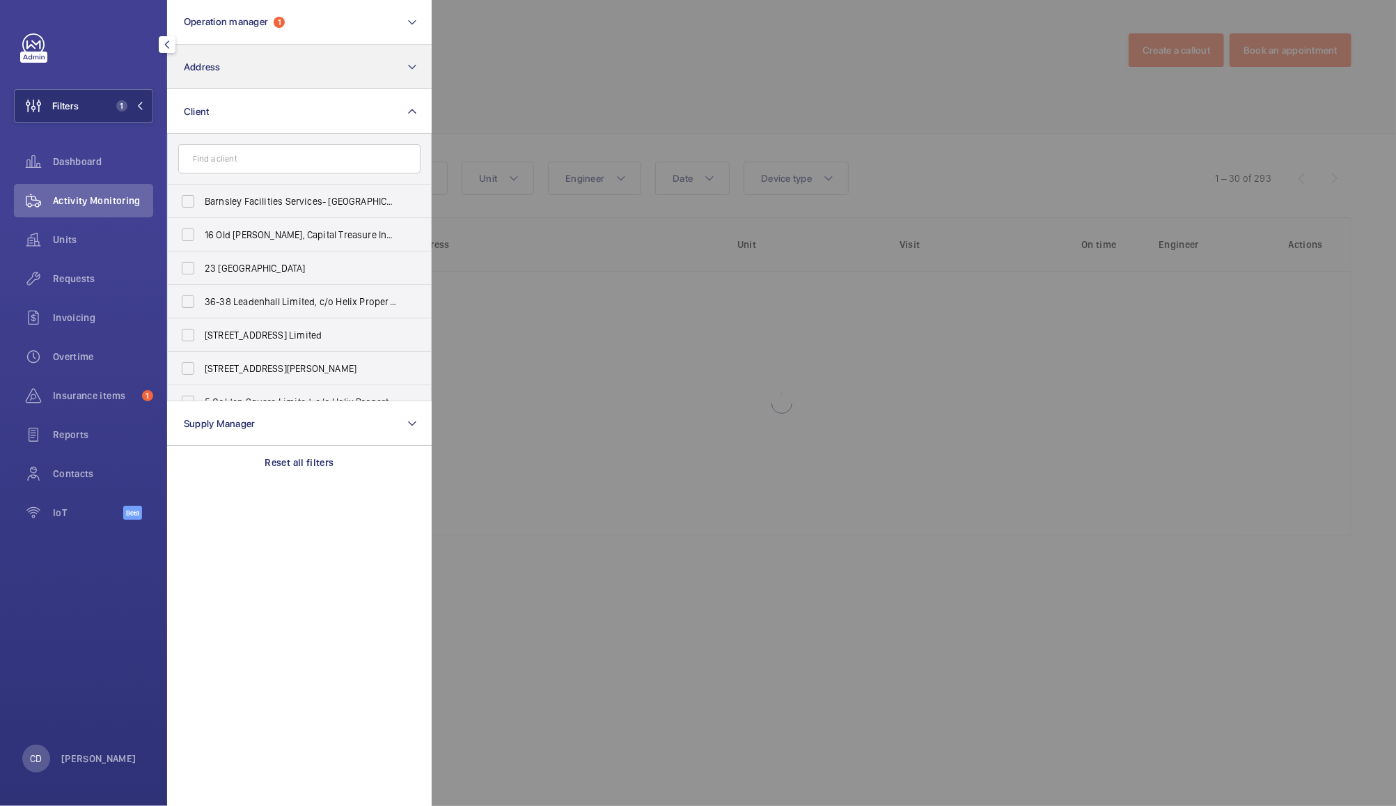
click at [309, 62] on button "Address" at bounding box center [299, 67] width 265 height 45
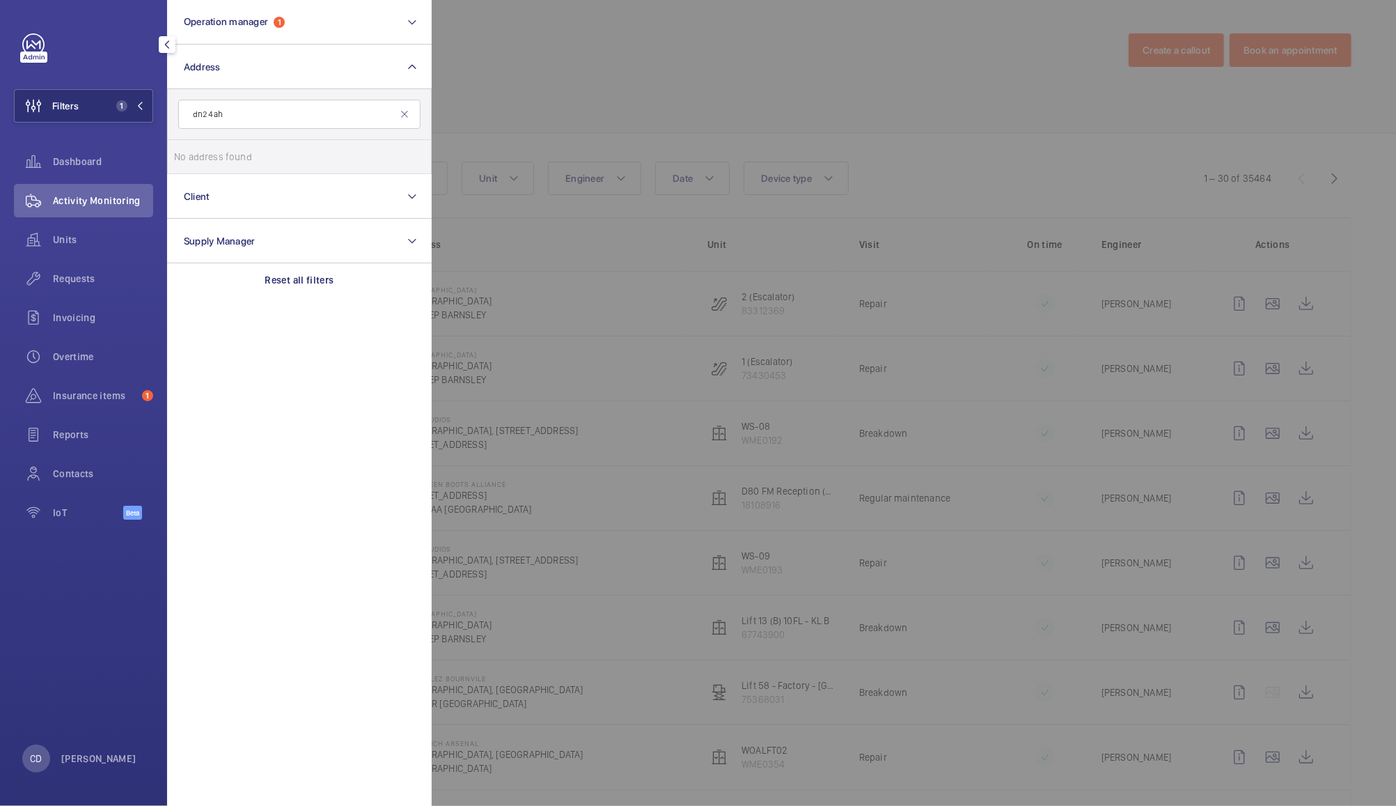
type input "dn2 4ah"
click at [519, 63] on div at bounding box center [1130, 403] width 1396 height 806
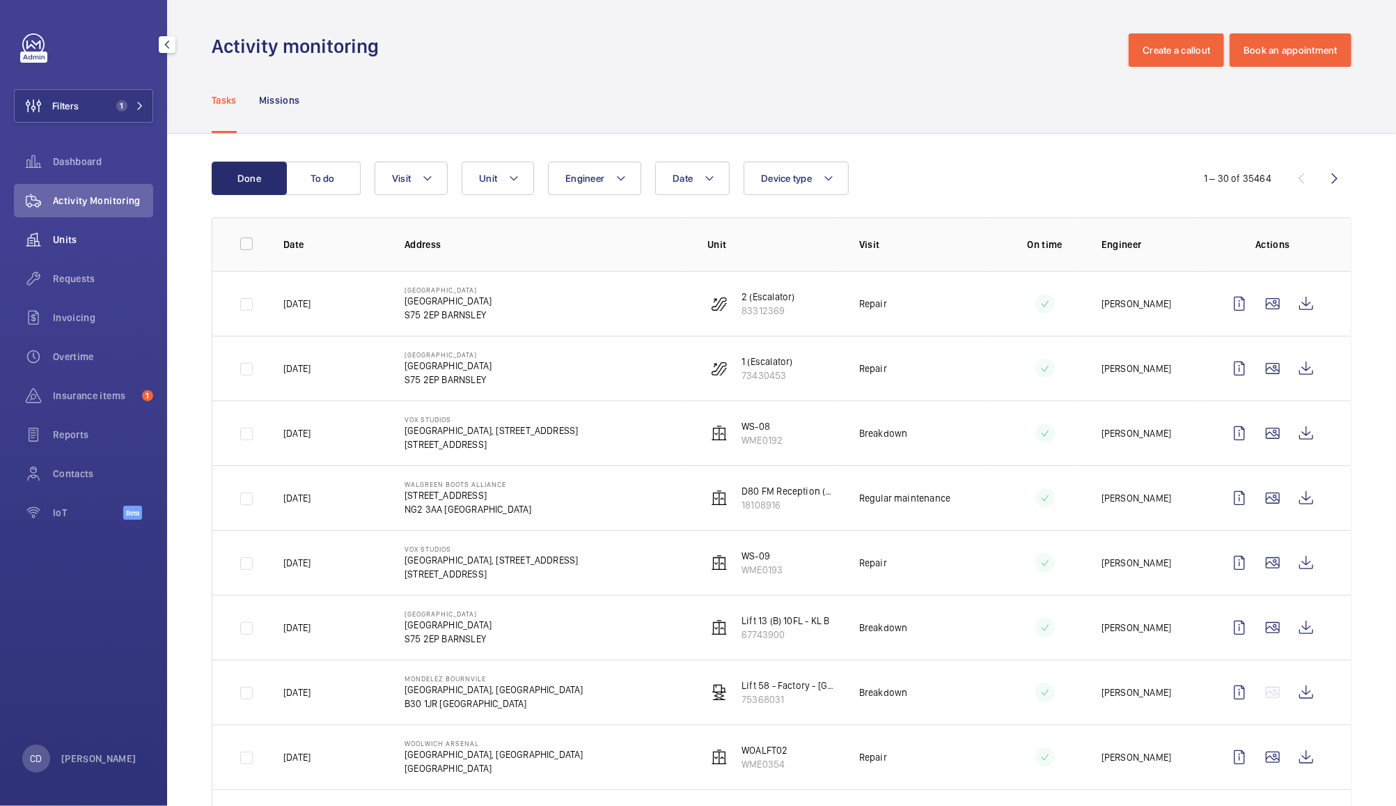
click at [78, 234] on span "Units" at bounding box center [103, 240] width 100 height 14
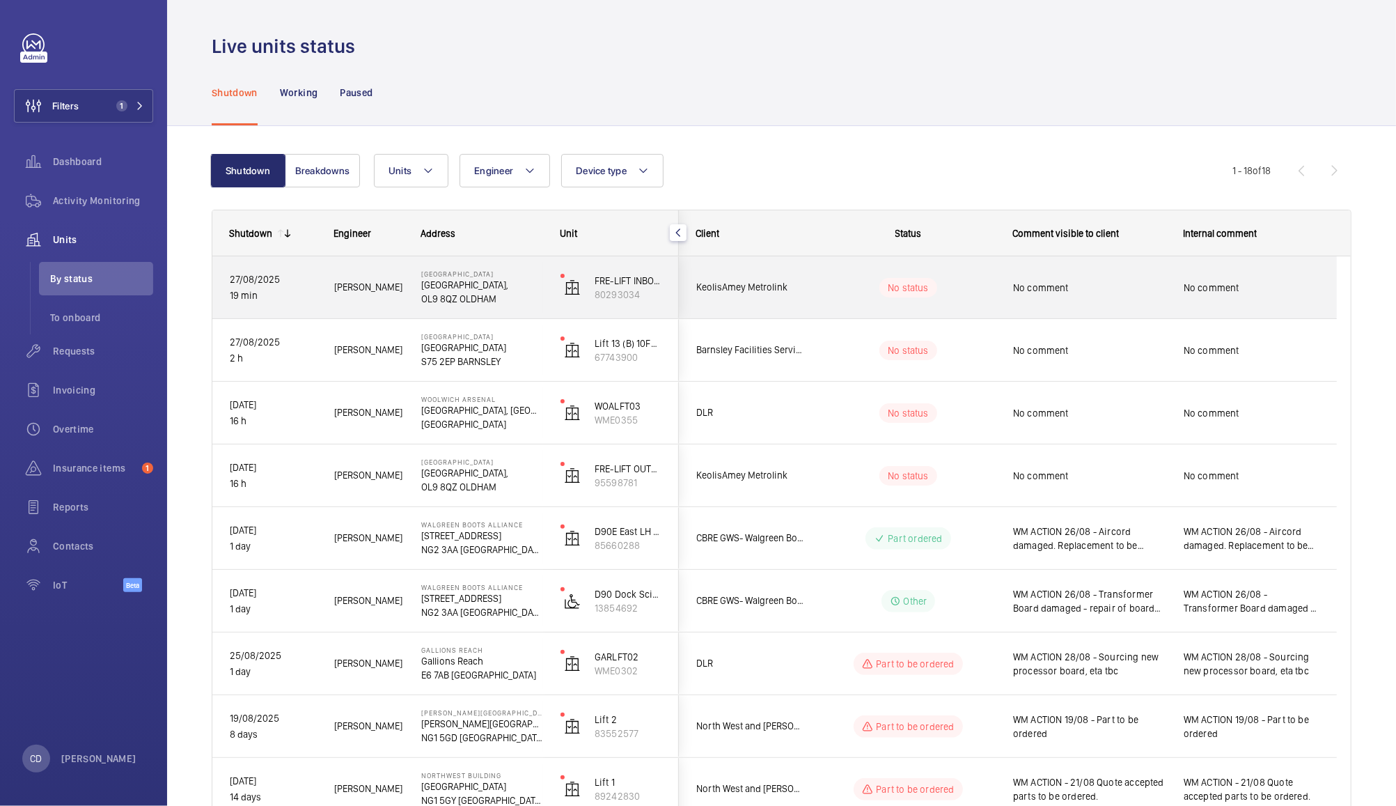
click at [802, 277] on div "KeolisAmey Metrolink" at bounding box center [742, 287] width 124 height 44
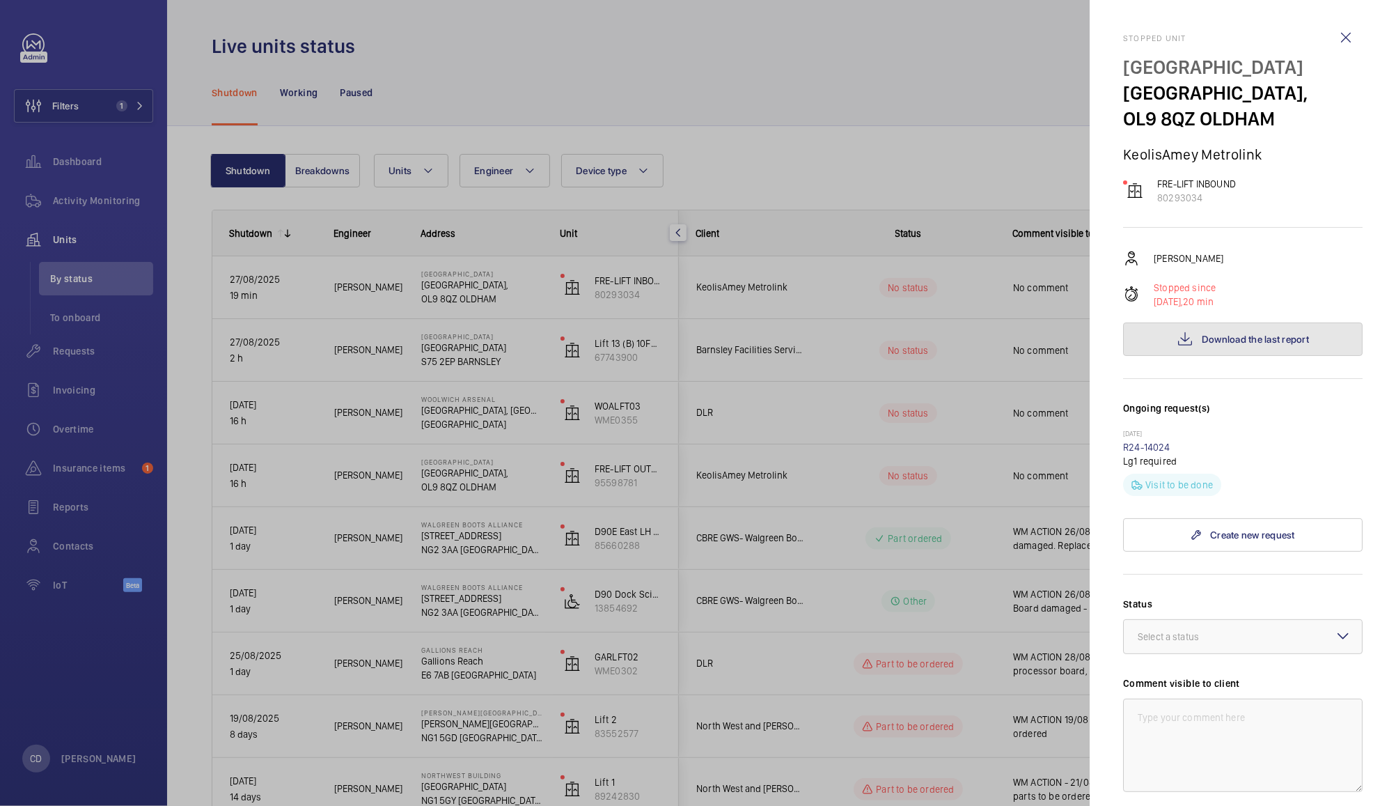
click at [1218, 336] on span "Download the last report" at bounding box center [1255, 339] width 107 height 11
click at [914, 250] on div at bounding box center [698, 403] width 1396 height 806
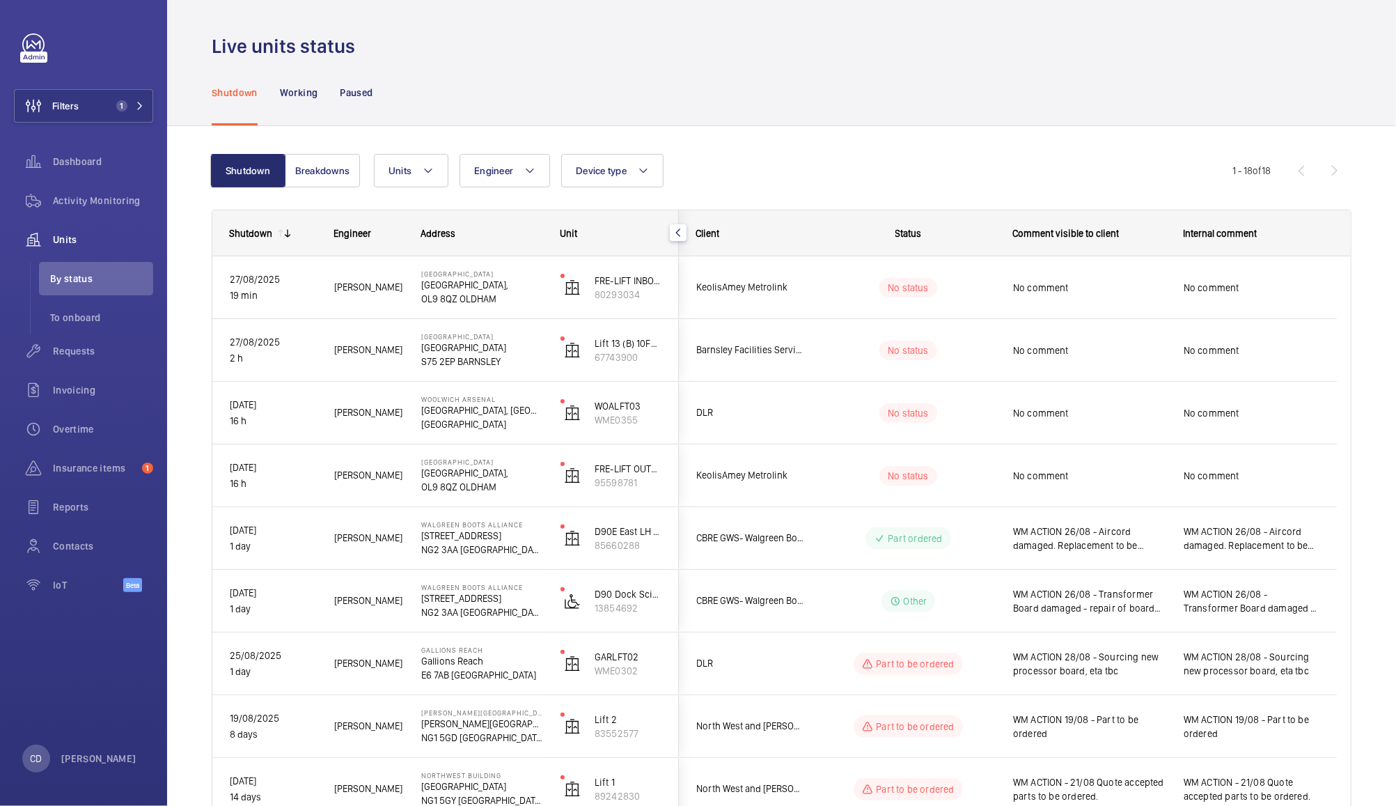
click at [1125, 345] on span "No comment" at bounding box center [1089, 350] width 153 height 14
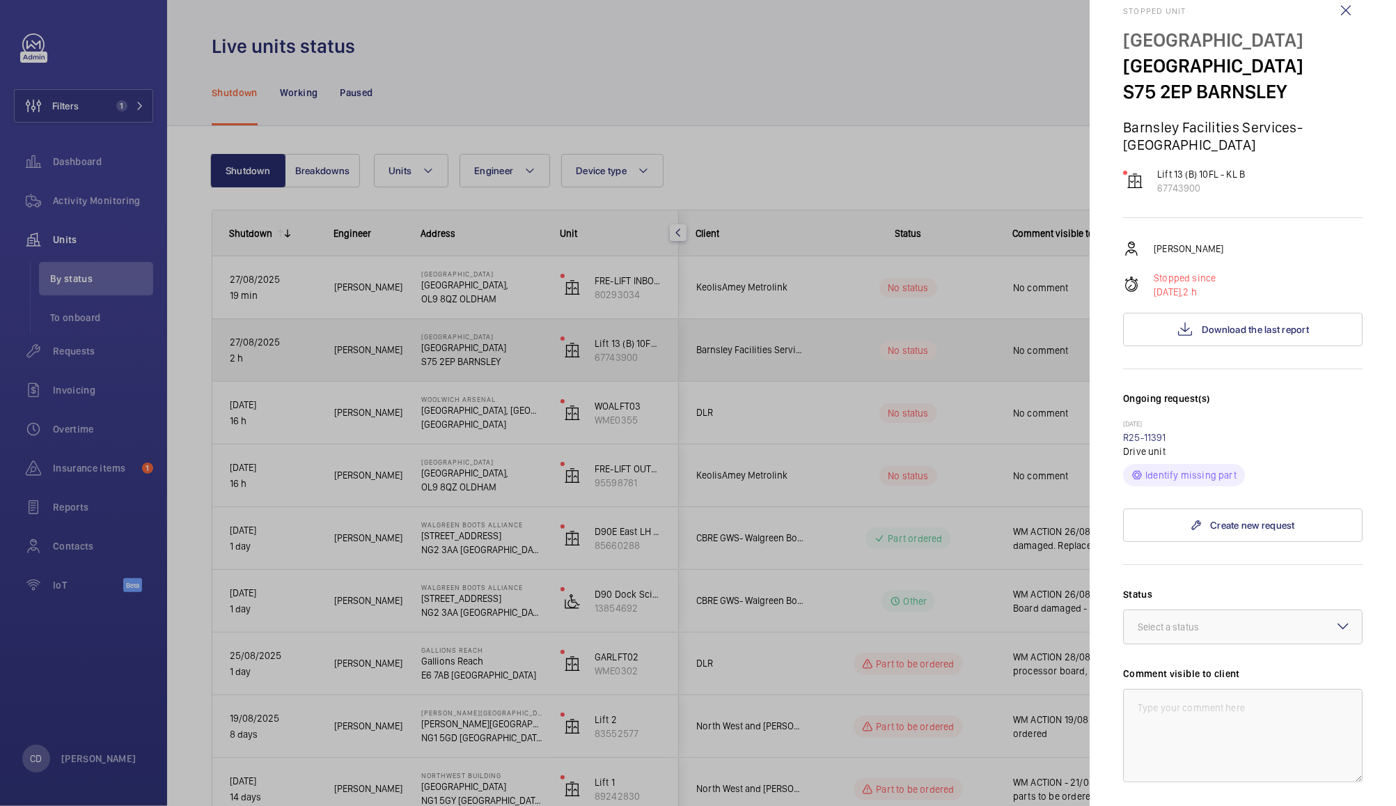
scroll to position [26, 0]
click at [813, 481] on div at bounding box center [698, 403] width 1396 height 806
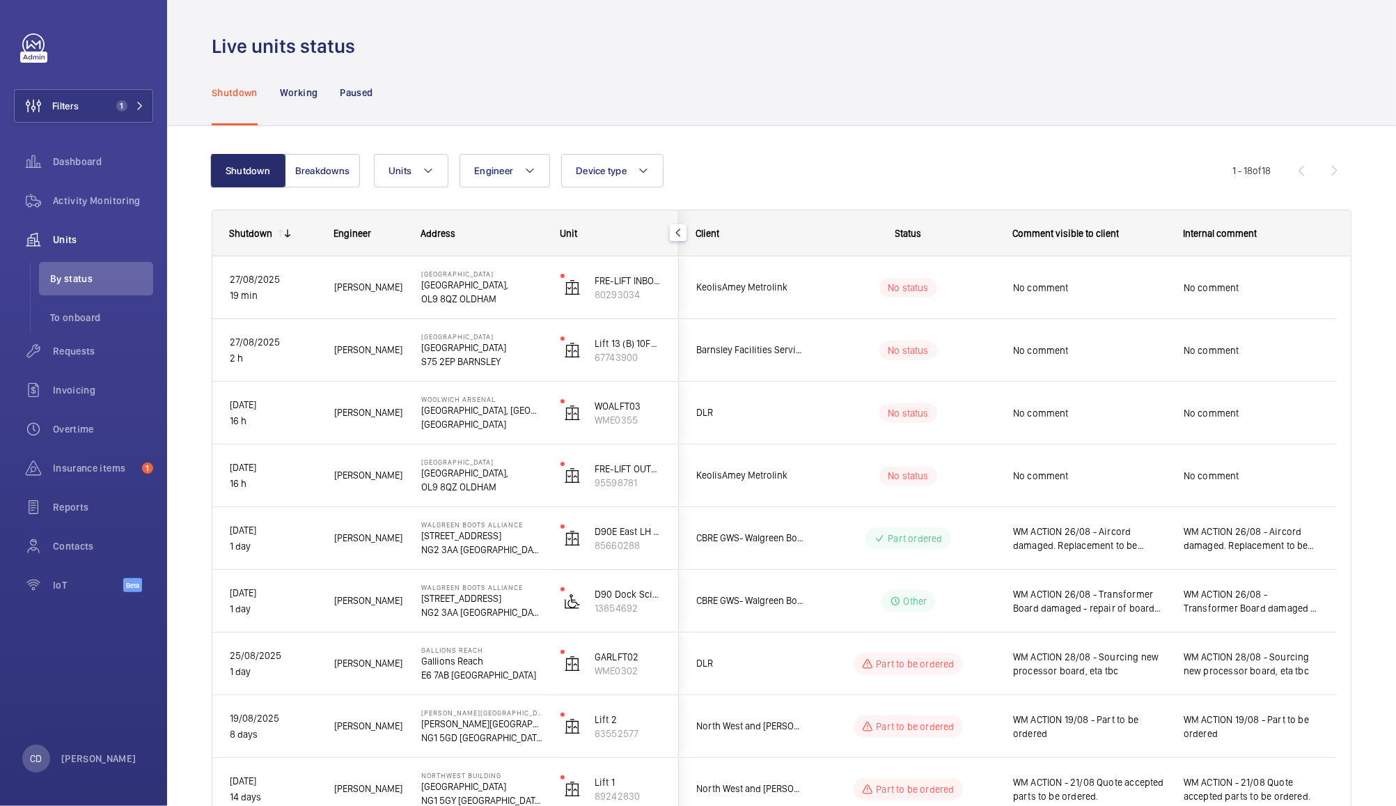
scroll to position [0, 0]
click at [808, 479] on div "No status" at bounding box center [900, 475] width 190 height 47
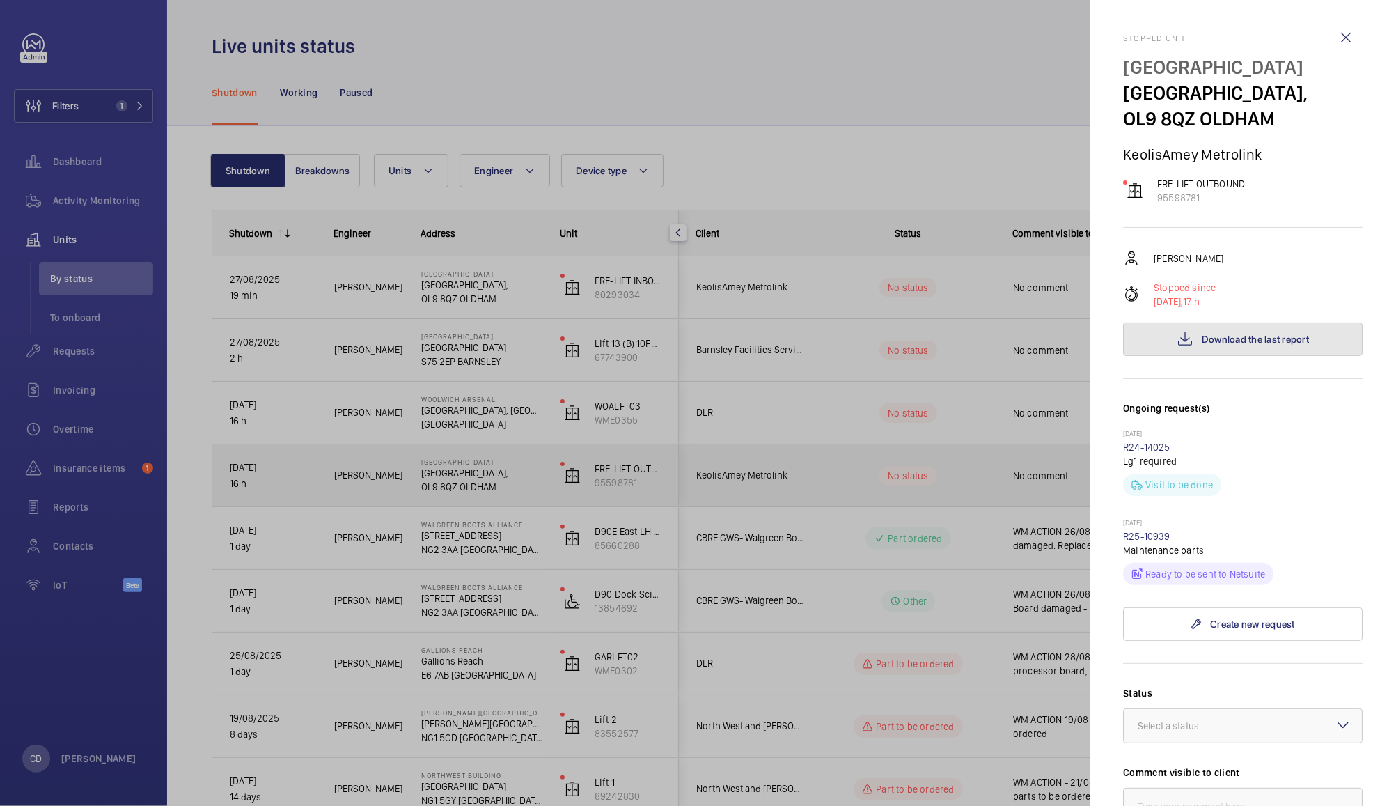
click at [1224, 343] on span "Download the last report" at bounding box center [1255, 339] width 107 height 11
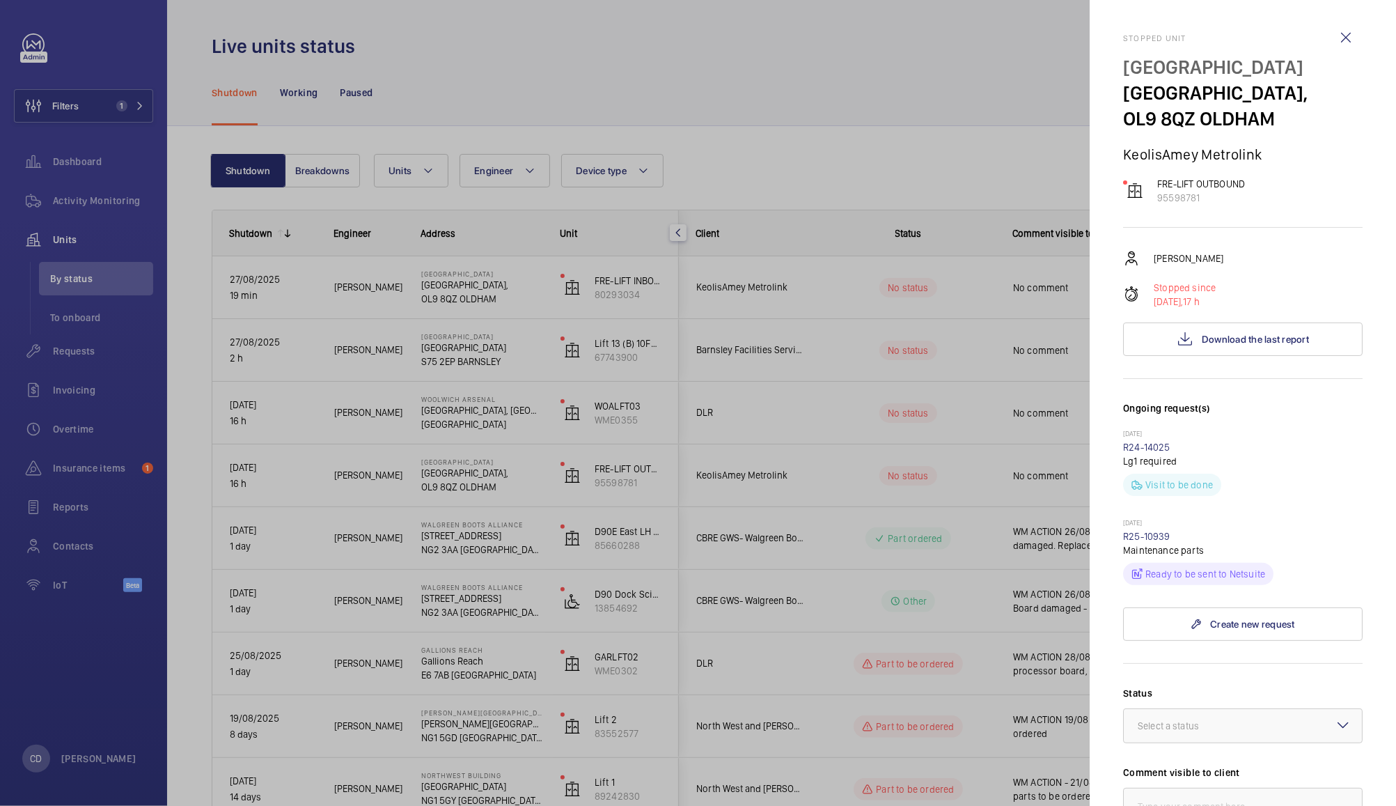
click at [546, 92] on div at bounding box center [698, 403] width 1396 height 806
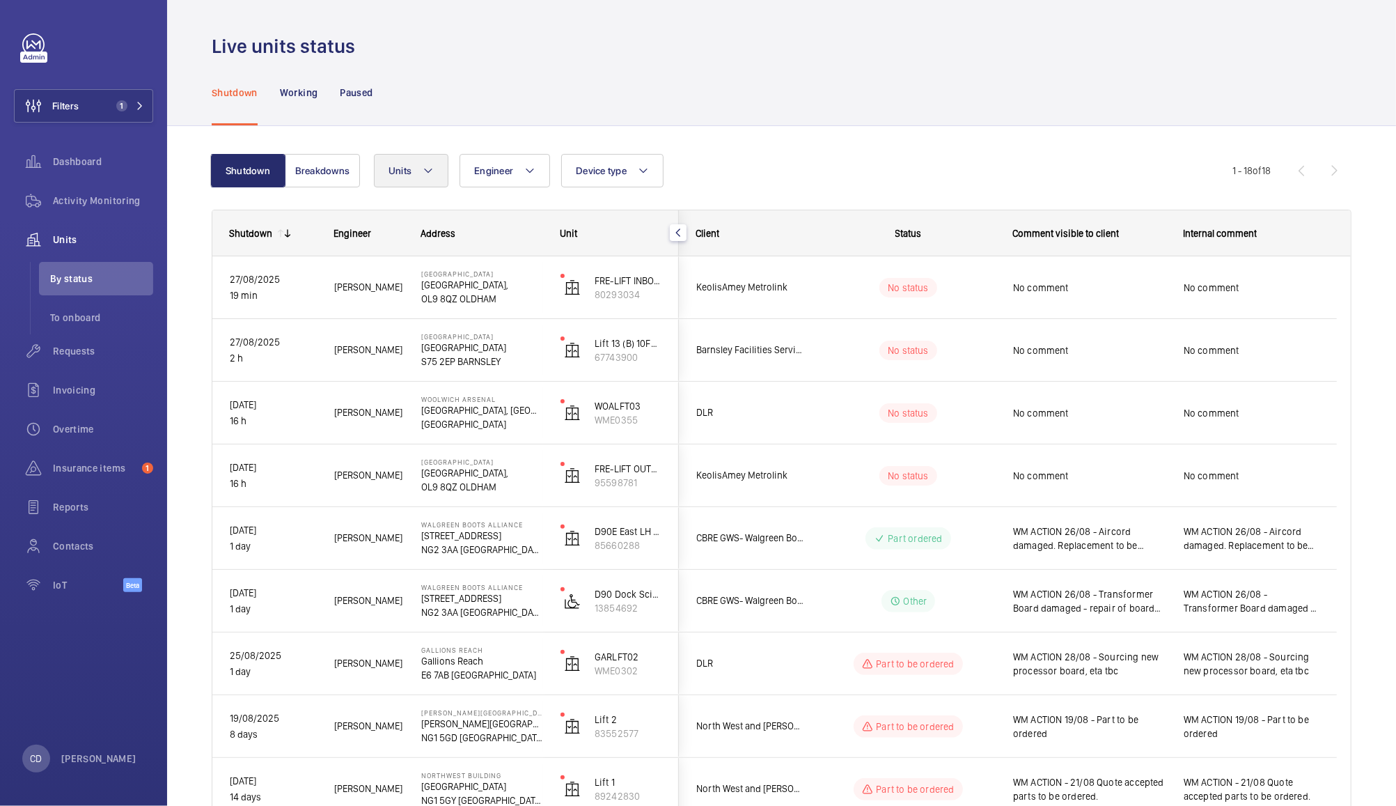
click at [420, 171] on button "Units" at bounding box center [411, 170] width 75 height 33
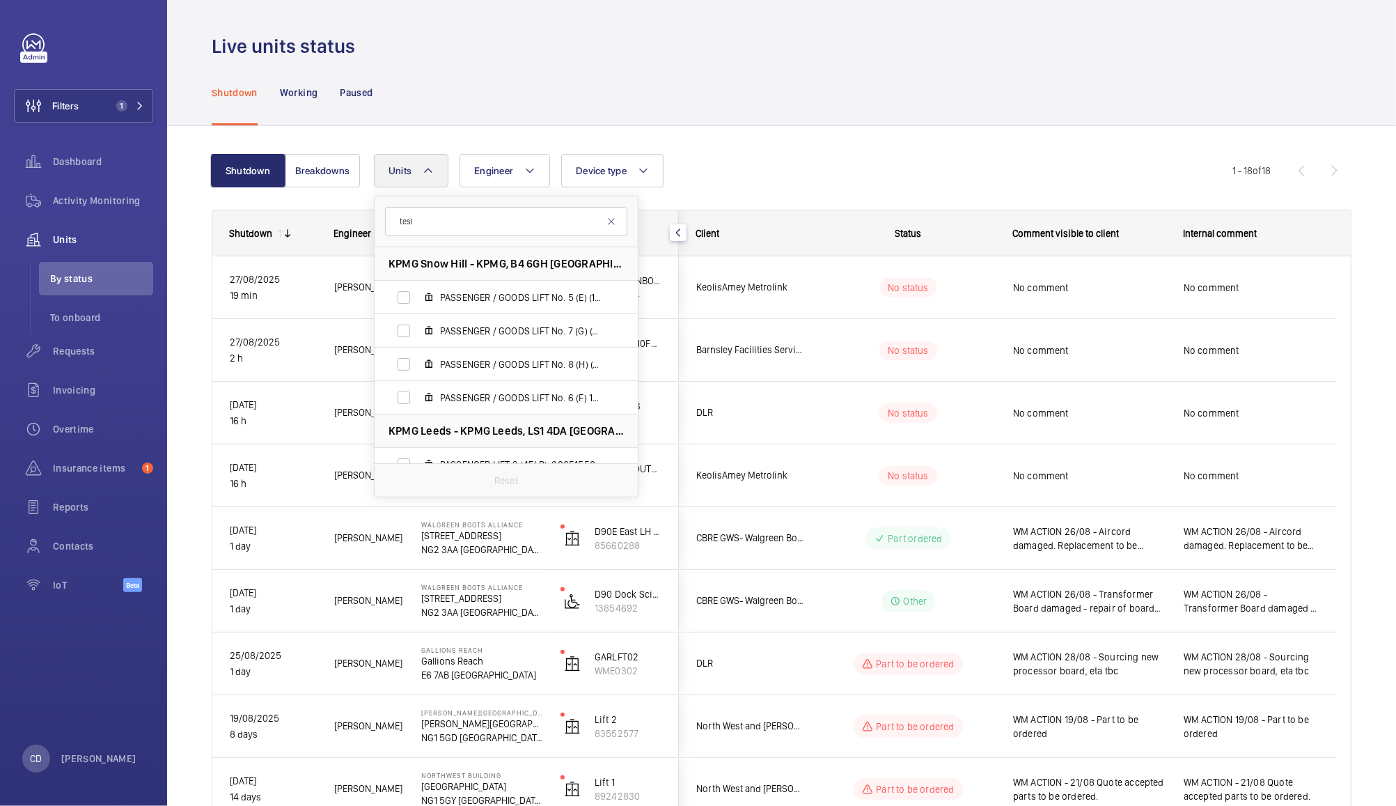
type input "tesla"
click at [87, 201] on span "Activity Monitoring" at bounding box center [103, 201] width 100 height 14
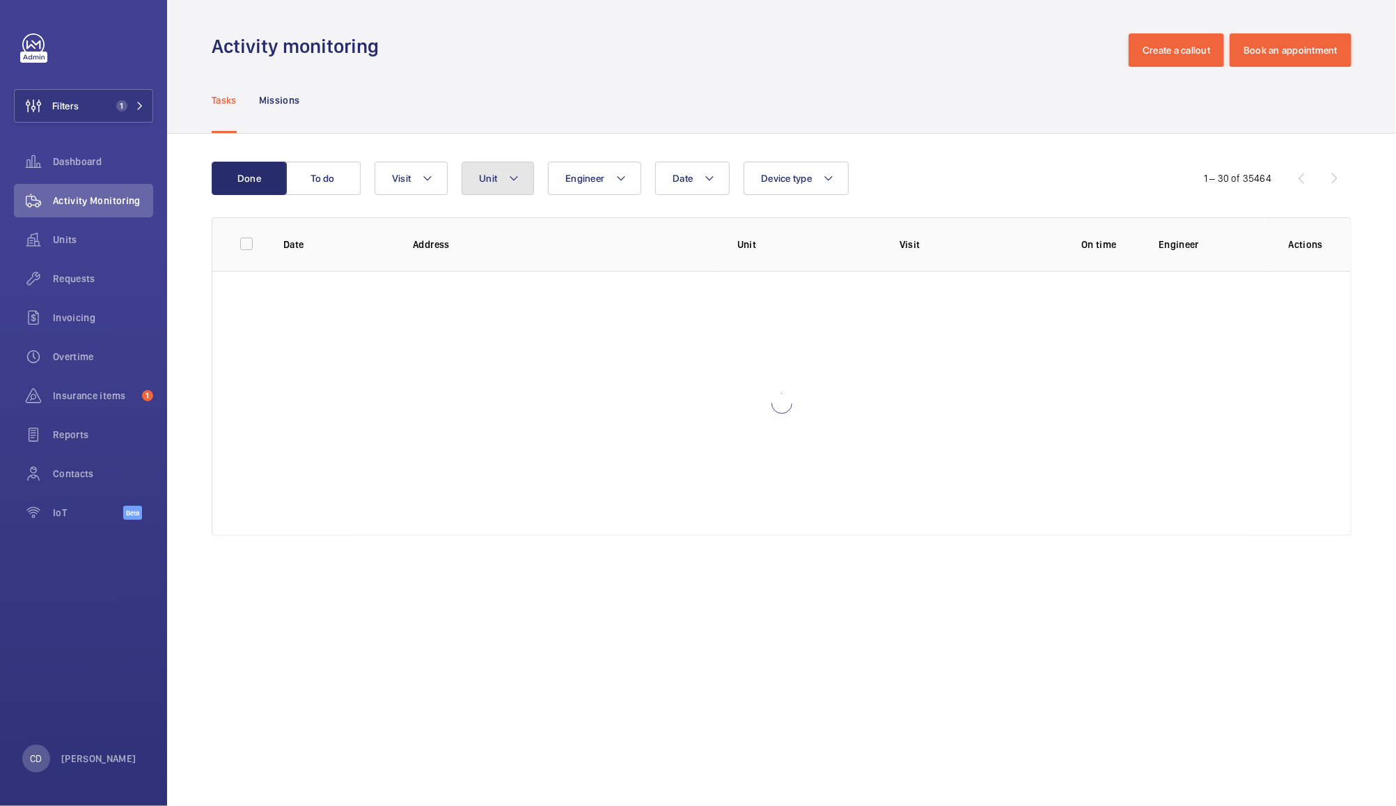
click at [503, 180] on button "Unit" at bounding box center [498, 178] width 72 height 33
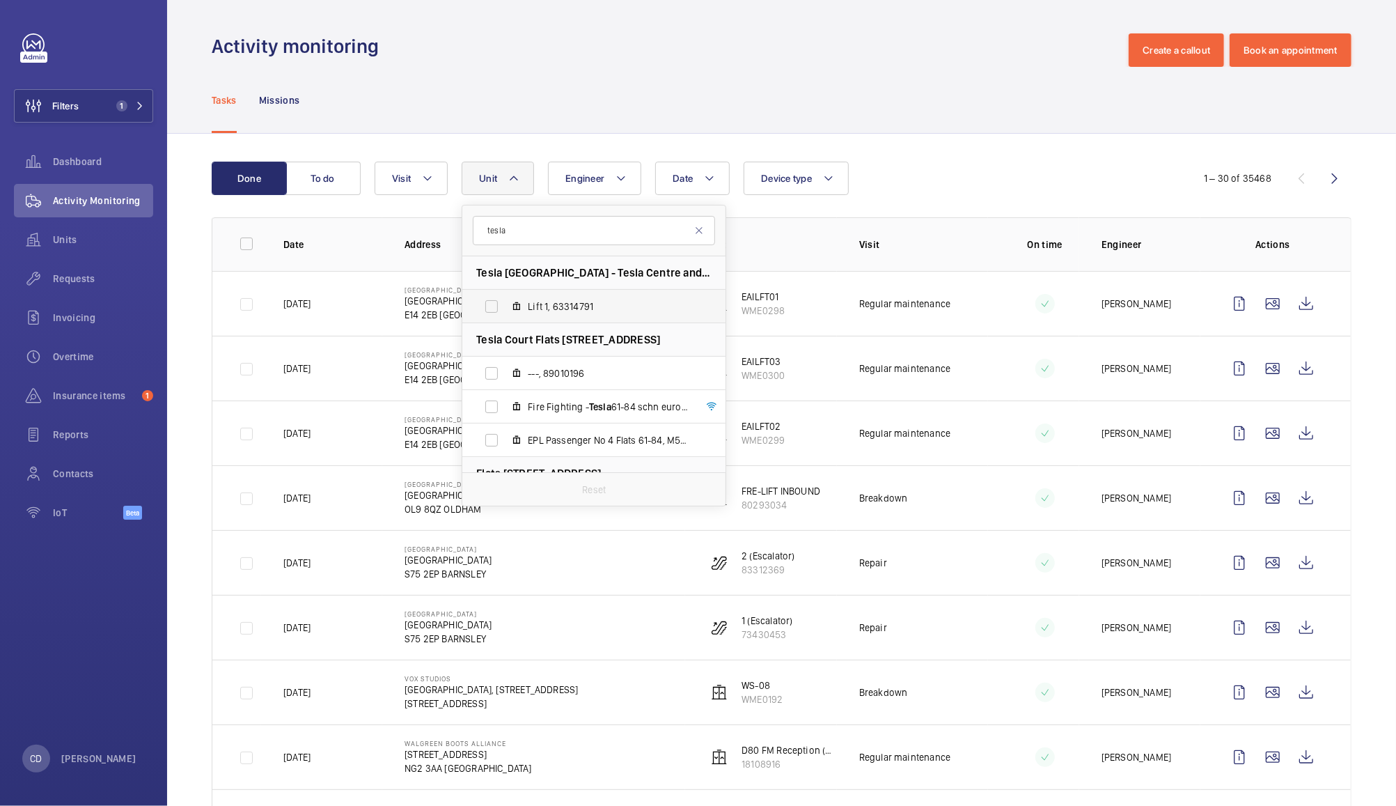
type input "tesla"
click at [583, 315] on label "Lift 1, 63314791" at bounding box center [582, 306] width 241 height 33
click at [506, 315] on input "Lift 1, 63314791" at bounding box center [492, 306] width 28 height 28
checkbox input "true"
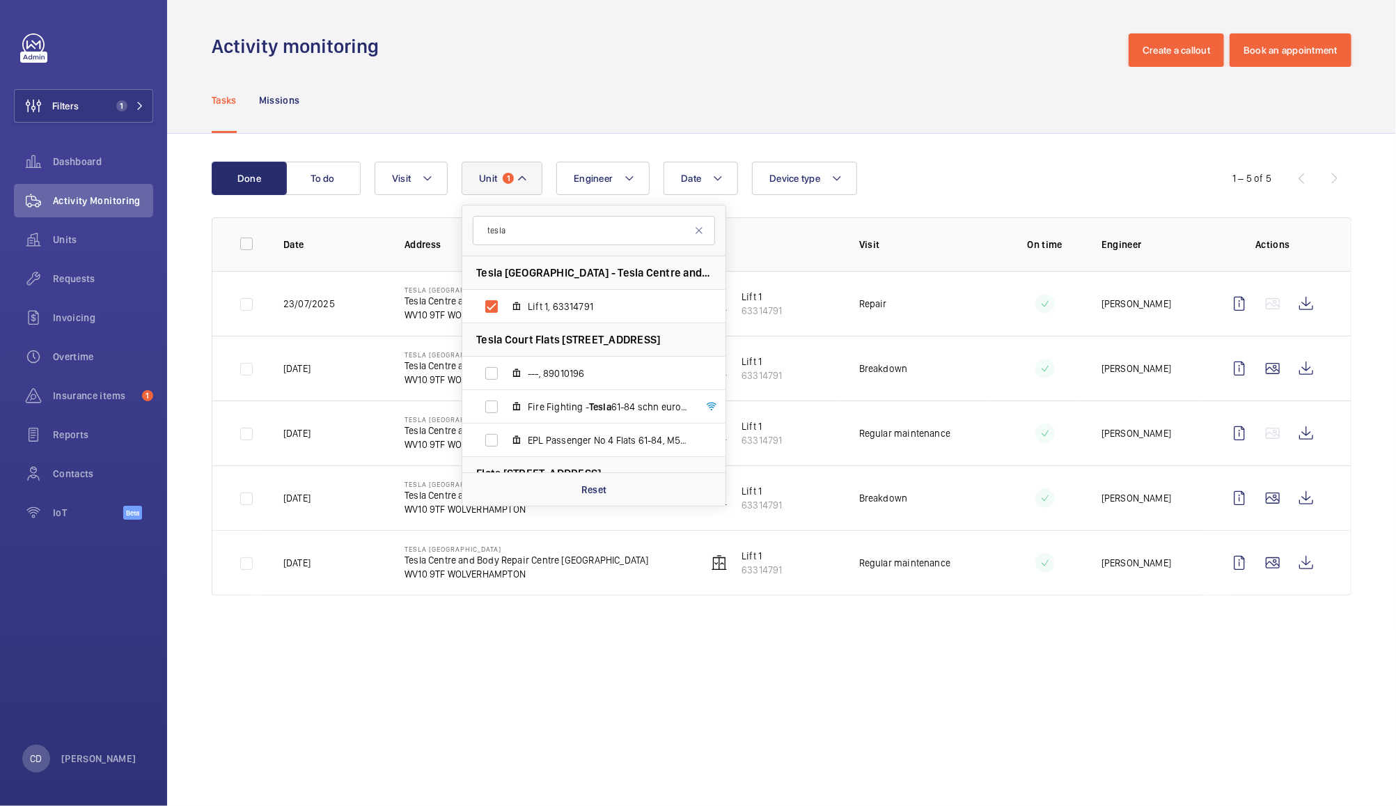
click at [813, 105] on div "Tasks Missions" at bounding box center [782, 100] width 1140 height 66
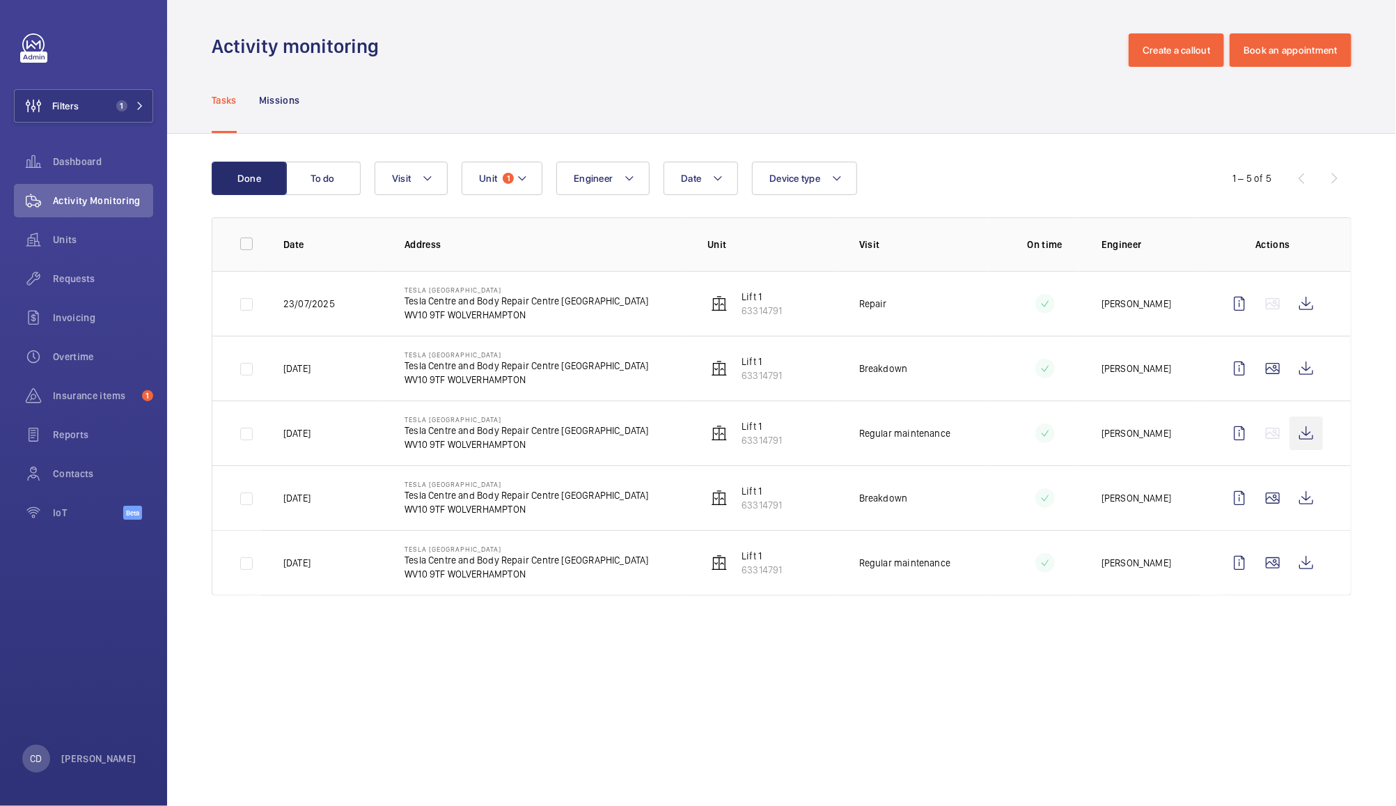
click at [1309, 436] on wm-front-icon-button at bounding box center [1306, 432] width 33 height 33
click at [1306, 498] on wm-front-icon-button at bounding box center [1306, 497] width 33 height 33
click at [1304, 571] on wm-front-icon-button at bounding box center [1306, 562] width 33 height 33
click at [1310, 302] on wm-front-icon-button at bounding box center [1306, 303] width 33 height 33
click at [54, 234] on span "Units" at bounding box center [103, 240] width 100 height 14
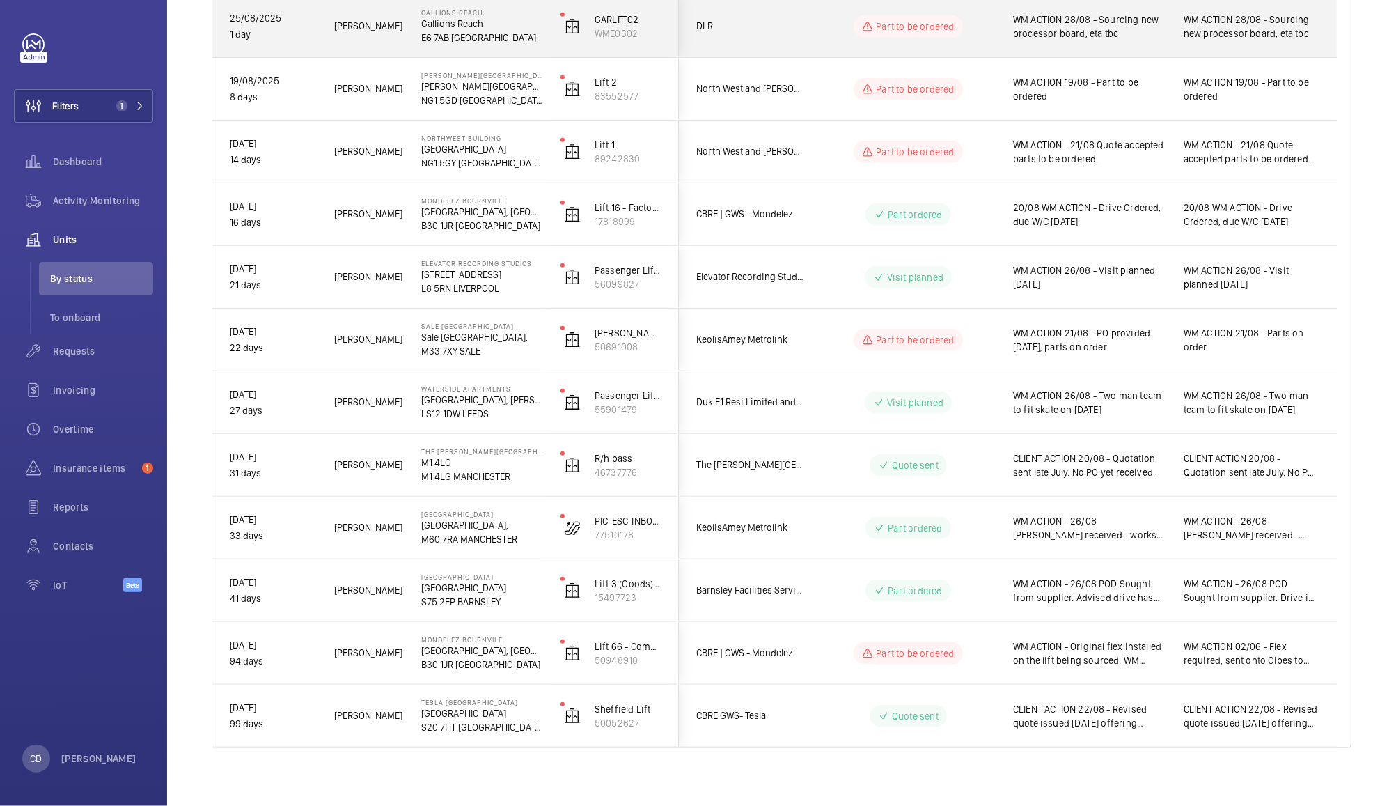
scroll to position [646, 0]
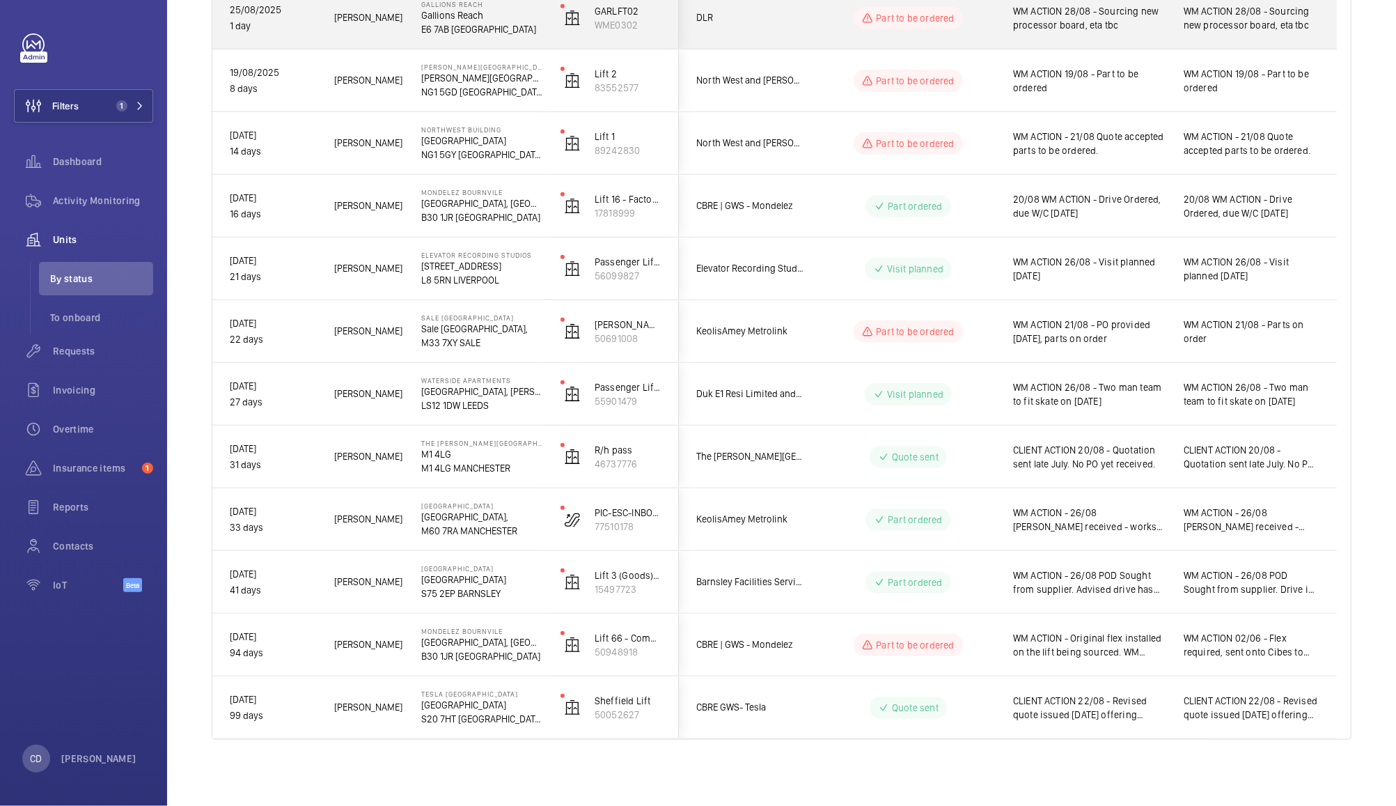
click at [975, 403] on wm-front-pills-cell "Visit planned" at bounding box center [908, 394] width 173 height 22
